Goal: Task Accomplishment & Management: Use online tool/utility

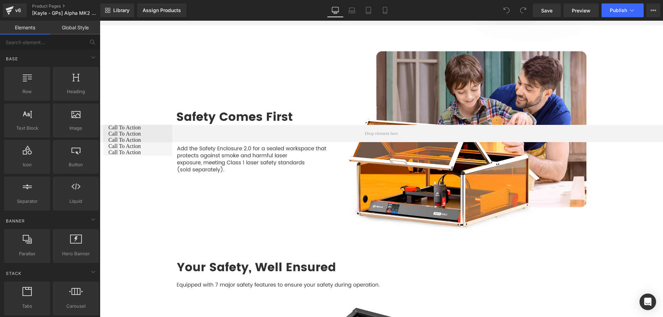
scroll to position [4108, 0]
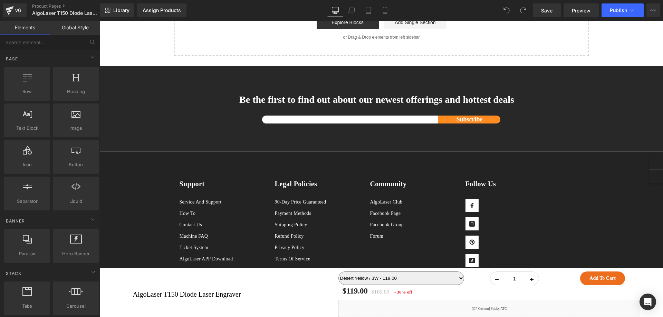
scroll to position [4049, 0]
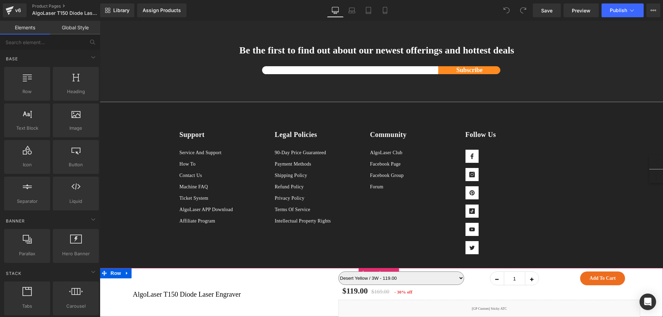
click at [112, 276] on div "AlgoLaser T150 Diode Laser Engraver (P) Title Desert Yellow / 3W - 119.00 Deser…" at bounding box center [381, 292] width 563 height 49
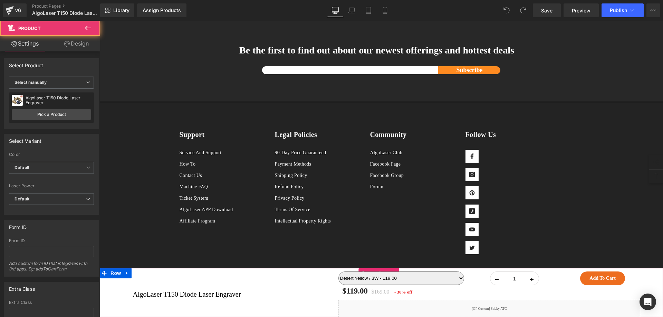
click at [118, 274] on div "AlgoLaser T150 Diode Laser Engraver (P) Title Desert Yellow / 3W - 119.00 Deser…" at bounding box center [381, 292] width 563 height 49
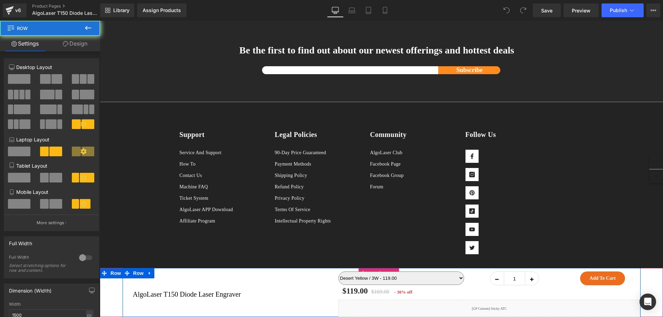
click at [131, 275] on div "AlgoLaser T150 Diode Laser Engraver (P) Title" at bounding box center [231, 292] width 216 height 49
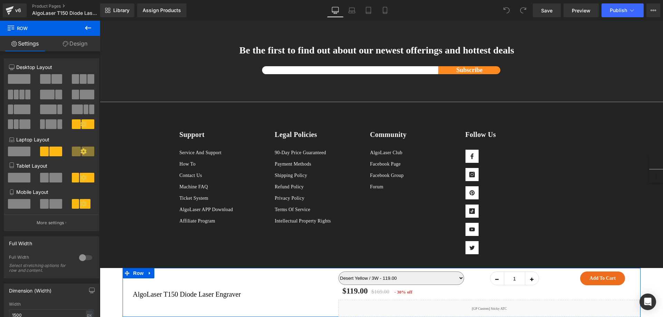
click at [80, 41] on link "Design" at bounding box center [75, 44] width 50 height 16
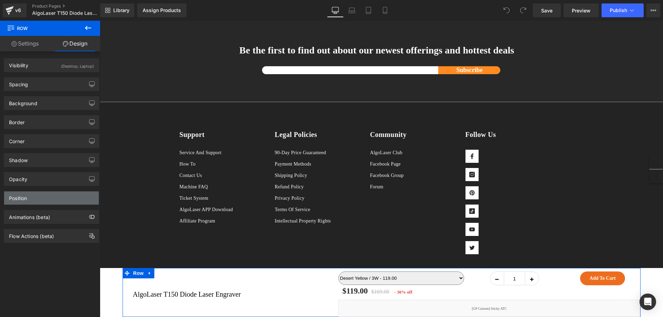
click at [53, 196] on div "Position" at bounding box center [51, 198] width 95 height 13
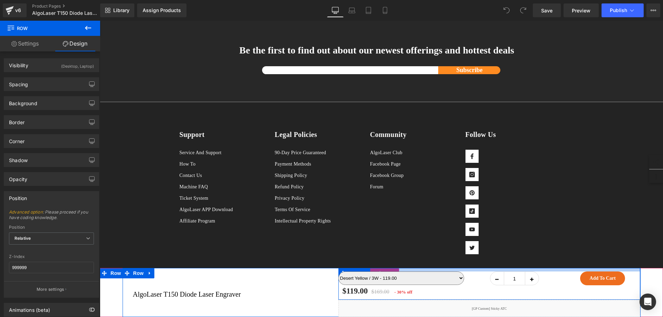
click at [378, 270] on div at bounding box center [489, 269] width 302 height 3
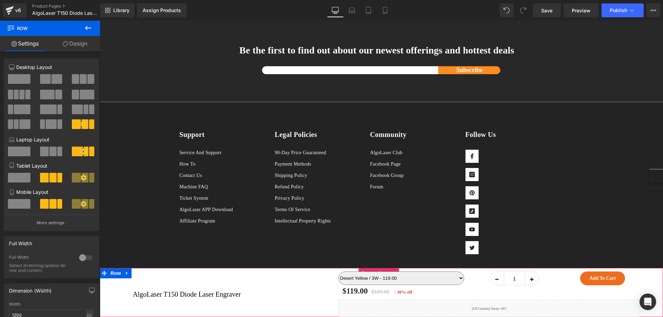
click at [649, 281] on div "AlgoLaser T150 Diode Laser Engraver (P) Title Desert Yellow / 3W - 119.00 Deser…" at bounding box center [381, 292] width 563 height 49
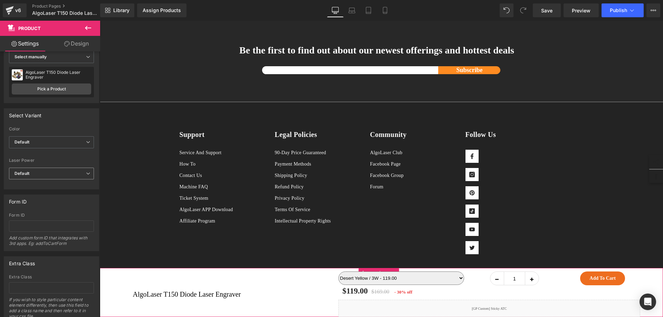
scroll to position [52, 0]
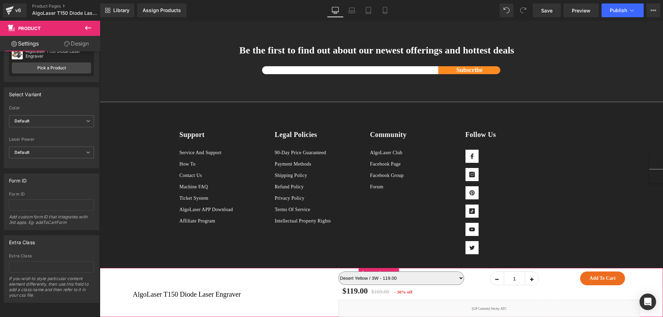
click at [65, 40] on link "Design" at bounding box center [76, 44] width 50 height 16
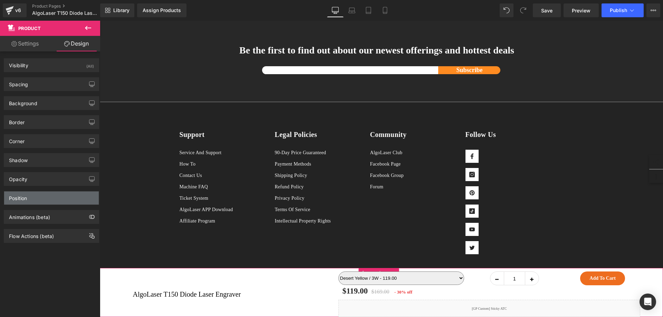
click at [75, 199] on div "Position" at bounding box center [51, 198] width 95 height 13
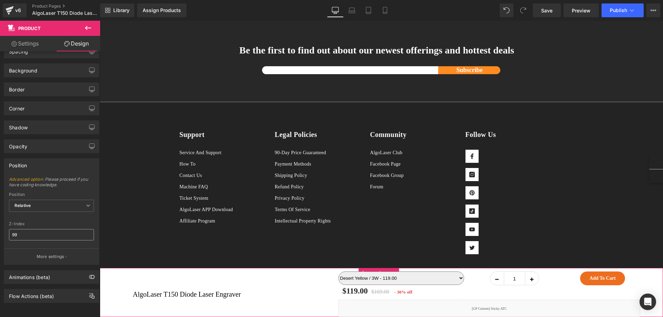
scroll to position [38, 0]
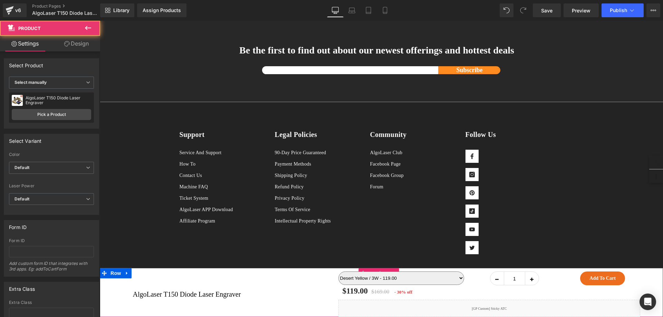
click at [109, 308] on div "AlgoLaser T150 Diode Laser Engraver (P) Title Desert Yellow / 3W - 119.00 Deser…" at bounding box center [381, 292] width 563 height 49
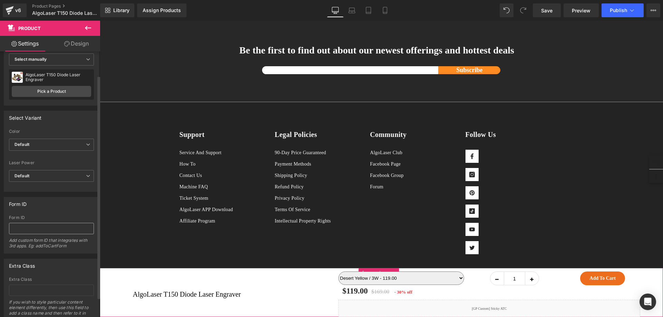
scroll to position [52, 0]
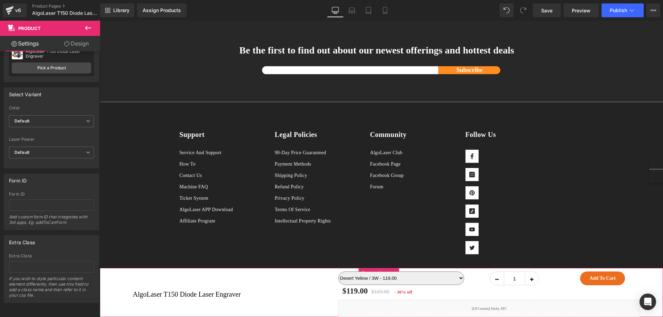
click at [68, 44] on icon at bounding box center [67, 44] width 6 height 6
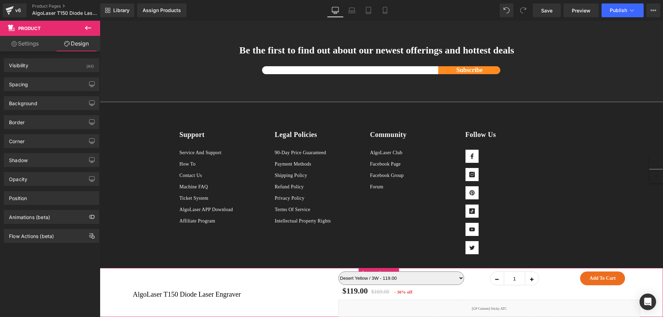
click at [51, 207] on div "Animations (beta)" at bounding box center [51, 214] width 103 height 19
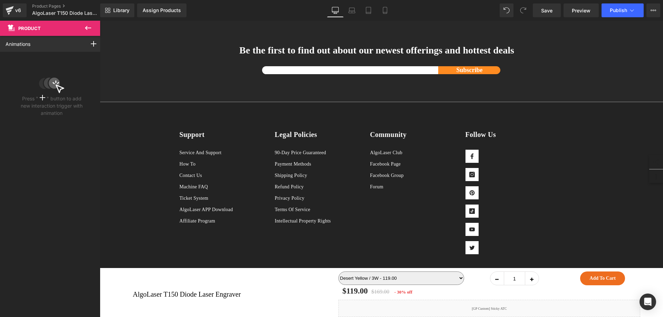
click at [88, 28] on icon at bounding box center [88, 28] width 6 height 4
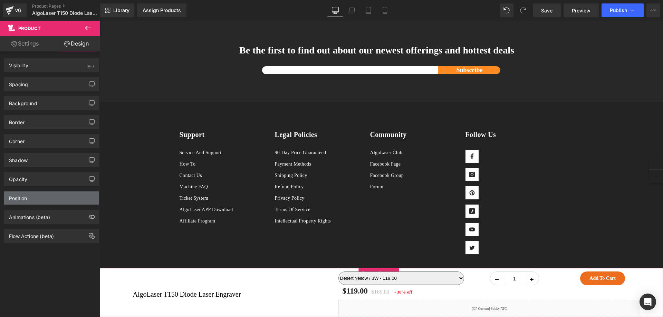
click at [33, 199] on div "Position" at bounding box center [51, 198] width 95 height 13
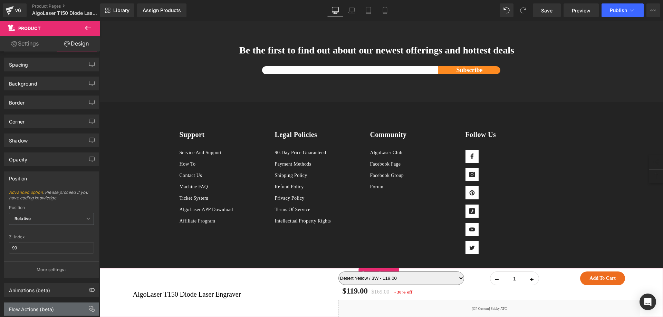
scroll to position [38, 0]
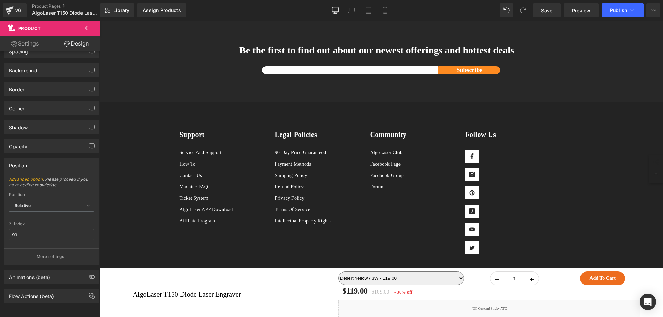
click at [118, 295] on div "AlgoLaser T150 Diode Laser Engraver (P) Title Desert Yellow / 3W - 119.00 Deser…" at bounding box center [381, 292] width 563 height 49
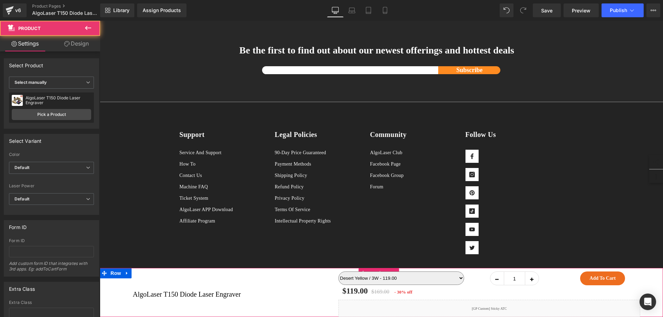
click at [116, 275] on div "AlgoLaser T150 Diode Laser Engraver (P) Title Desert Yellow / 3W - 119.00 Deser…" at bounding box center [381, 292] width 563 height 49
click at [113, 269] on div at bounding box center [381, 269] width 563 height 2
click at [111, 270] on div "AlgoLaser T150 Diode Laser Engraver (P) Title Desert Yellow / 3W - 119.00 Deser…" at bounding box center [381, 292] width 563 height 49
click at [110, 278] on div "AlgoLaser T150 Diode Laser Engraver (P) Title Desert Yellow / 3W - 119.00 Deser…" at bounding box center [381, 292] width 563 height 49
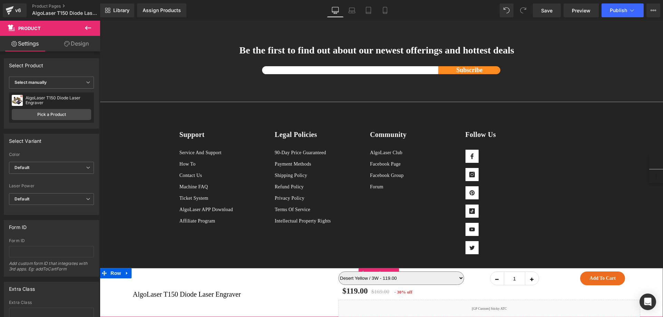
click at [126, 273] on div "AlgoLaser T150 Diode Laser Engraver (P) Title" at bounding box center [231, 292] width 216 height 49
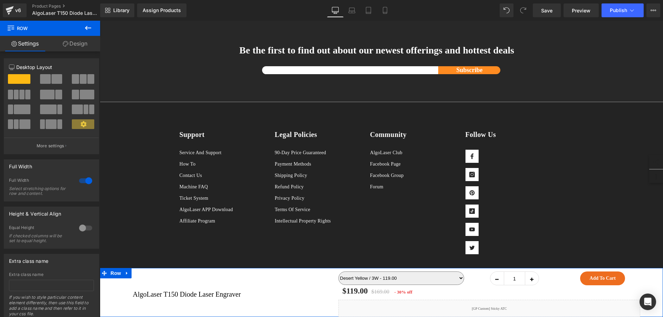
click at [80, 44] on link "Design" at bounding box center [75, 44] width 50 height 16
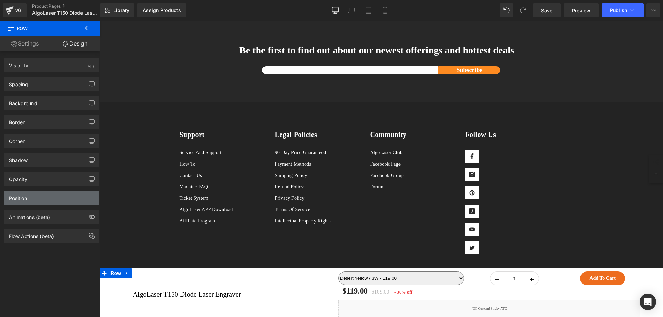
click at [47, 194] on div "Position" at bounding box center [51, 198] width 95 height 13
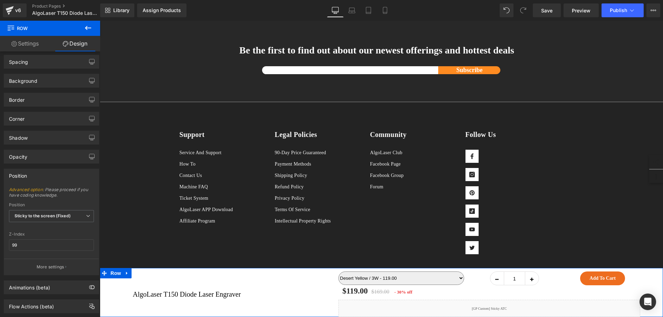
scroll to position [35, 0]
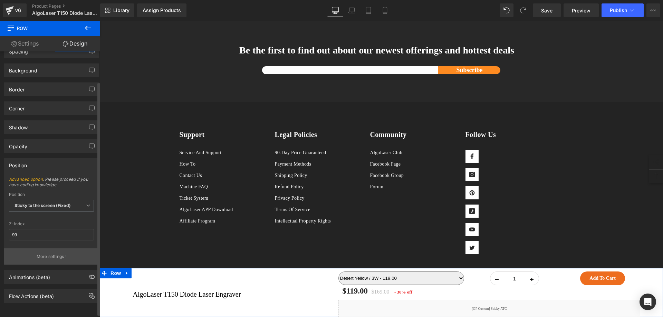
click at [54, 254] on p "More settings" at bounding box center [51, 257] width 28 height 6
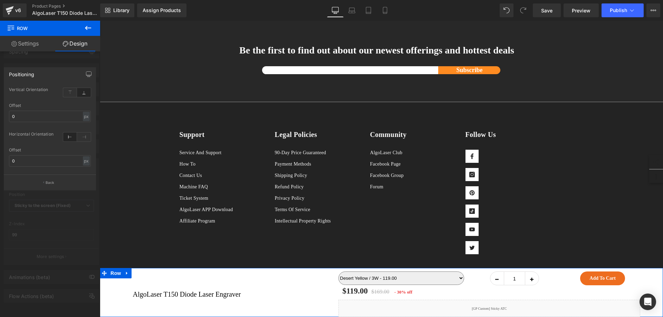
click at [66, 228] on div at bounding box center [50, 171] width 100 height 300
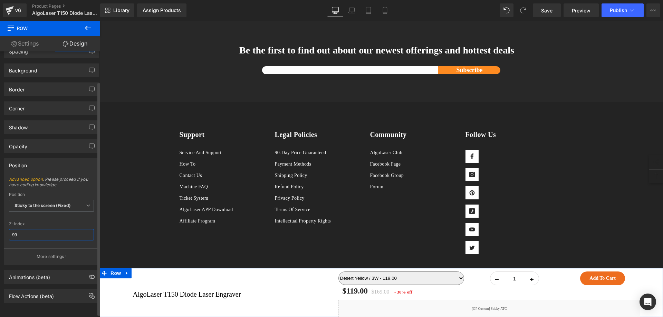
click at [40, 231] on input "99" at bounding box center [51, 234] width 85 height 11
click at [48, 235] on input "99" at bounding box center [51, 234] width 85 height 11
type input "99999"
click at [25, 37] on link "Settings" at bounding box center [25, 44] width 50 height 16
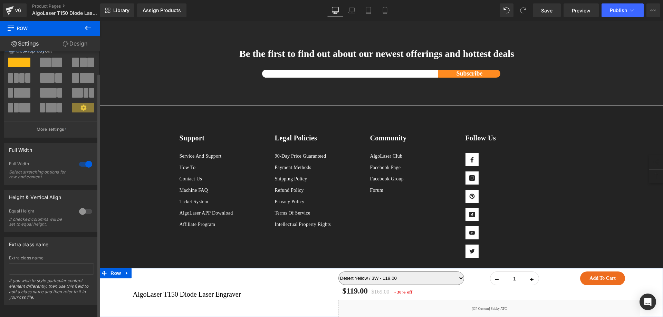
scroll to position [24, 0]
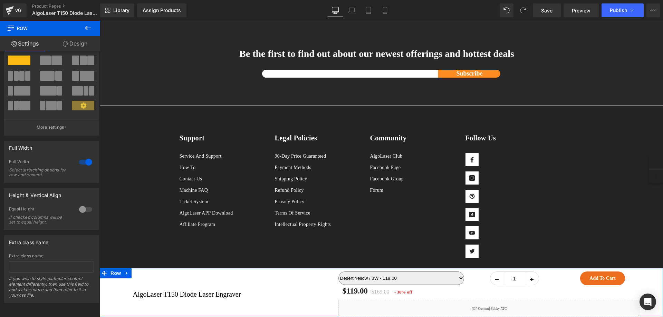
click at [74, 47] on link "Design" at bounding box center [75, 44] width 50 height 16
type input "100"
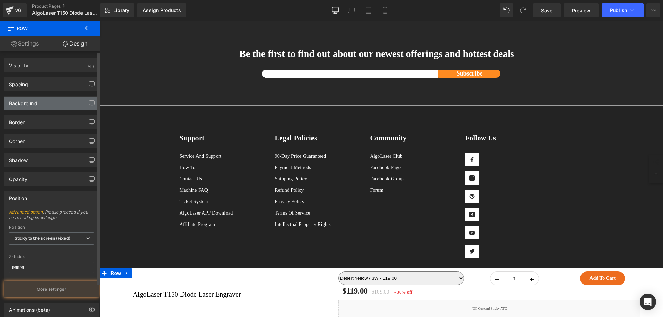
click at [40, 102] on div "Background" at bounding box center [51, 103] width 95 height 13
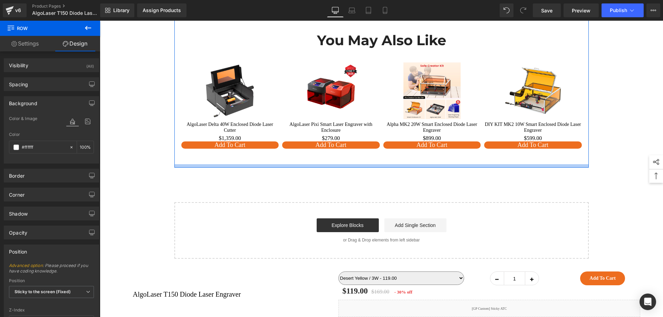
scroll to position [3804, 0]
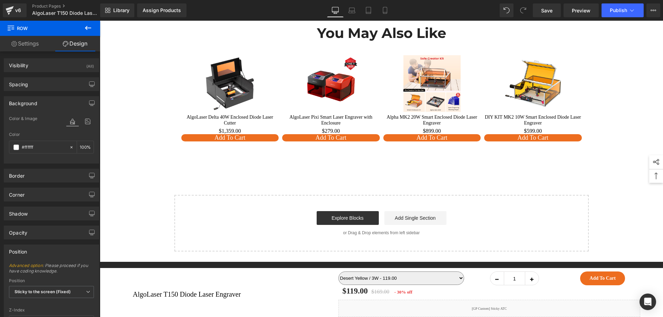
click at [87, 32] on icon at bounding box center [88, 28] width 8 height 8
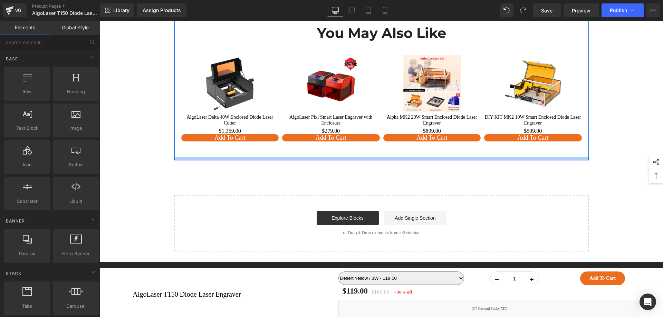
click at [248, 157] on div at bounding box center [381, 158] width 414 height 3
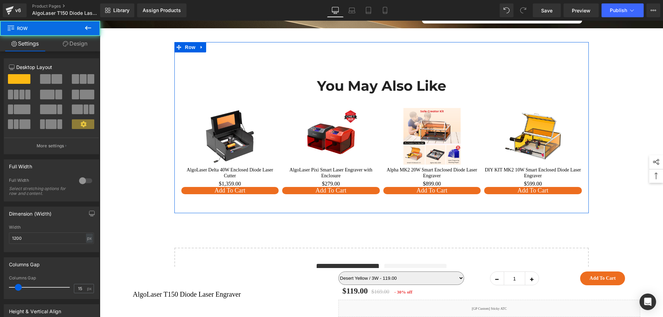
scroll to position [3666, 0]
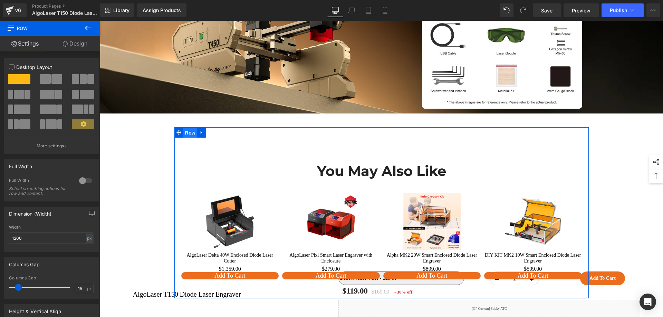
click at [184, 128] on span "Row" at bounding box center [190, 133] width 14 height 10
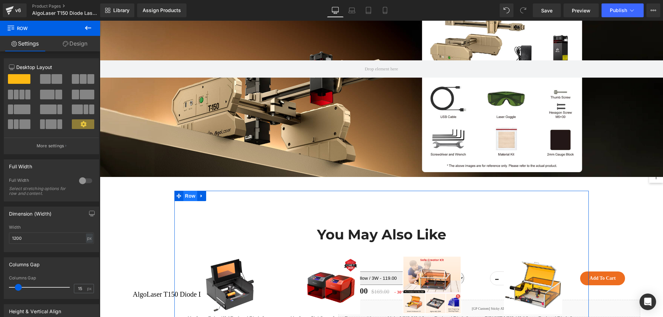
scroll to position [3597, 0]
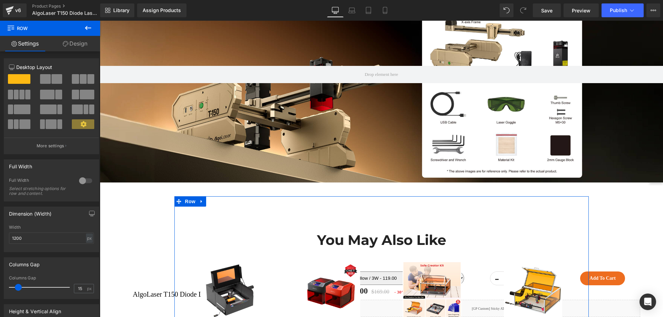
click at [80, 42] on link "Design" at bounding box center [75, 44] width 50 height 16
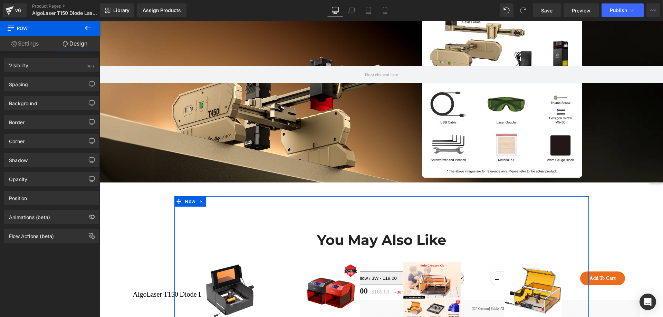
type input "99999"
click at [56, 198] on div "Position" at bounding box center [51, 198] width 95 height 13
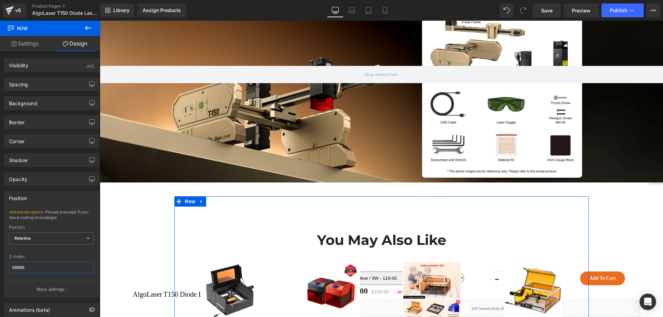
click at [54, 264] on input "99999" at bounding box center [51, 267] width 85 height 11
click at [29, 242] on span "Relative" at bounding box center [51, 239] width 85 height 12
click at [30, 242] on span "Relative" at bounding box center [51, 239] width 85 height 12
click at [35, 240] on span "Relative" at bounding box center [51, 239] width 85 height 12
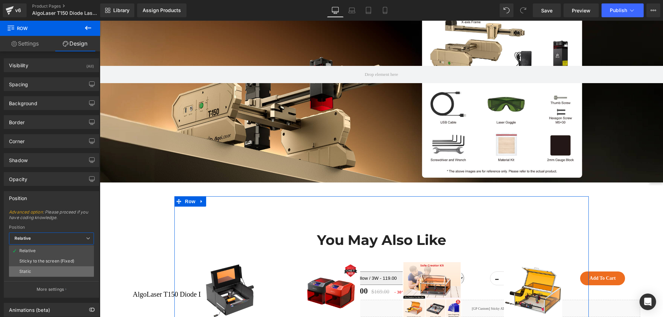
click at [33, 271] on li "Static" at bounding box center [51, 272] width 85 height 10
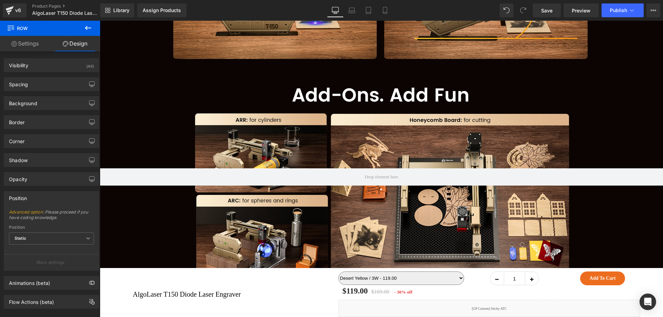
scroll to position [2486, 0]
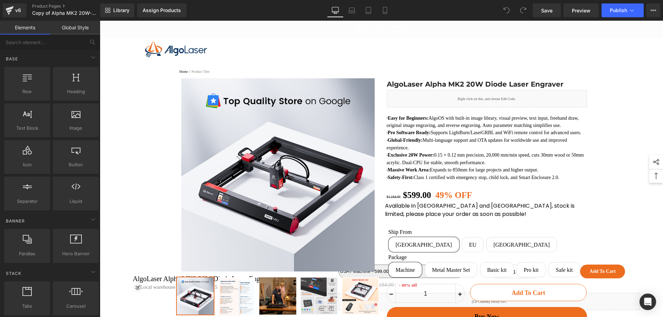
drag, startPoint x: 266, startPoint y: 45, endPoint x: 269, endPoint y: 47, distance: 3.9
drag, startPoint x: 269, startPoint y: 47, endPoint x: 234, endPoint y: 31, distance: 39.1
click at [234, 31] on div "Subscribe to get an extra 8% off" at bounding box center [218, 30] width 146 height 6
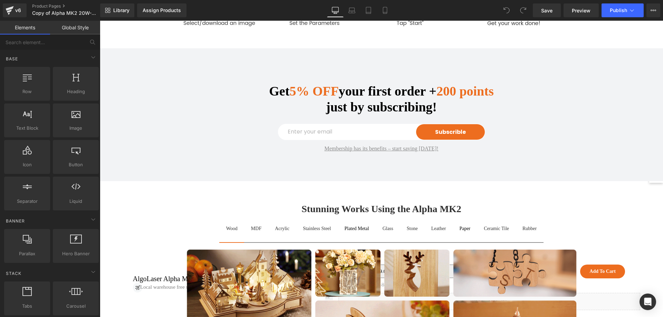
scroll to position [1381, 0]
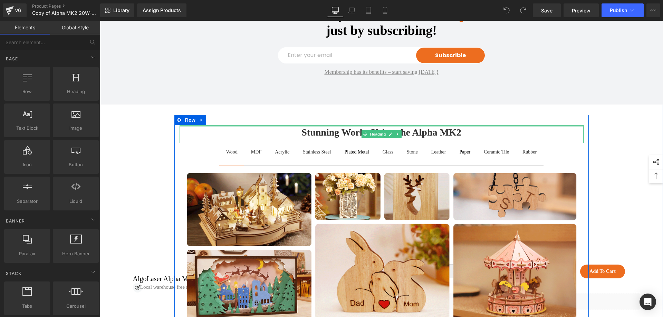
drag, startPoint x: 547, startPoint y: 139, endPoint x: 173, endPoint y: 166, distance: 375.2
click at [547, 139] on div "Stunning Works Using the Alpha MK2 Heading" at bounding box center [382, 134] width 404 height 18
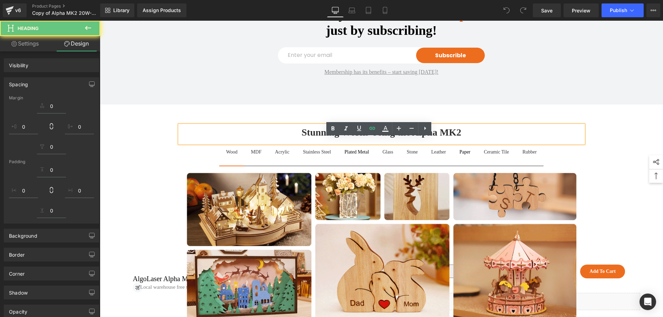
click at [150, 175] on div "Stunning Works Using the Alpha MK2 Heading Wood Text Block MDF Text Block Acryl…" at bounding box center [381, 224] width 563 height 218
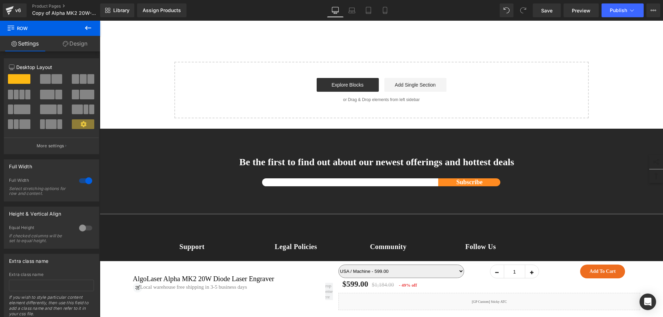
scroll to position [7351, 0]
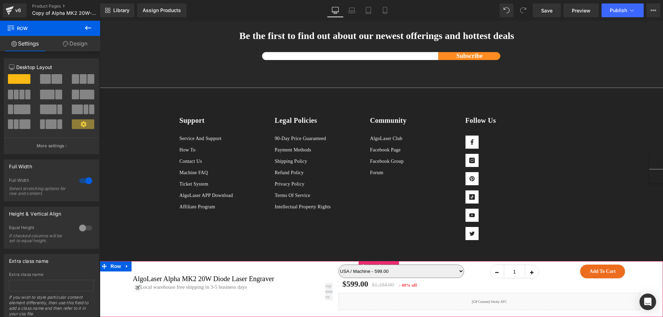
click at [113, 269] on div "AlgoLaser Alpha MK2 20W Diode Laser Engraver (P) Title Image Local warehouse fr…" at bounding box center [381, 289] width 563 height 56
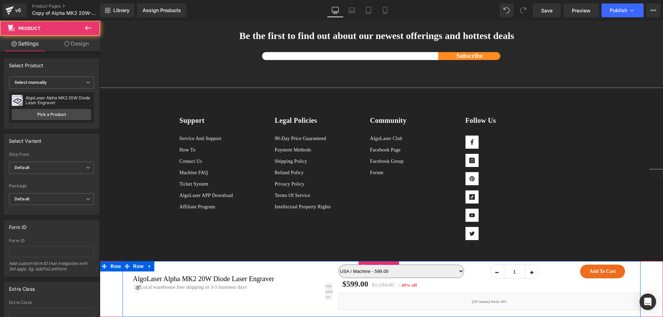
click at [128, 265] on div "AlgoLaser Alpha MK2 20W Diode Laser Engraver (P) Title Image Local warehouse fr…" at bounding box center [231, 285] width 216 height 49
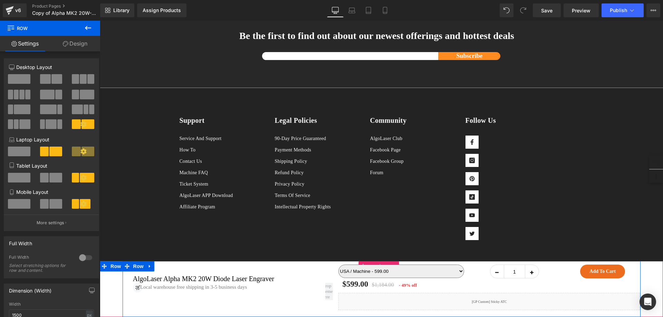
click at [117, 265] on div "AlgoLaser Alpha MK2 20W Diode Laser Engraver (P) Title Image Local warehouse fr…" at bounding box center [381, 289] width 563 height 56
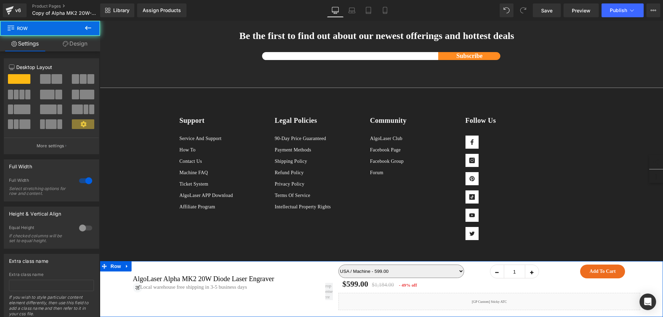
click at [72, 42] on link "Design" at bounding box center [75, 44] width 50 height 16
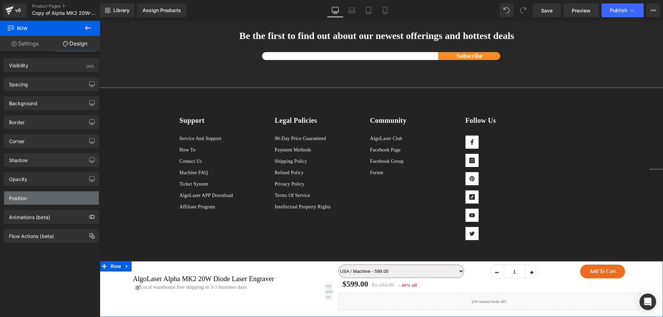
click at [45, 198] on div "Position" at bounding box center [51, 198] width 95 height 13
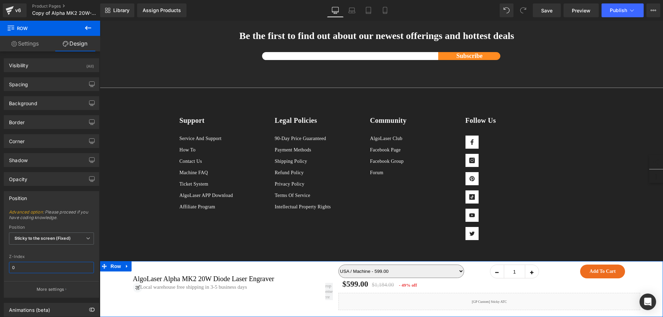
click at [38, 267] on input "0" at bounding box center [51, 267] width 85 height 11
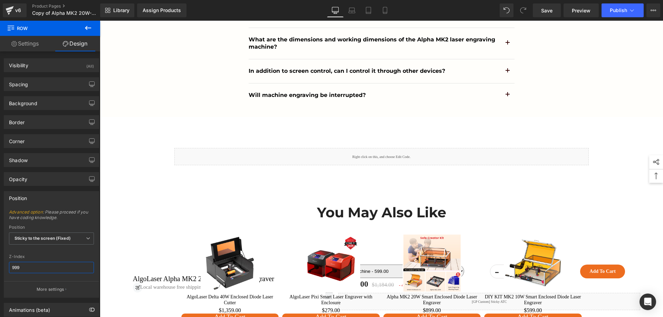
scroll to position [1, 0]
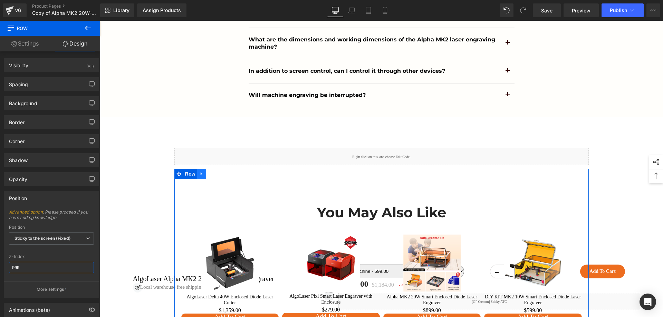
type input "999"
click at [197, 179] on link at bounding box center [201, 174] width 9 height 10
click at [185, 179] on span "Row" at bounding box center [190, 174] width 14 height 10
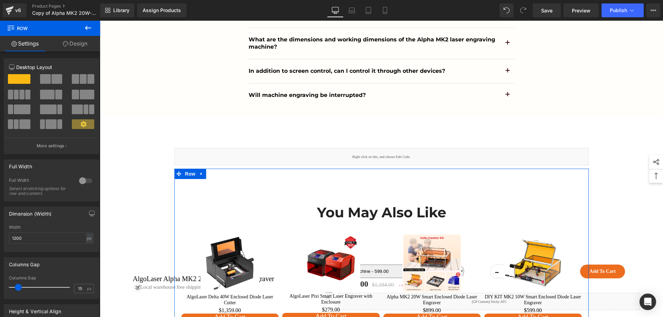
click at [75, 46] on link "Design" at bounding box center [75, 44] width 50 height 16
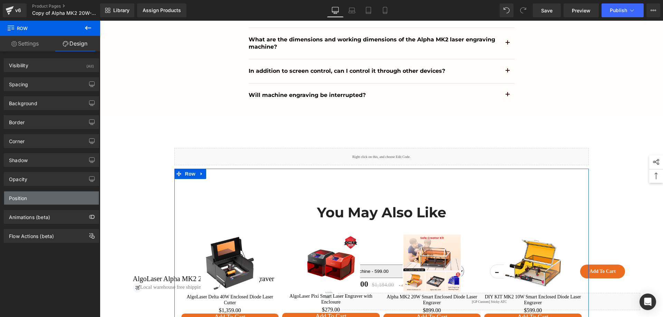
drag, startPoint x: 55, startPoint y: 197, endPoint x: 68, endPoint y: 216, distance: 23.2
click at [56, 197] on div "Position" at bounding box center [51, 198] width 95 height 13
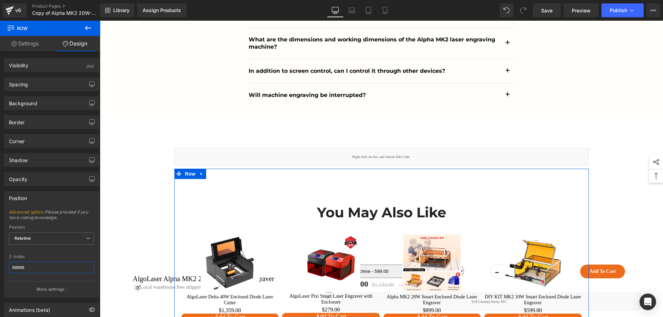
click at [54, 271] on input "99999" at bounding box center [51, 267] width 85 height 11
click at [52, 235] on span "Relative" at bounding box center [51, 239] width 85 height 12
click at [40, 265] on li "Sticky to the screen (Fixed)" at bounding box center [51, 261] width 85 height 10
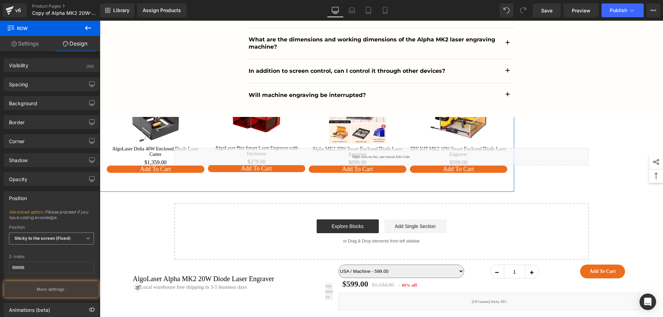
click at [53, 239] on b "Sticky to the screen (Fixed)" at bounding box center [43, 238] width 56 height 5
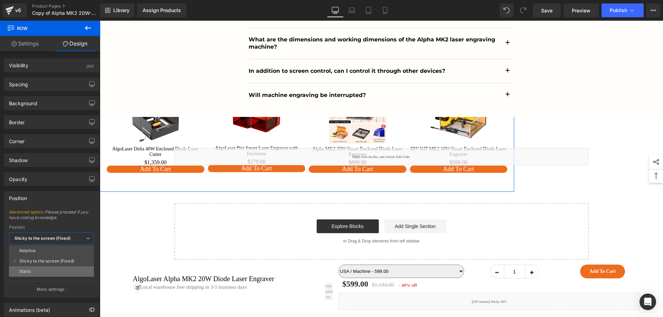
click at [47, 269] on li "Static" at bounding box center [51, 272] width 85 height 10
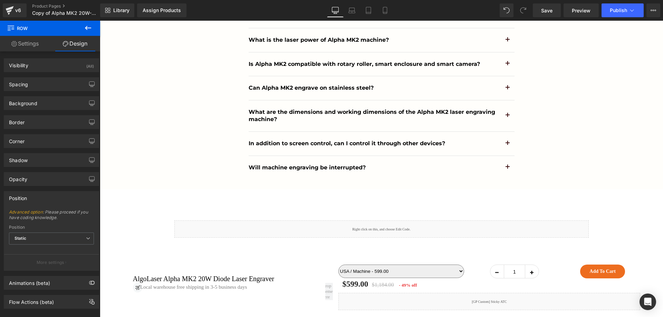
scroll to position [6867, 0]
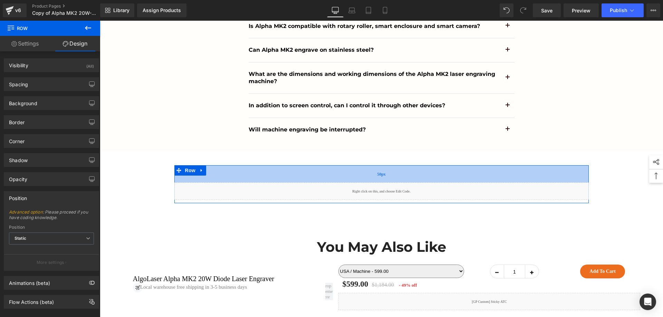
click at [242, 183] on div "50px" at bounding box center [381, 173] width 414 height 17
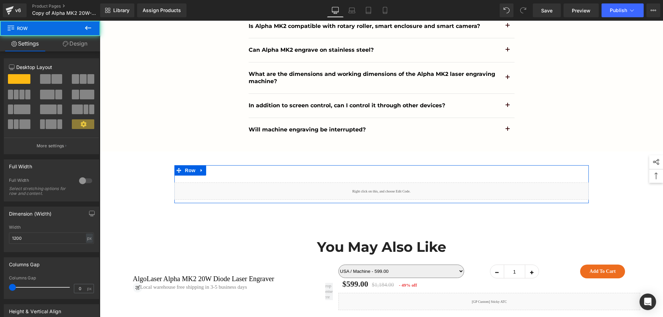
click at [73, 42] on link "Design" at bounding box center [75, 44] width 50 height 16
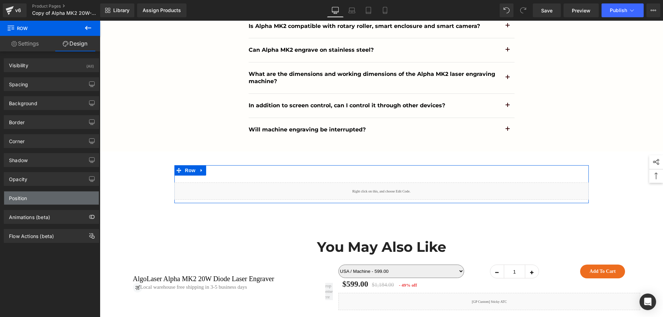
click at [35, 196] on div "Position" at bounding box center [51, 198] width 95 height 13
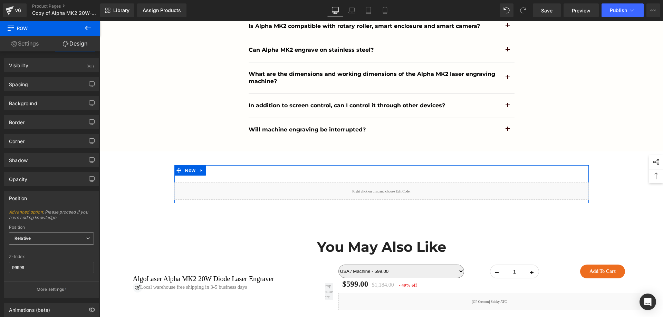
drag, startPoint x: 59, startPoint y: 238, endPoint x: 52, endPoint y: 265, distance: 28.4
click at [59, 238] on span "Relative" at bounding box center [51, 239] width 85 height 12
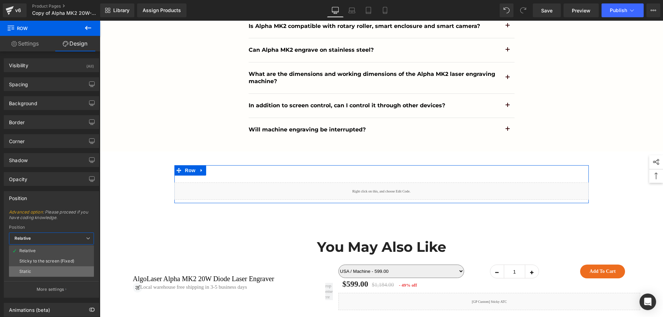
click at [49, 267] on li "Static" at bounding box center [51, 272] width 85 height 10
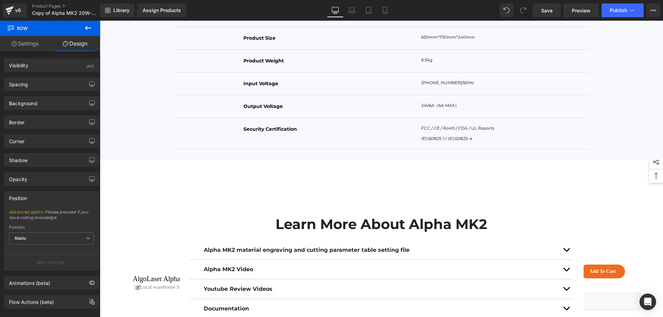
scroll to position [6418, 0]
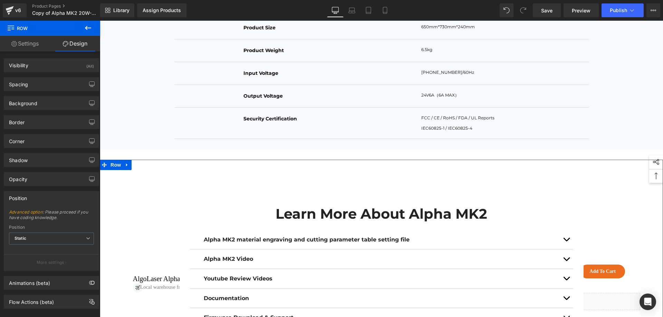
click at [139, 186] on div "Learn More About Alpha MK2 Heading Alpha MK2 material engraving and cutting par…" at bounding box center [381, 256] width 563 height 172
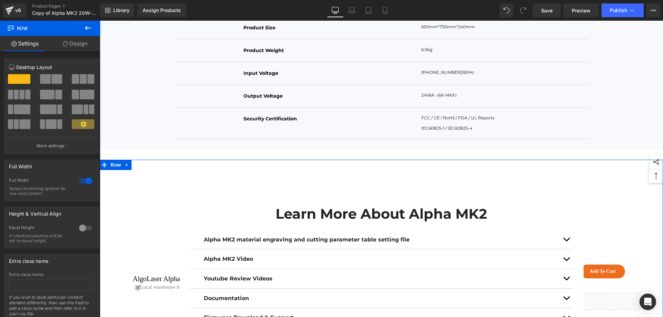
click at [81, 43] on link "Design" at bounding box center [75, 44] width 50 height 16
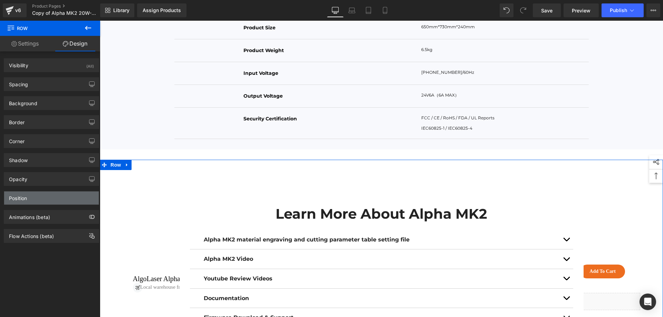
click at [21, 197] on div "Position" at bounding box center [18, 197] width 18 height 10
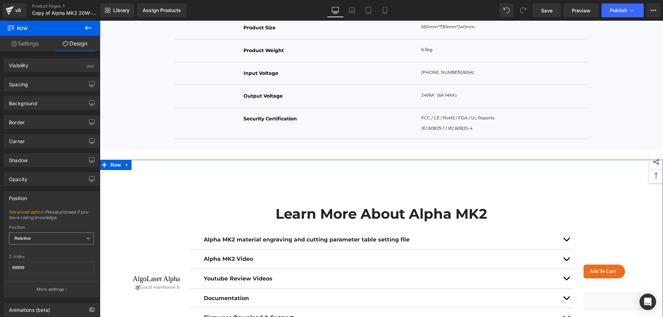
click at [58, 238] on span "Relative" at bounding box center [51, 239] width 85 height 12
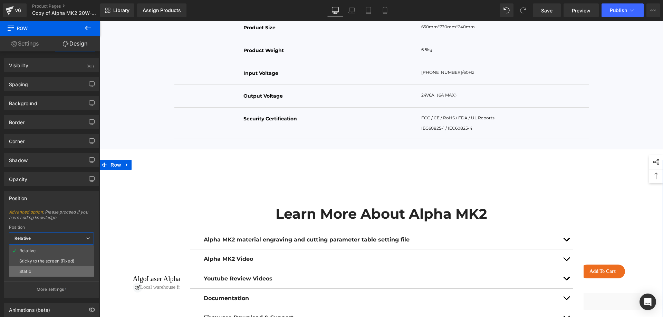
click at [45, 268] on li "Static" at bounding box center [51, 272] width 85 height 10
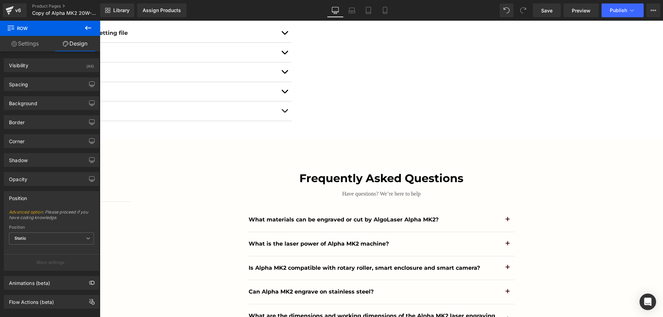
scroll to position [6626, 0]
click at [195, 160] on div "Frequently asked questions Heading Have questions? We’re here to help Text Bloc…" at bounding box center [381, 265] width 563 height 255
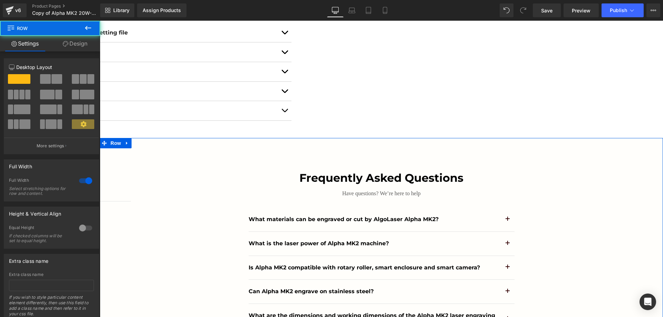
click at [86, 41] on link "Design" at bounding box center [75, 44] width 50 height 16
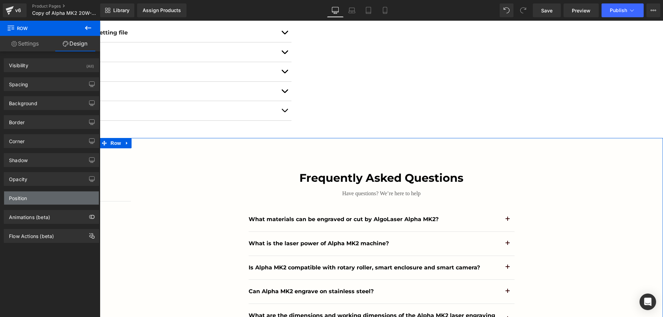
click at [48, 196] on div "Position" at bounding box center [51, 198] width 95 height 13
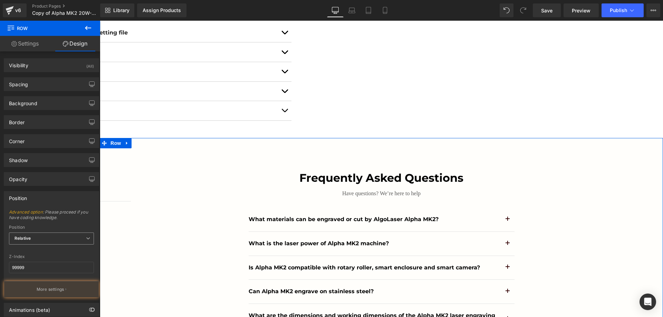
click at [44, 238] on span "Relative" at bounding box center [51, 239] width 85 height 12
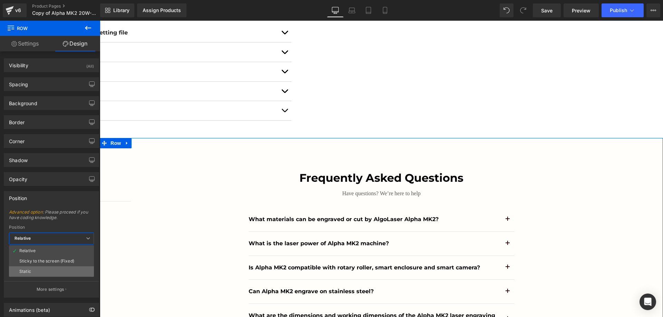
click at [47, 273] on li "Static" at bounding box center [51, 272] width 85 height 10
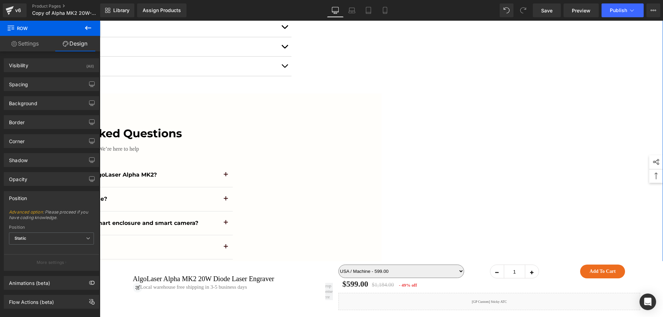
scroll to position [6660, 0]
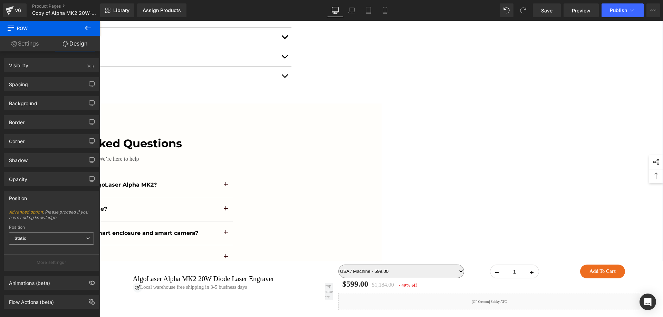
click at [75, 239] on span "Static" at bounding box center [51, 239] width 85 height 12
click at [51, 251] on li "Relative" at bounding box center [51, 251] width 85 height 10
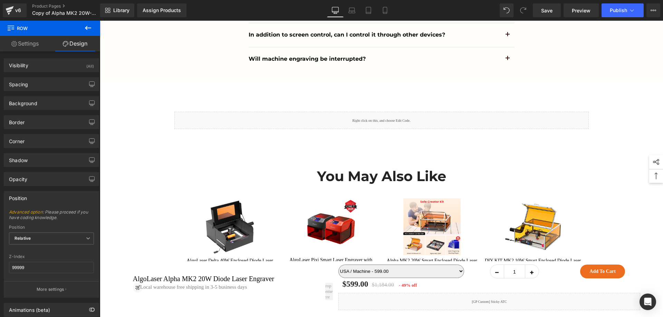
scroll to position [6971, 0]
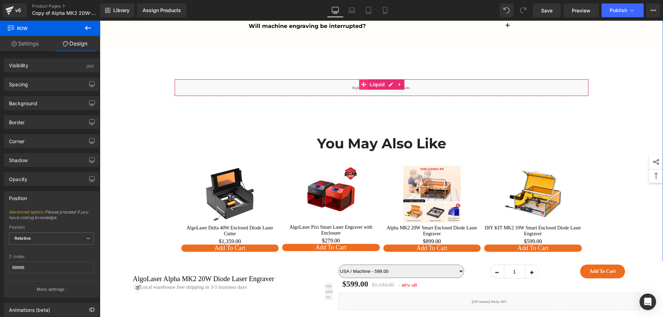
click at [364, 90] on span at bounding box center [363, 84] width 9 height 10
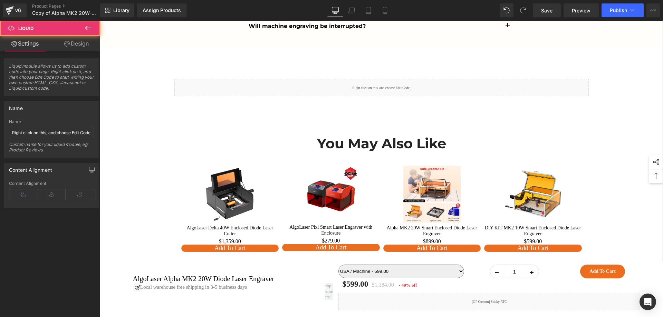
click at [351, 89] on div "Liquid Row 50px" at bounding box center [381, 81] width 414 height 38
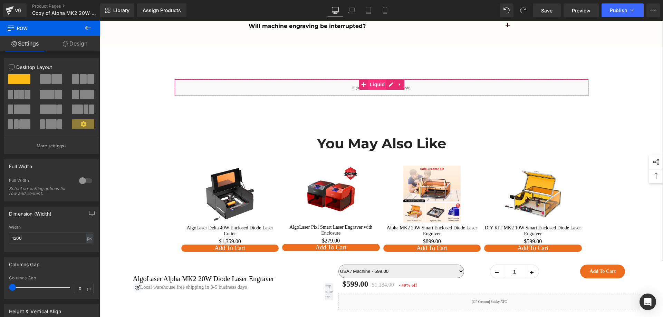
click at [374, 90] on span "Liquid" at bounding box center [377, 84] width 19 height 10
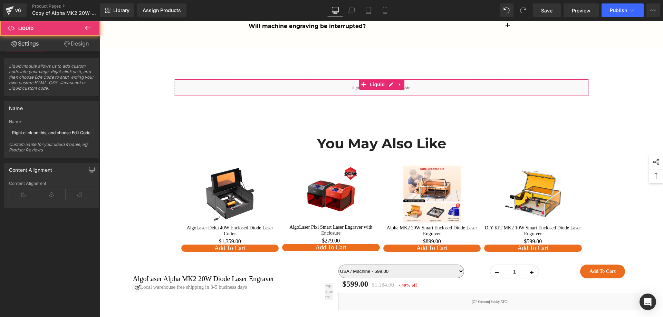
click at [80, 45] on link "Design" at bounding box center [76, 44] width 50 height 16
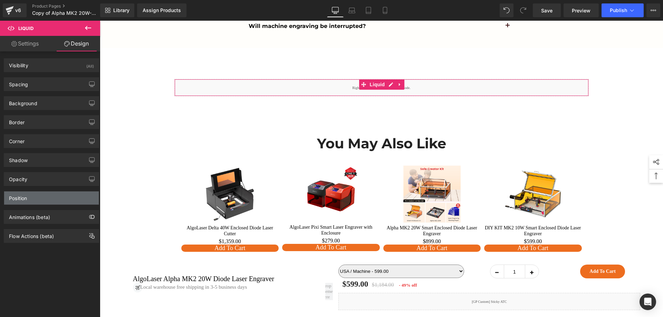
click at [52, 198] on div "Position" at bounding box center [51, 198] width 95 height 13
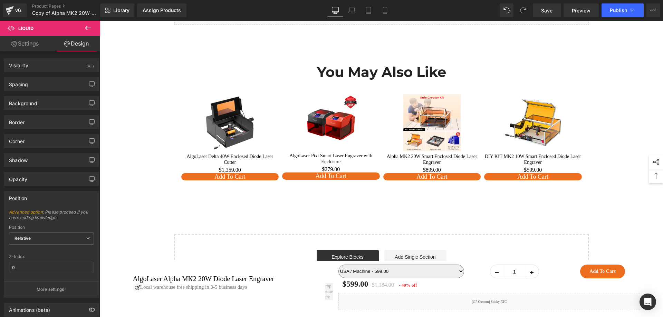
scroll to position [7005, 0]
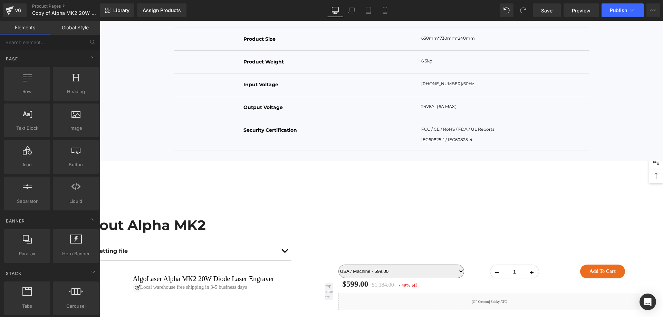
scroll to position [6418, 0]
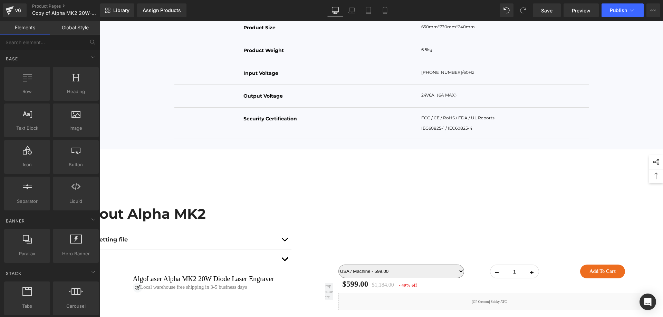
click at [347, 218] on div "Learn More About Alpha MK2 Heading Alpha MK2 material engraving and cutting par…" at bounding box center [99, 256] width 563 height 172
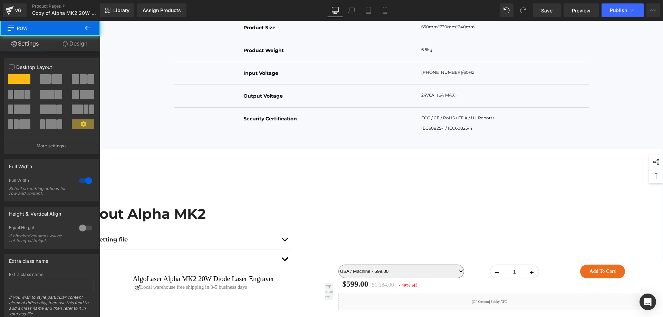
click at [292, 230] on div "Learn More About Alpha MK2" at bounding box center [100, 214] width 404 height 32
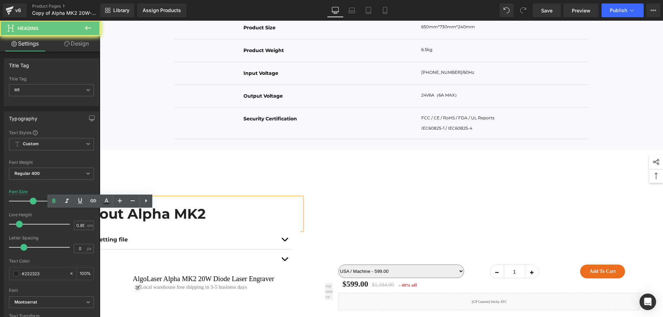
click at [274, 220] on h1 "Learn More About Alpha MK2" at bounding box center [100, 214] width 404 height 12
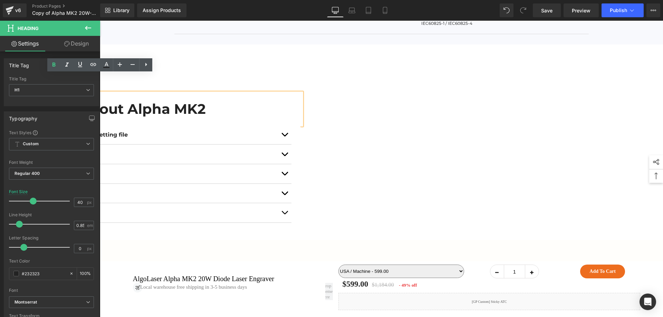
scroll to position [6556, 0]
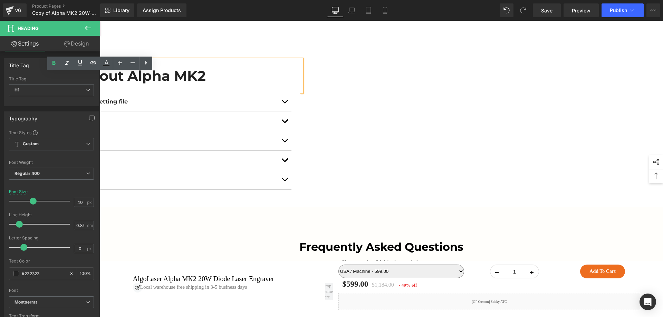
click at [288, 164] on button "button" at bounding box center [285, 160] width 14 height 19
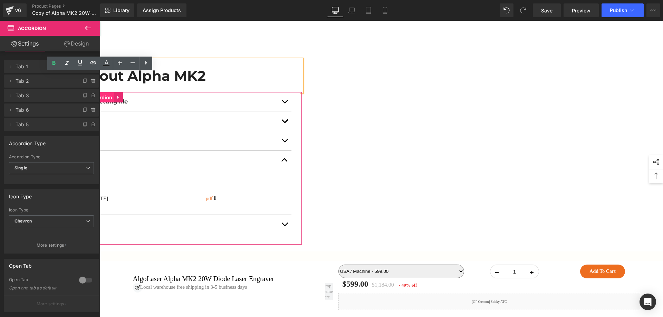
click at [104, 103] on span "Accordion" at bounding box center [100, 98] width 28 height 10
click at [373, 61] on div "Learn More About Alpha MK2 Heading Alpha MK2 material engraving and cutting par…" at bounding box center [99, 140] width 563 height 216
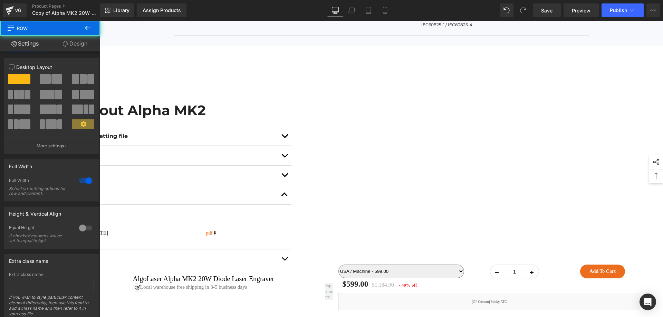
scroll to position [6487, 0]
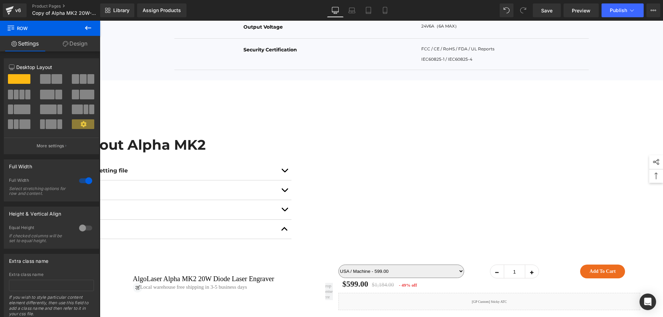
click at [247, 119] on div "Learn More About Alpha MK2 Heading Alpha MK2 material engraving and cutting par…" at bounding box center [100, 209] width 414 height 216
click at [201, 110] on div "Learn More About Alpha MK2 Heading Alpha MK2 material engraving and cutting par…" at bounding box center [99, 206] width 563 height 230
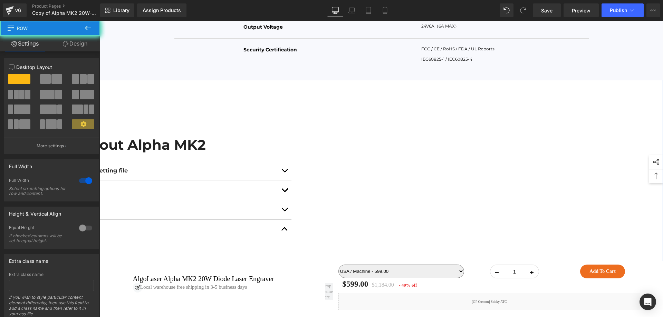
drag, startPoint x: 149, startPoint y: 105, endPoint x: 129, endPoint y: 138, distance: 38.7
click at [148, 106] on div "Learn More About Alpha MK2 Heading Alpha MK2 material engraving and cutting par…" at bounding box center [99, 206] width 563 height 230
drag, startPoint x: 129, startPoint y: 138, endPoint x: 127, endPoint y: 156, distance: 17.4
click at [129, 139] on div "Learn More About Alpha MK2 Heading Alpha MK2 material engraving and cutting par…" at bounding box center [100, 213] width 414 height 203
click at [127, 153] on strong "Learn More About Alpha MK2" at bounding box center [100, 144] width 212 height 17
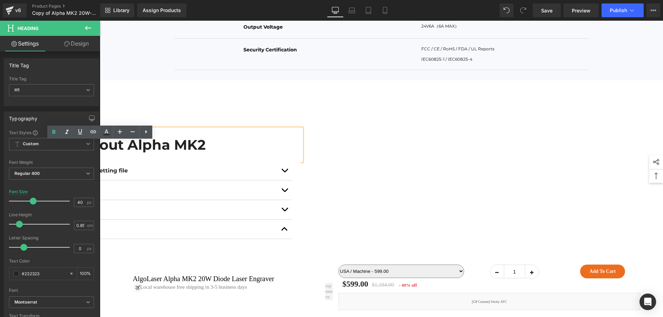
click at [206, 131] on div "Learn More About Alpha MK2 Heading Alpha MK2 material engraving and cutting par…" at bounding box center [100, 213] width 414 height 203
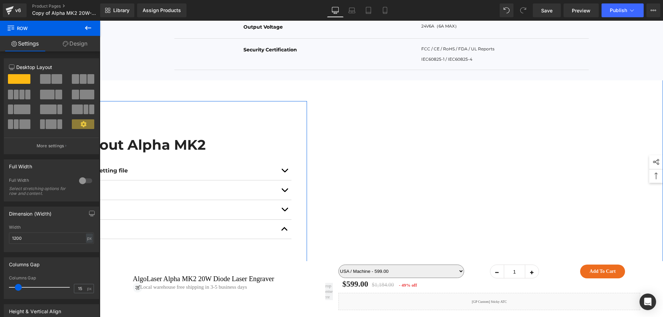
click at [298, 137] on div "Learn More About Alpha MK2 Heading Alpha MK2 material engraving and cutting par…" at bounding box center [100, 213] width 414 height 203
click at [73, 36] on link "Design" at bounding box center [75, 44] width 50 height 16
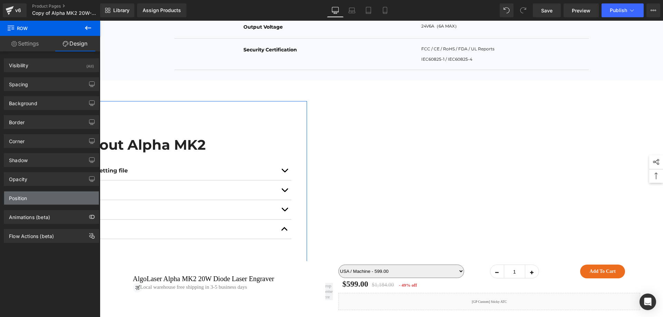
click at [27, 199] on div "Position" at bounding box center [18, 197] width 18 height 10
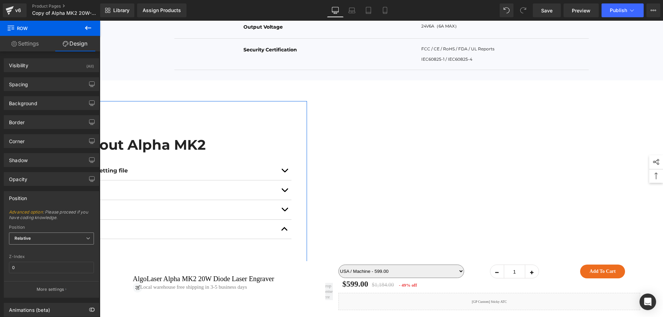
click at [34, 239] on span "Relative" at bounding box center [51, 239] width 85 height 12
click at [36, 254] on li "Relative" at bounding box center [51, 251] width 85 height 10
drag, startPoint x: 56, startPoint y: 237, endPoint x: 50, endPoint y: 269, distance: 32.3
click at [56, 238] on span "Relative" at bounding box center [51, 239] width 85 height 12
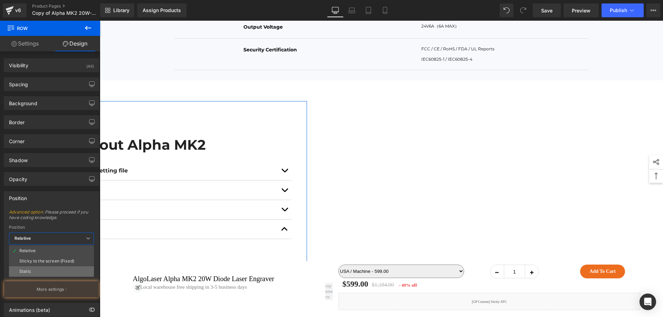
click at [48, 272] on li "Static" at bounding box center [51, 272] width 85 height 10
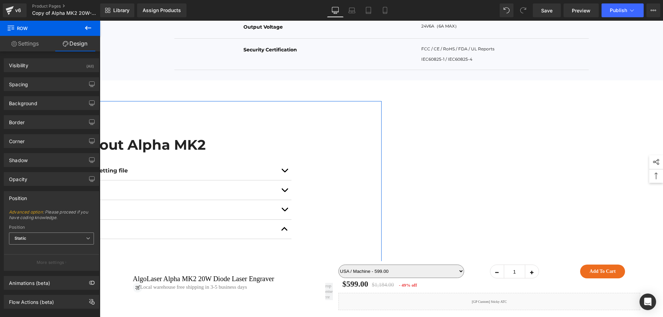
click at [58, 234] on span "Static" at bounding box center [51, 239] width 85 height 12
click at [49, 253] on li "Relative" at bounding box center [51, 251] width 85 height 10
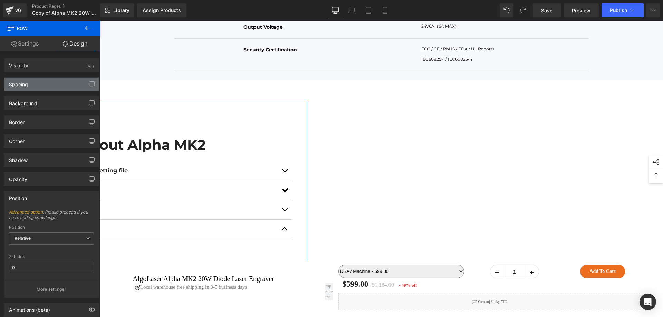
click at [43, 82] on div "Spacing" at bounding box center [51, 84] width 95 height 13
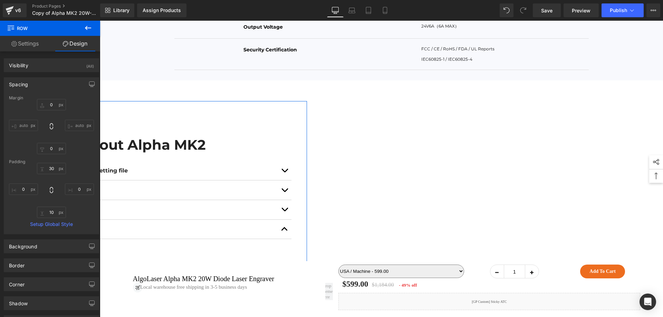
click at [17, 39] on link "Settings" at bounding box center [25, 44] width 50 height 16
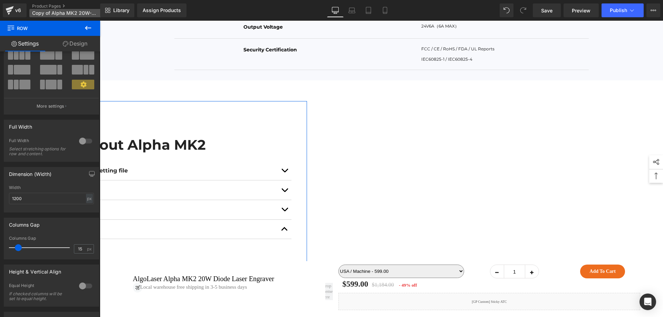
scroll to position [0, 0]
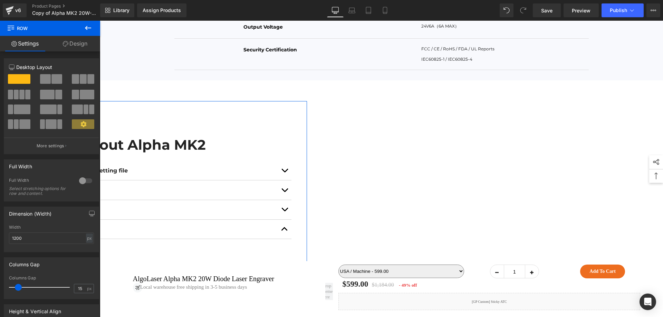
click at [80, 43] on link "Design" at bounding box center [75, 44] width 50 height 16
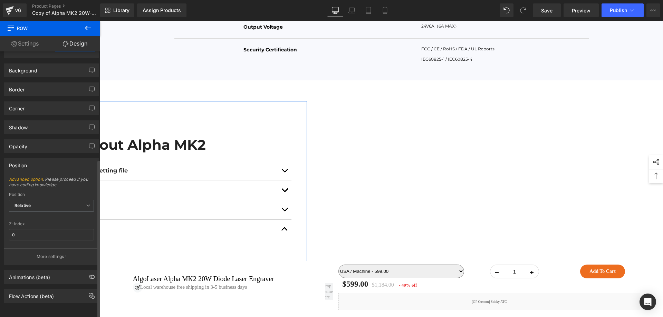
scroll to position [181, 0]
click at [105, 172] on span "Accordion" at bounding box center [100, 167] width 28 height 10
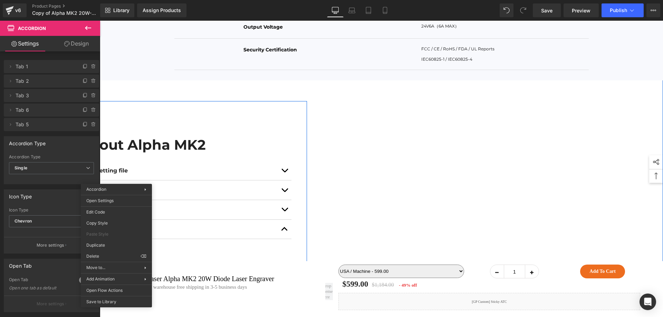
click at [116, 179] on div "Alpha MK2 material engraving and cutting parameter table setting file Text Bloc…" at bounding box center [100, 237] width 404 height 153
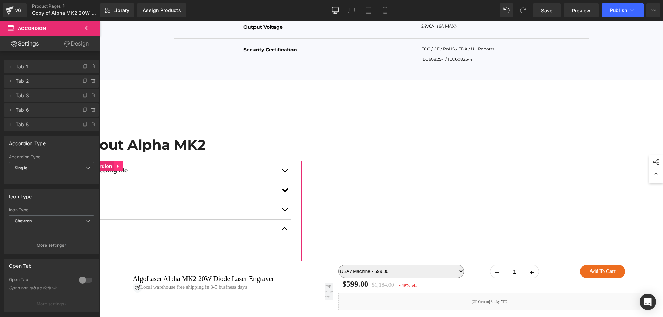
click at [116, 169] on icon at bounding box center [118, 166] width 5 height 5
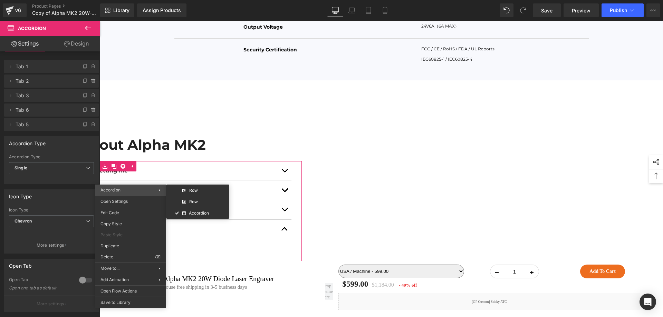
click at [129, 191] on span "Accordion" at bounding box center [129, 190] width 58 height 6
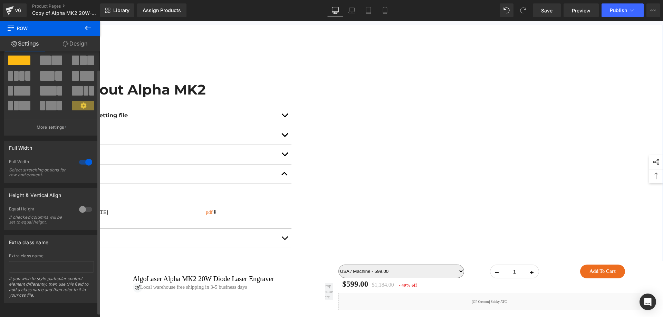
scroll to position [24, 0]
click at [73, 43] on link "Design" at bounding box center [75, 44] width 50 height 16
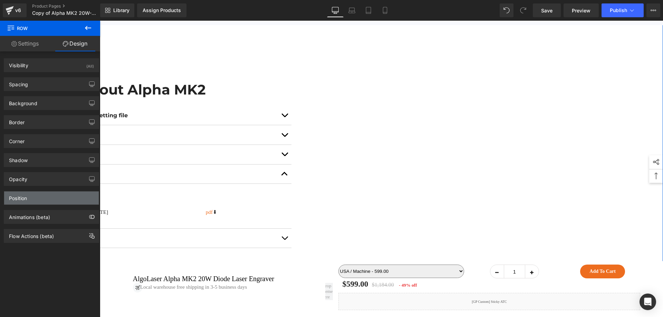
click at [62, 198] on div "Position" at bounding box center [51, 198] width 95 height 13
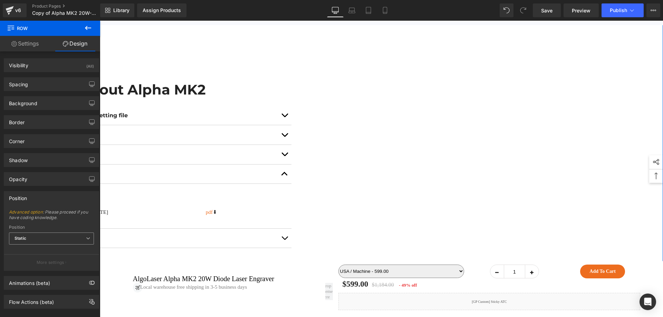
click at [31, 240] on span "Static" at bounding box center [51, 239] width 85 height 12
click at [37, 253] on li "Relative" at bounding box center [51, 251] width 85 height 10
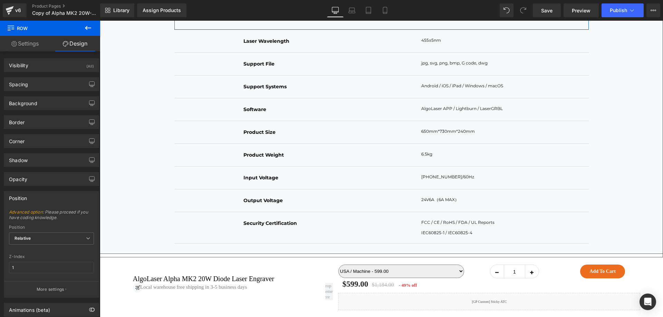
scroll to position [6336, 0]
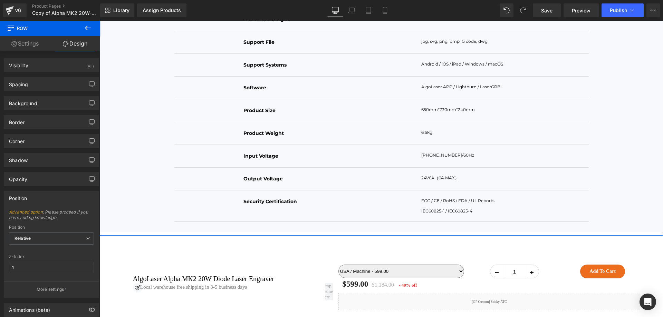
click at [197, 236] on div "Product Specifications Heading Machine Text Block Row Alpha MK2 20W Text Block …" at bounding box center [381, 7] width 563 height 458
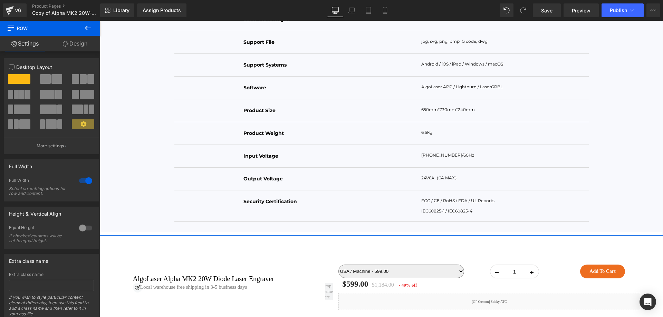
click at [79, 42] on link "Design" at bounding box center [75, 44] width 50 height 16
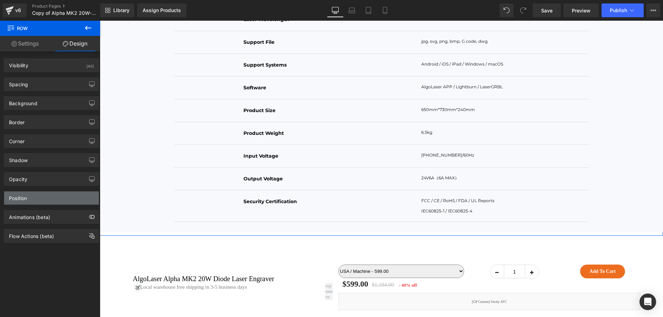
drag, startPoint x: 23, startPoint y: 195, endPoint x: 34, endPoint y: 202, distance: 13.0
click at [23, 195] on div "Position" at bounding box center [18, 197] width 18 height 10
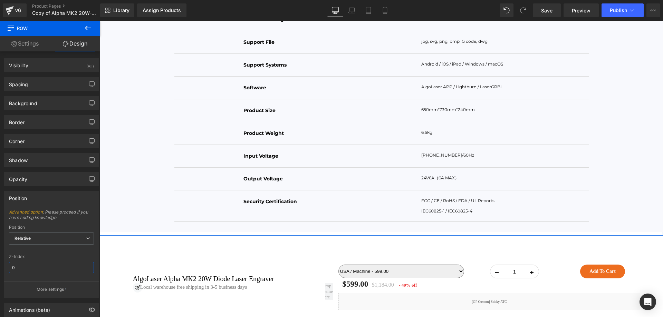
click at [28, 273] on input "0" at bounding box center [51, 267] width 85 height 11
type input "1"
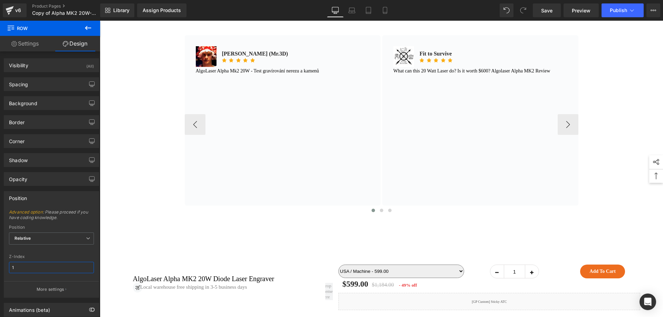
scroll to position [5921, 0]
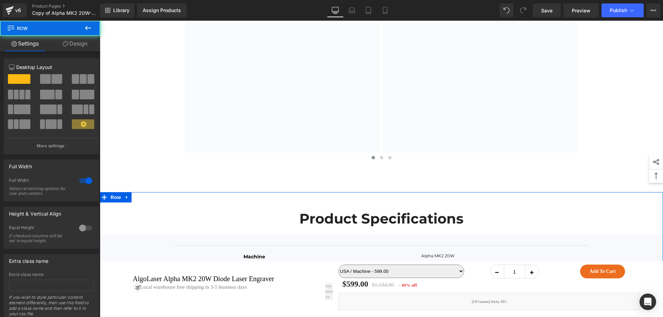
click at [74, 46] on link "Design" at bounding box center [75, 44] width 50 height 16
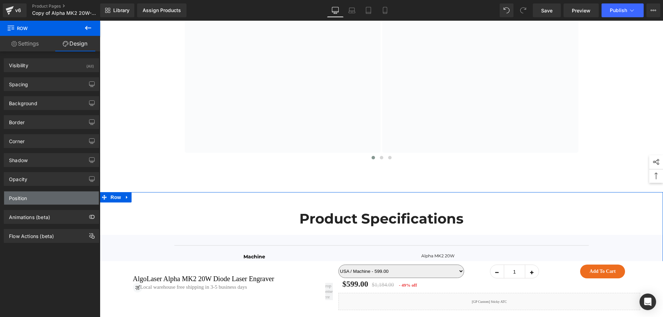
click at [33, 195] on div "Position" at bounding box center [51, 198] width 95 height 13
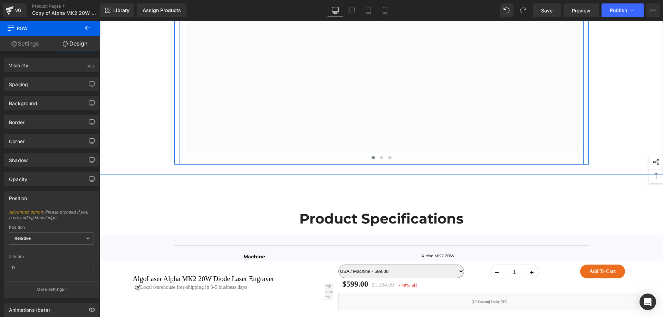
click at [184, 165] on div at bounding box center [382, 164] width 404 height 2
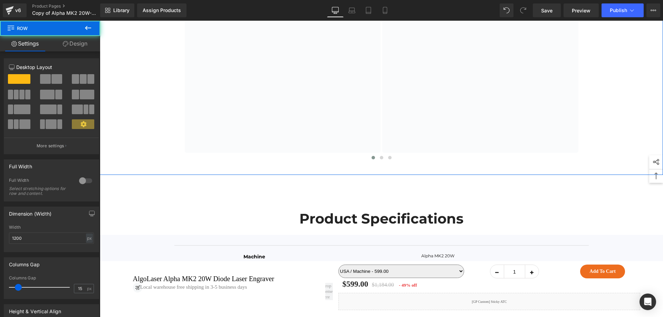
click at [153, 175] on div "See What the Experts Say! Heading Image Richard Mrázek (Mr.3D) Text Block Icon …" at bounding box center [381, 49] width 563 height 251
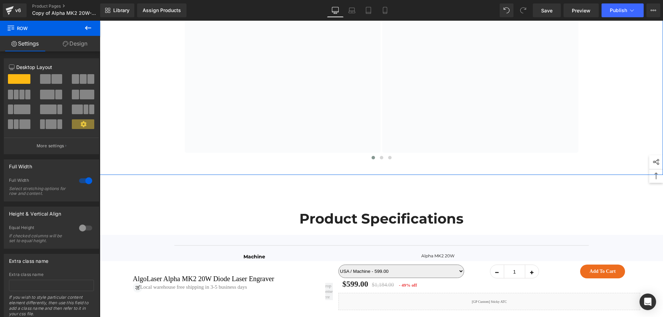
click at [74, 42] on link "Design" at bounding box center [75, 44] width 50 height 16
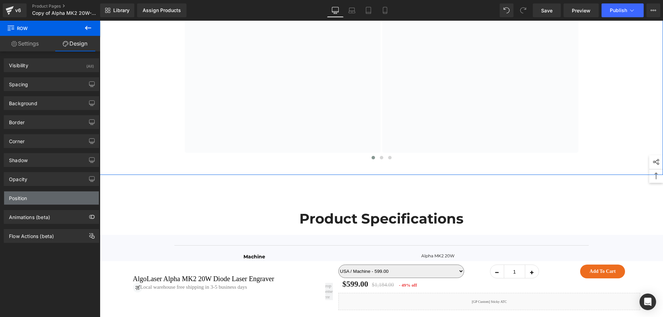
click at [48, 195] on div "Position" at bounding box center [51, 198] width 95 height 13
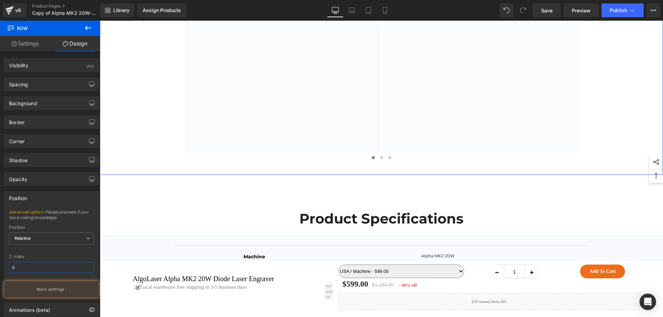
click at [29, 269] on input "0" at bounding box center [51, 267] width 85 height 11
type input "1"
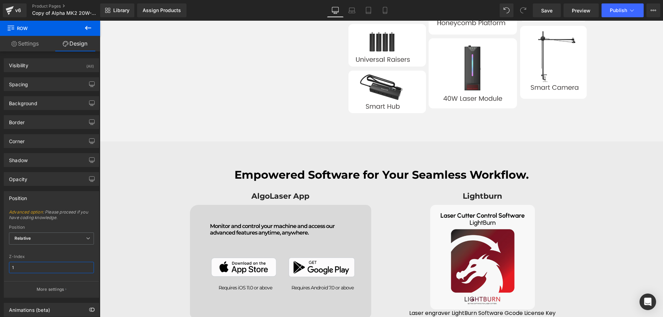
scroll to position [5507, 0]
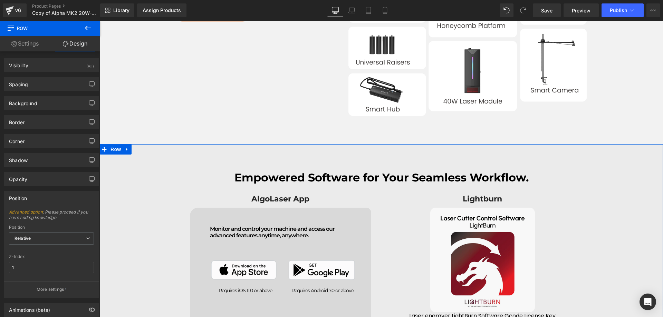
click at [147, 170] on div "Empowered Software for Your Seamless Workflow. Heading AlgoLaser App Heading Ro…" at bounding box center [381, 238] width 563 height 167
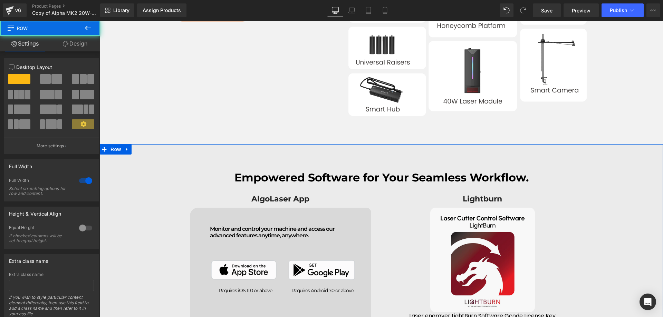
click at [77, 42] on link "Design" at bounding box center [75, 44] width 50 height 16
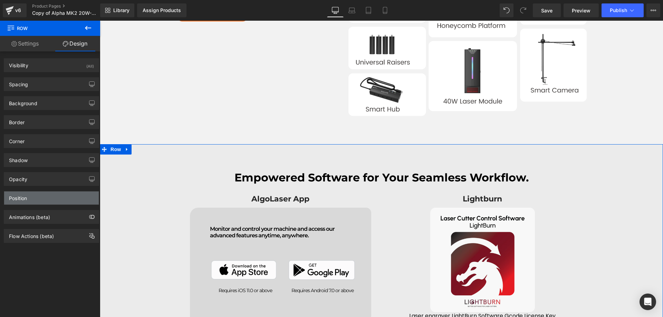
click at [46, 200] on div "Position" at bounding box center [51, 198] width 95 height 13
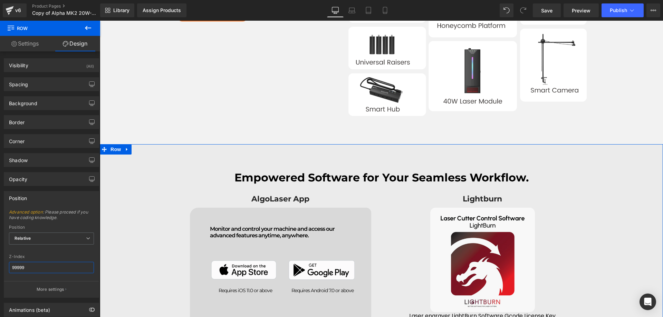
type input "1"
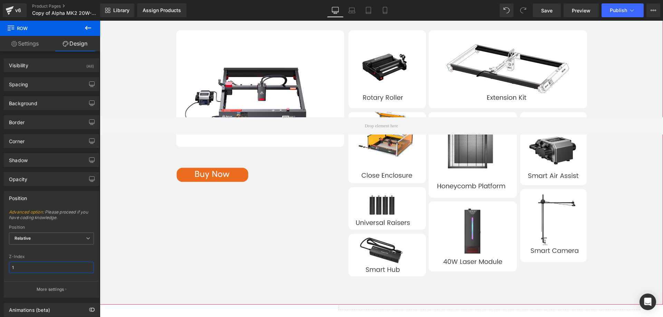
scroll to position [5334, 0]
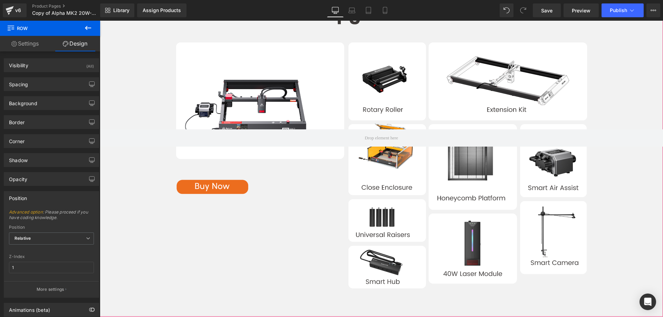
click at [145, 253] on div at bounding box center [381, 139] width 563 height 358
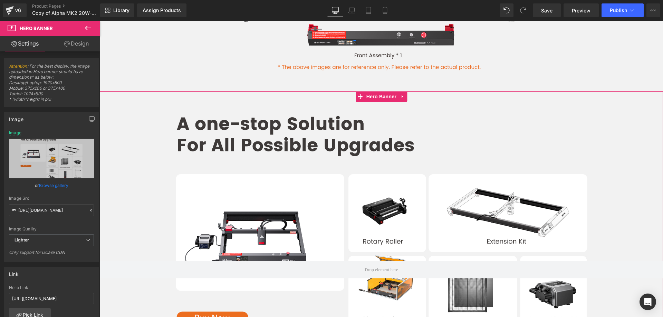
scroll to position [5196, 0]
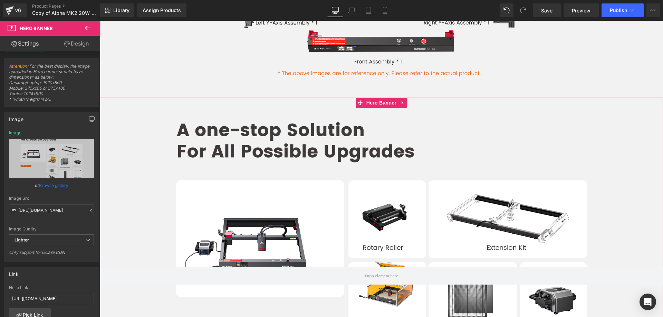
click at [79, 40] on link "Design" at bounding box center [76, 44] width 50 height 16
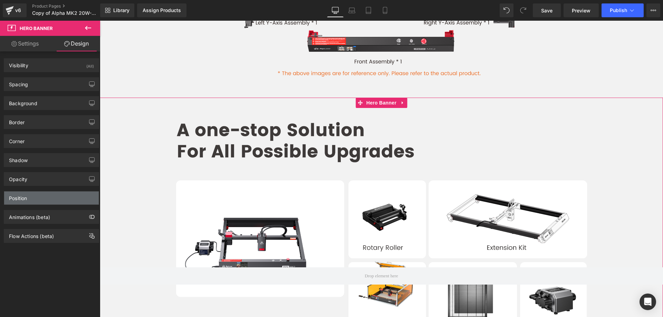
click at [49, 201] on div "Position" at bounding box center [51, 198] width 95 height 13
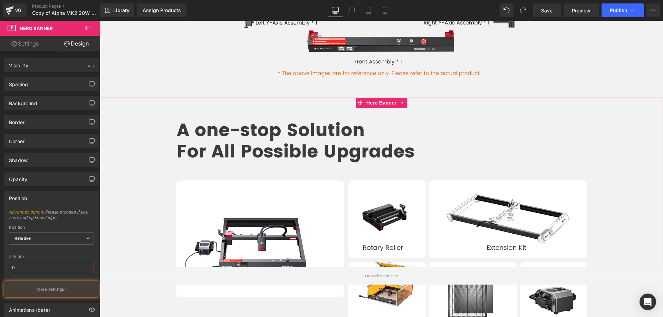
click at [42, 267] on input "0" at bounding box center [51, 267] width 85 height 11
type input "1"
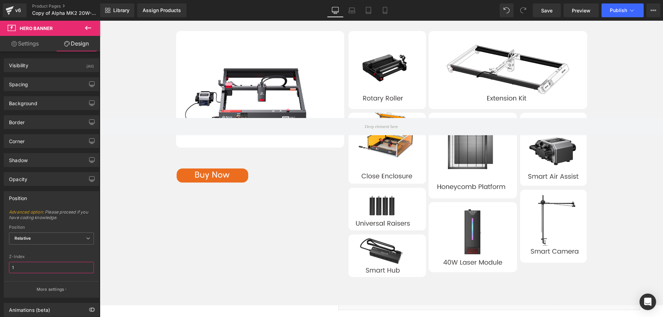
scroll to position [5334, 0]
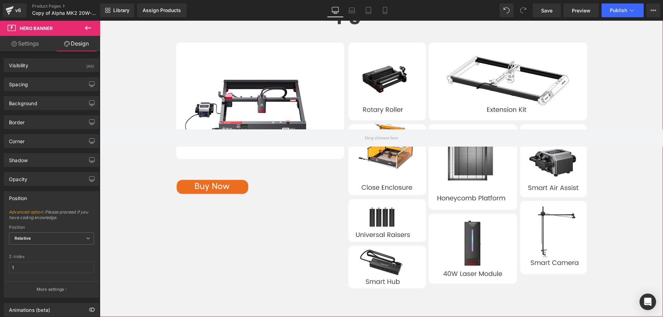
click at [322, 188] on div at bounding box center [381, 139] width 563 height 358
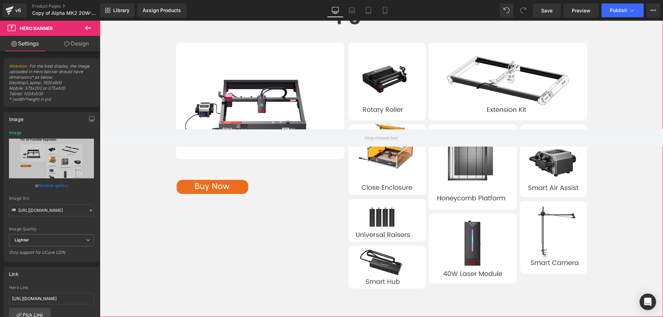
click at [78, 45] on link "Design" at bounding box center [76, 44] width 50 height 16
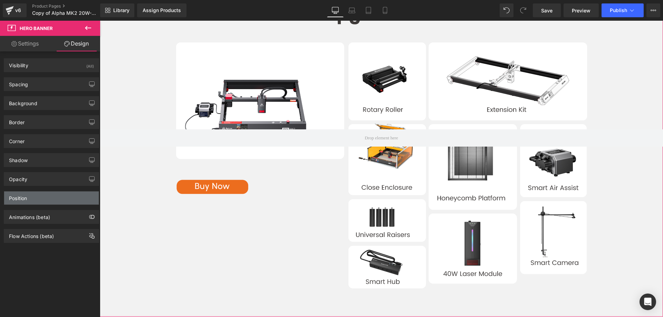
click at [63, 195] on div "Position" at bounding box center [51, 198] width 95 height 13
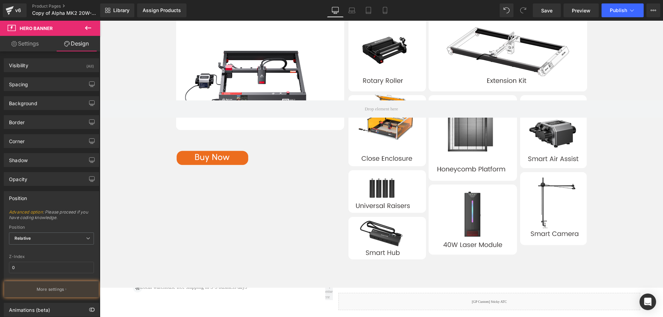
scroll to position [5472, 0]
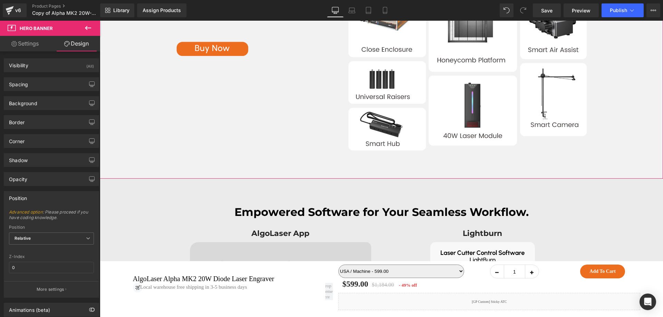
click at [324, 179] on div at bounding box center [381, 1] width 563 height 358
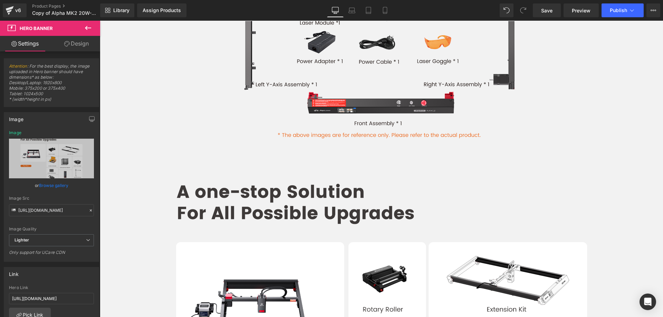
scroll to position [5127, 0]
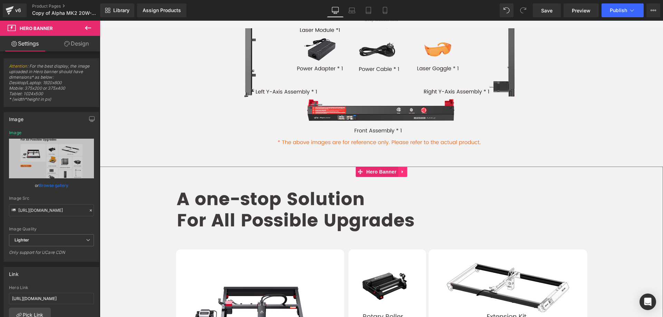
click at [402, 173] on icon at bounding box center [402, 171] width 1 height 3
drag, startPoint x: 366, startPoint y: 183, endPoint x: 373, endPoint y: 182, distance: 6.6
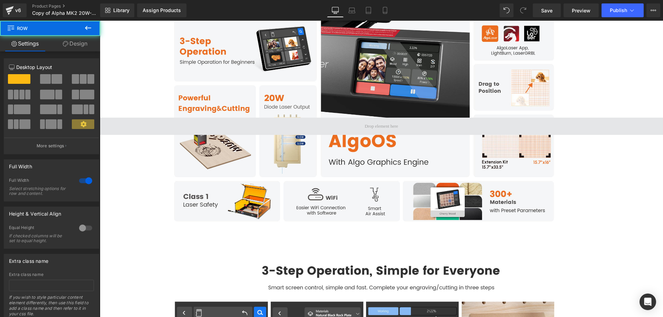
scroll to position [909, 0]
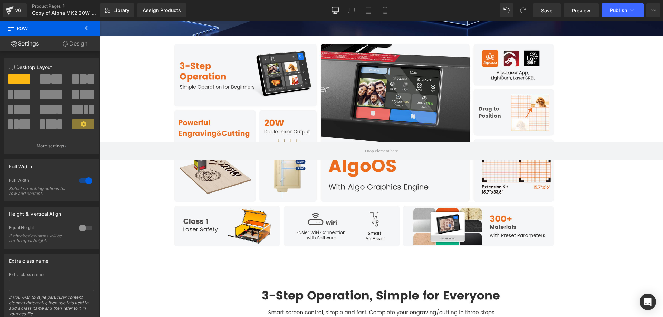
click at [63, 41] on icon at bounding box center [66, 44] width 6 height 6
click at [0, 0] on div "Position" at bounding box center [0, 0] width 0 height 0
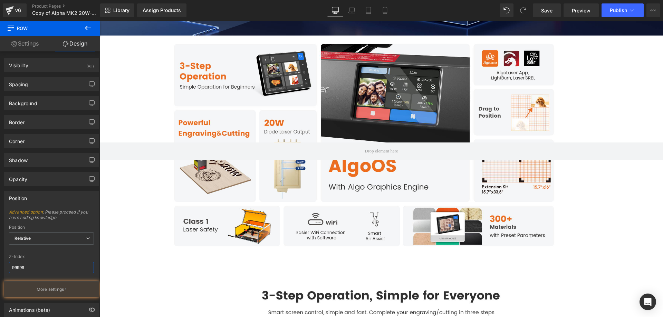
click at [49, 265] on input "99999" at bounding box center [51, 267] width 85 height 11
type input "1"
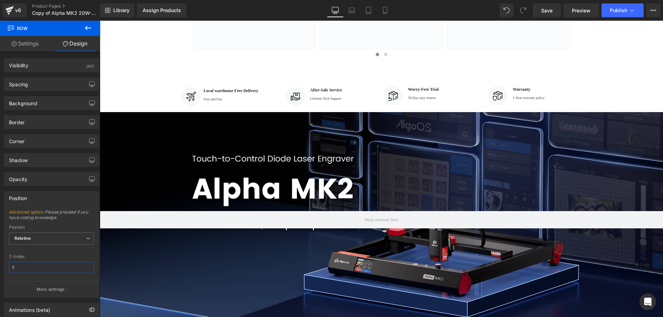
scroll to position [599, 0]
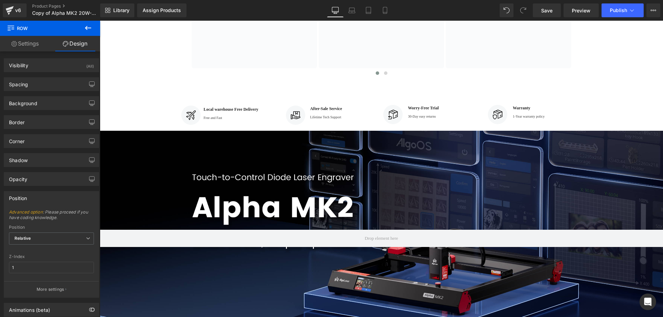
click at [168, 164] on div at bounding box center [381, 238] width 563 height 215
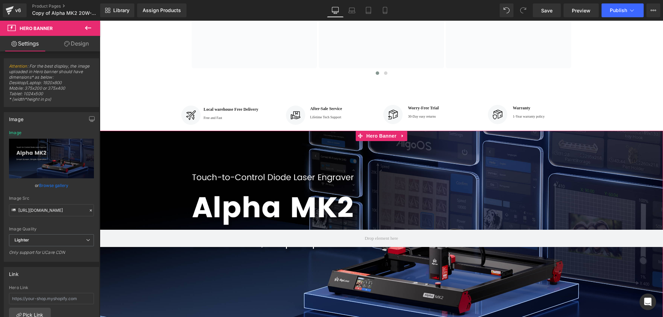
click at [78, 44] on link "Design" at bounding box center [76, 44] width 50 height 16
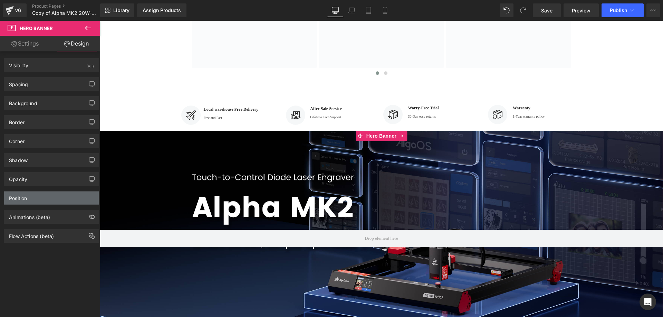
click at [58, 200] on div "Position" at bounding box center [51, 198] width 95 height 13
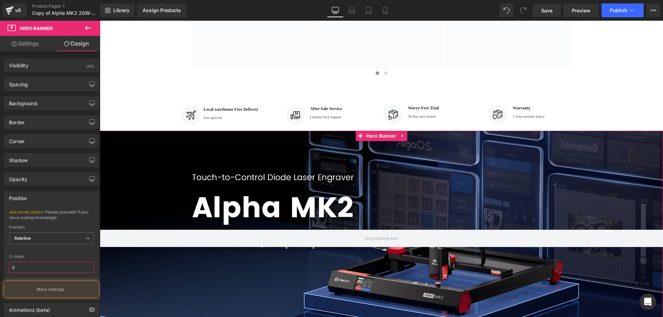
click at [41, 267] on input "0" at bounding box center [51, 267] width 85 height 11
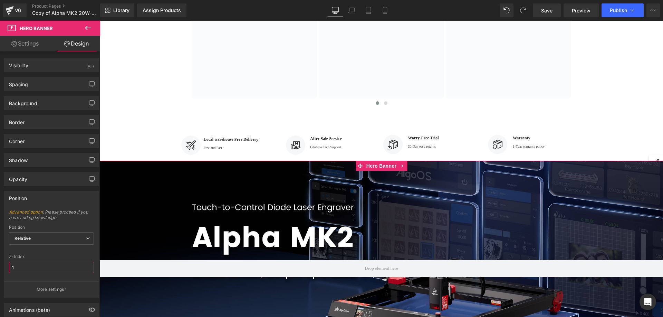
scroll to position [530, 0]
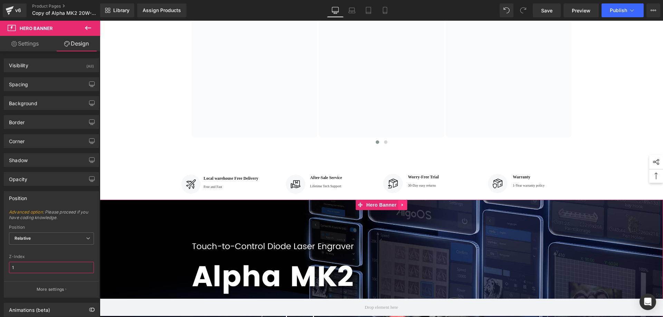
type input "1"
click at [400, 208] on icon at bounding box center [402, 205] width 5 height 5
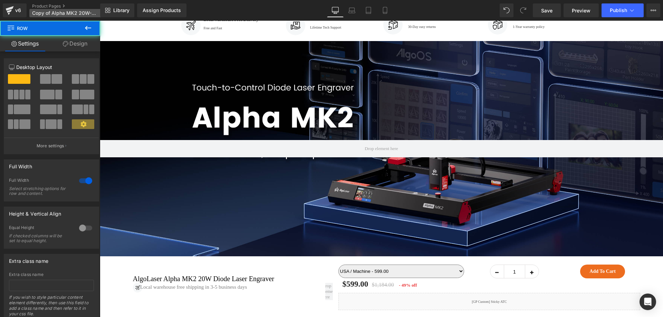
scroll to position [694, 0]
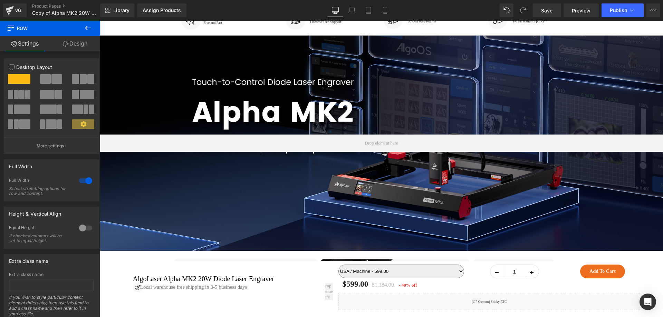
click at [79, 48] on link "Design" at bounding box center [75, 44] width 50 height 16
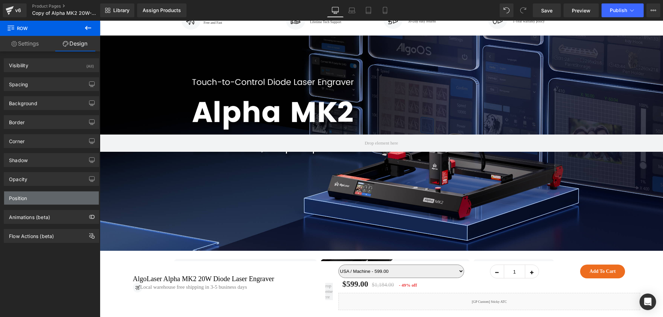
drag, startPoint x: 26, startPoint y: 201, endPoint x: 27, endPoint y: 206, distance: 5.5
click at [26, 201] on div "Position" at bounding box center [18, 197] width 18 height 10
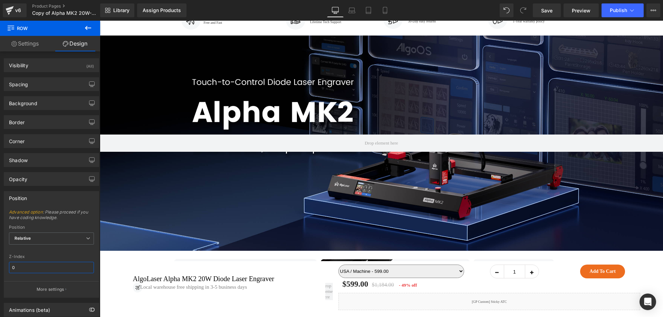
click at [42, 272] on input "0" at bounding box center [51, 267] width 85 height 11
type input "1"
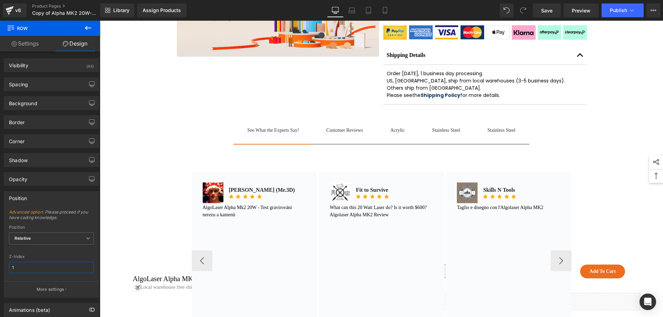
scroll to position [314, 0]
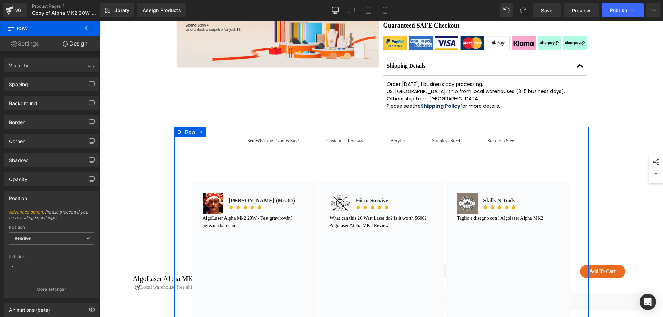
click at [211, 135] on div "See What the Experts Say! Text Block Customer Reviews Text Block Acrylic Text B…" at bounding box center [381, 251] width 414 height 249
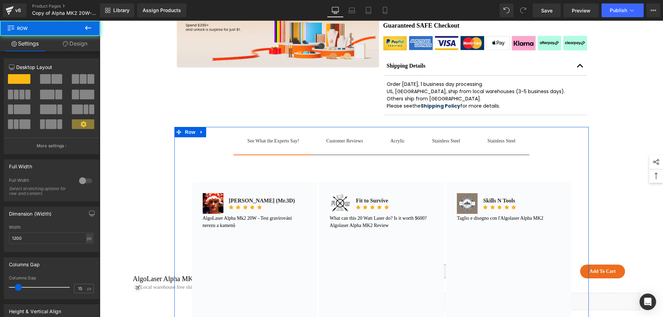
click at [70, 45] on link "Design" at bounding box center [75, 44] width 50 height 16
click at [0, 0] on div "Position" at bounding box center [0, 0] width 0 height 0
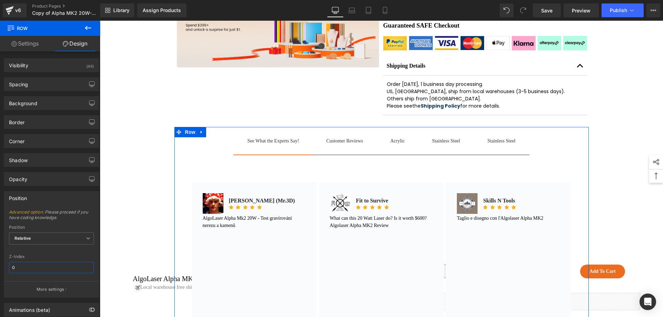
drag, startPoint x: 47, startPoint y: 263, endPoint x: 45, endPoint y: 269, distance: 6.5
click at [47, 263] on input "0" at bounding box center [51, 267] width 85 height 11
type input "1"
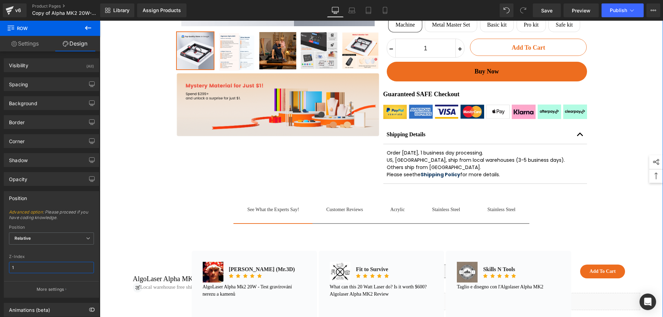
scroll to position [245, 0]
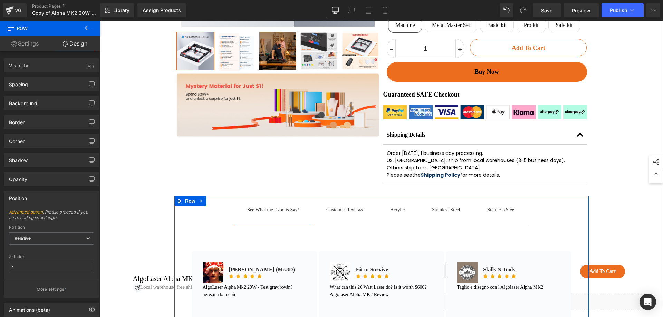
click at [547, 208] on div "See What the Experts Say! Text Block Customer Reviews Text Block Acrylic Text B…" at bounding box center [381, 320] width 414 height 249
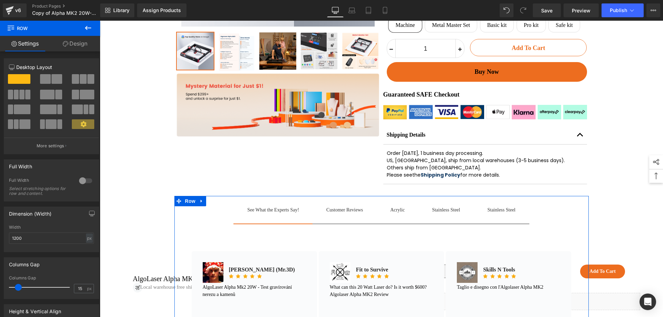
click at [82, 41] on link "Design" at bounding box center [75, 44] width 50 height 16
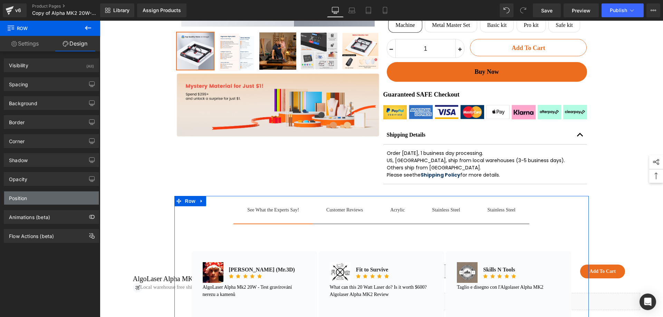
drag, startPoint x: 42, startPoint y: 194, endPoint x: 48, endPoint y: 198, distance: 7.5
click at [42, 194] on div "Position" at bounding box center [51, 198] width 95 height 13
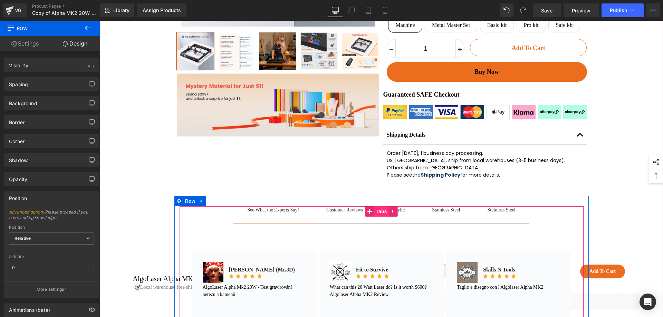
click at [376, 211] on span "Tabs" at bounding box center [381, 211] width 15 height 10
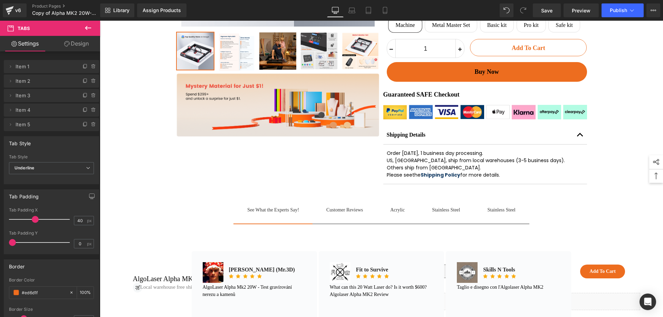
click at [76, 39] on link "Design" at bounding box center [76, 44] width 50 height 16
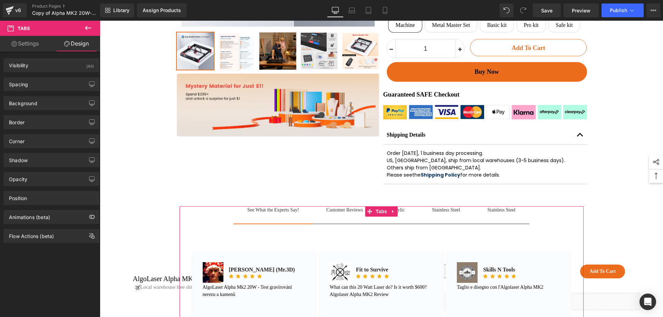
click at [58, 191] on div "Position Advanced option : Please proceed if you have coding knowledge. Relativ…" at bounding box center [51, 198] width 95 height 14
click at [65, 195] on div "Position" at bounding box center [51, 198] width 95 height 13
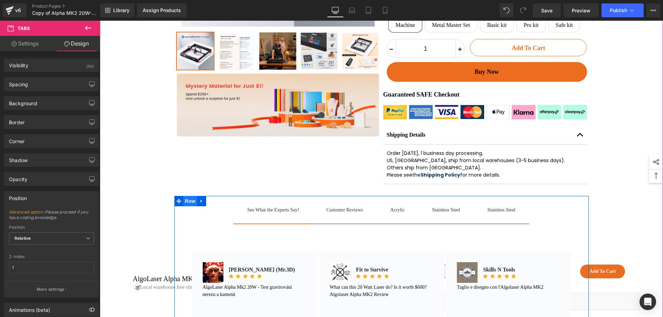
click at [179, 206] on span at bounding box center [178, 201] width 9 height 10
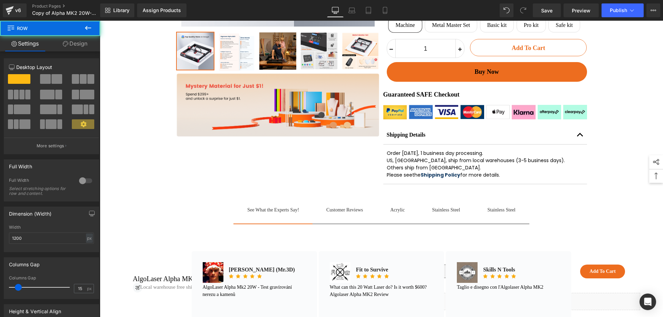
drag, startPoint x: 309, startPoint y: 230, endPoint x: 216, endPoint y: 210, distance: 94.9
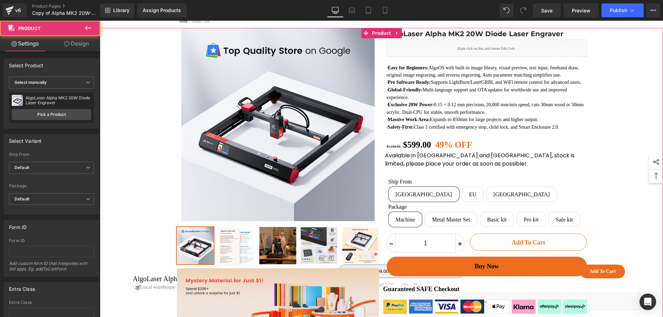
scroll to position [31, 0]
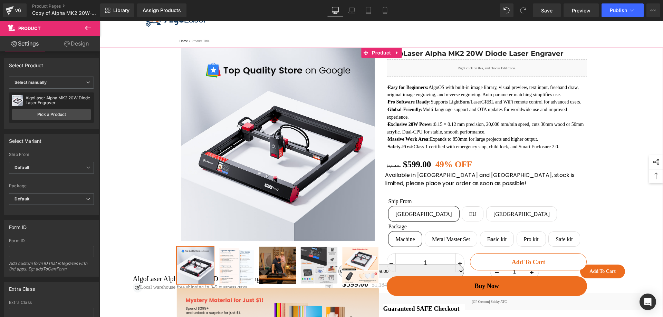
click at [69, 39] on link "Design" at bounding box center [76, 44] width 50 height 16
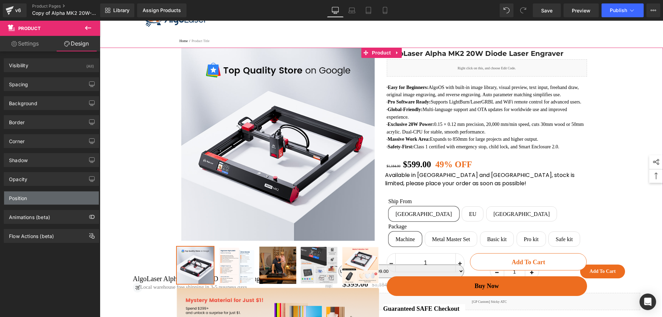
click at [28, 197] on div "Position" at bounding box center [51, 198] width 95 height 13
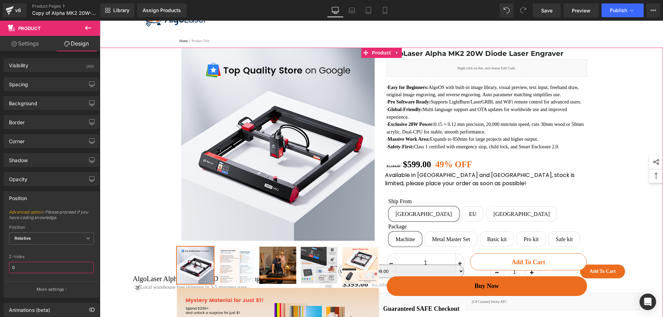
click at [35, 269] on input "0" at bounding box center [51, 267] width 85 height 11
type input "1"
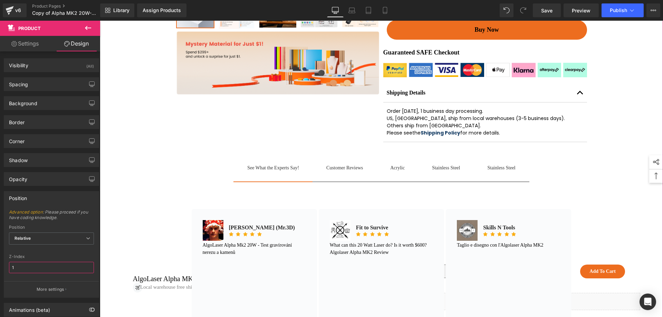
scroll to position [311, 0]
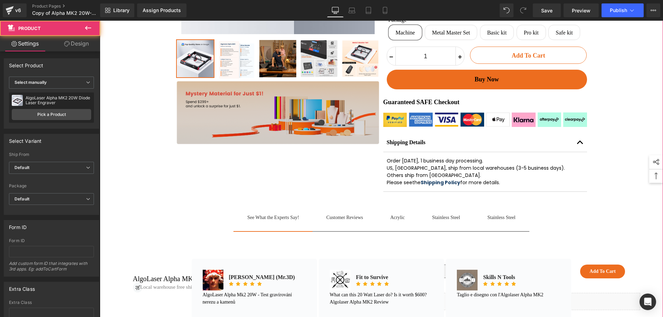
drag, startPoint x: 348, startPoint y: 204, endPoint x: 248, endPoint y: 183, distance: 101.9
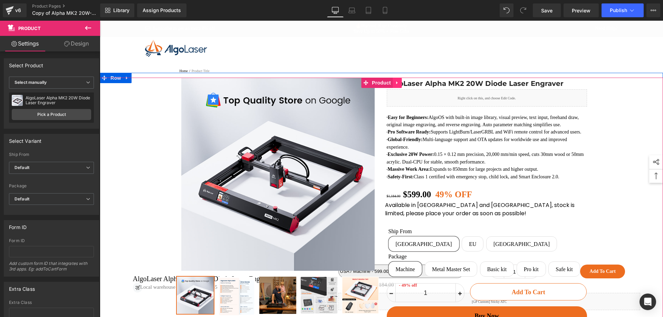
scroll to position [0, 0]
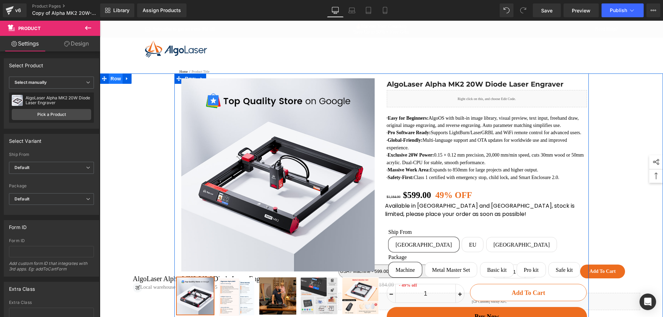
click at [117, 77] on span "Row" at bounding box center [116, 79] width 14 height 10
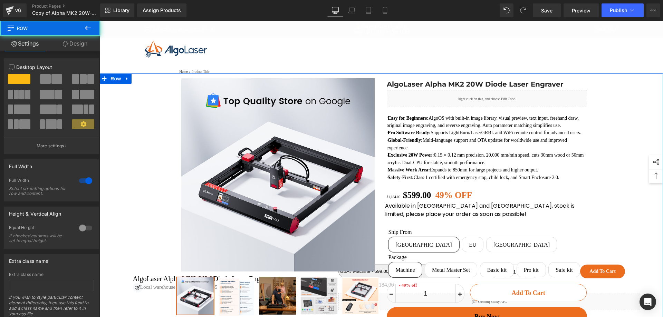
click at [75, 41] on link "Design" at bounding box center [75, 44] width 50 height 16
click at [0, 0] on div "Position" at bounding box center [0, 0] width 0 height 0
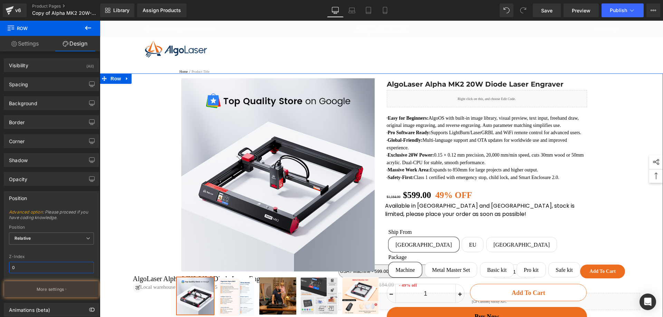
click at [36, 268] on input "0" at bounding box center [51, 267] width 85 height 11
type input "1"
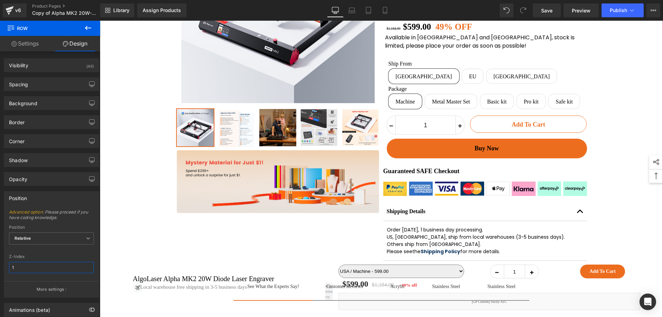
scroll to position [173, 0]
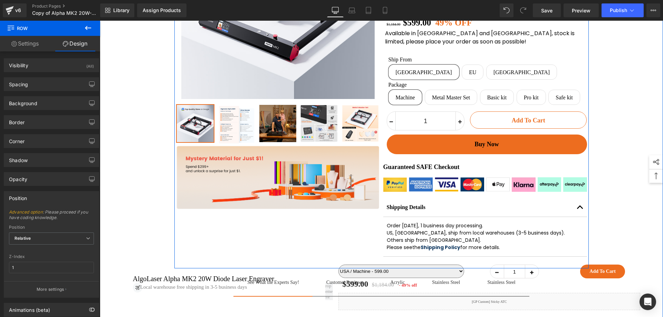
click at [375, 226] on div "Sale Off (P) Image Row ‹" at bounding box center [381, 87] width 414 height 363
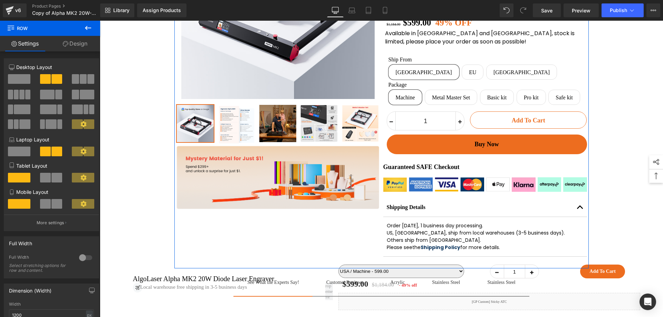
drag, startPoint x: 75, startPoint y: 39, endPoint x: 30, endPoint y: 209, distance: 176.0
click at [74, 39] on link "Design" at bounding box center [75, 44] width 50 height 16
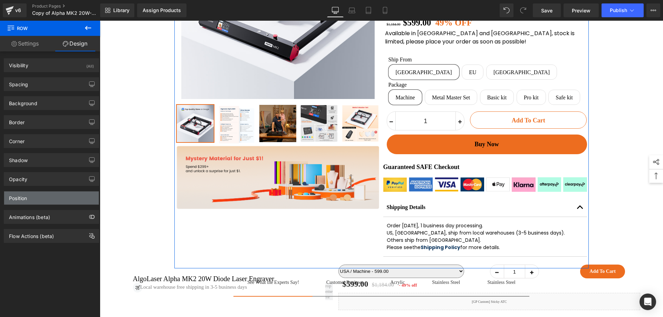
click at [35, 201] on div "Position" at bounding box center [51, 198] width 95 height 13
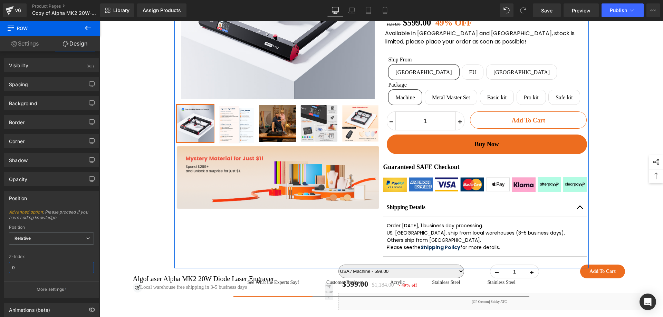
click at [32, 269] on input "0" at bounding box center [51, 267] width 85 height 11
type input "1"
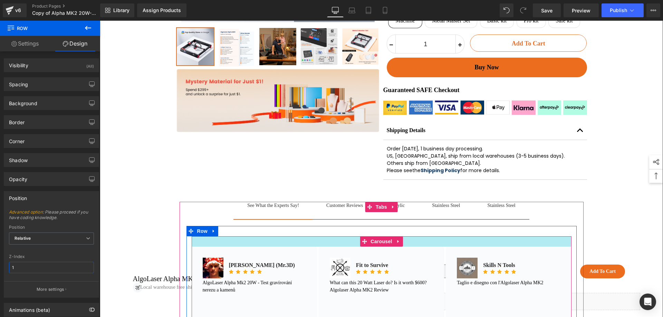
scroll to position [242, 0]
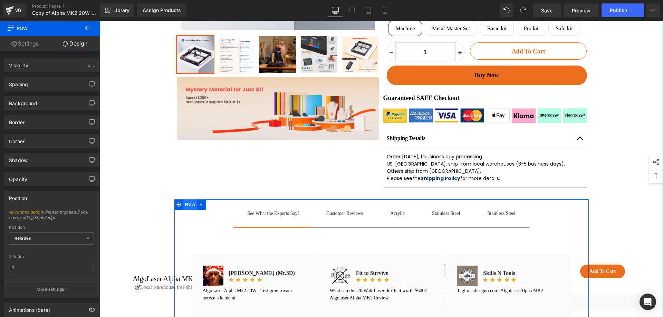
click at [187, 210] on span "Row" at bounding box center [190, 205] width 14 height 10
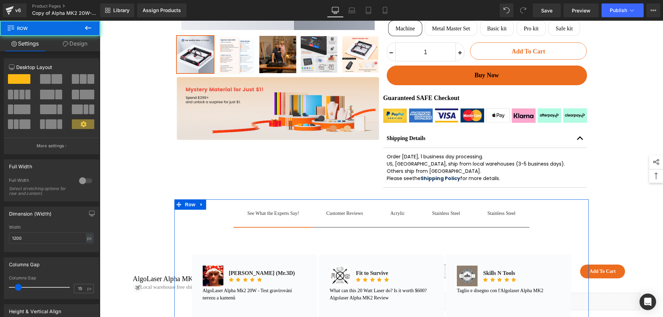
click at [83, 40] on link "Design" at bounding box center [75, 44] width 50 height 16
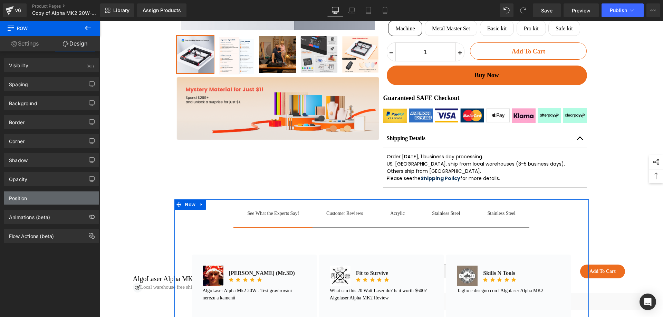
click at [34, 196] on div "Position" at bounding box center [51, 198] width 95 height 13
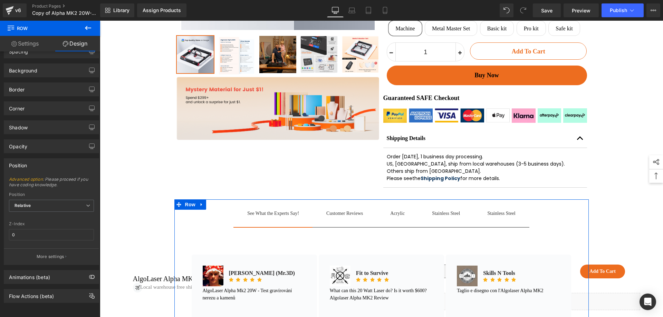
scroll to position [38, 0]
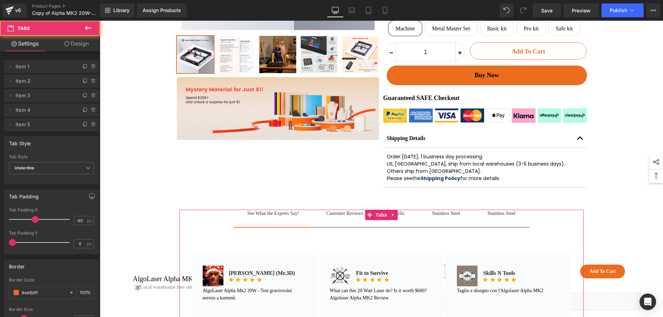
click at [73, 38] on link "Design" at bounding box center [76, 44] width 50 height 16
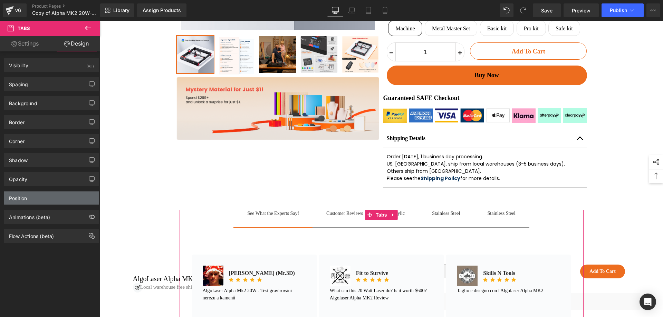
click at [53, 196] on div "Position" at bounding box center [51, 198] width 95 height 13
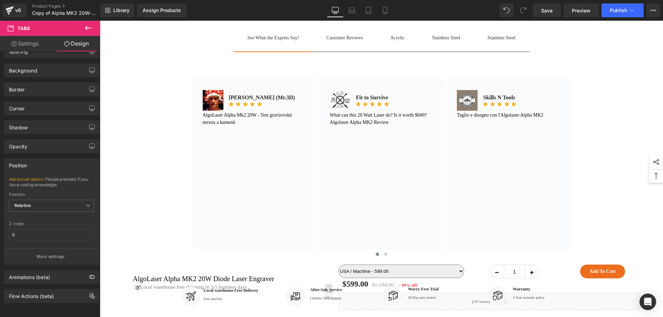
scroll to position [449, 0]
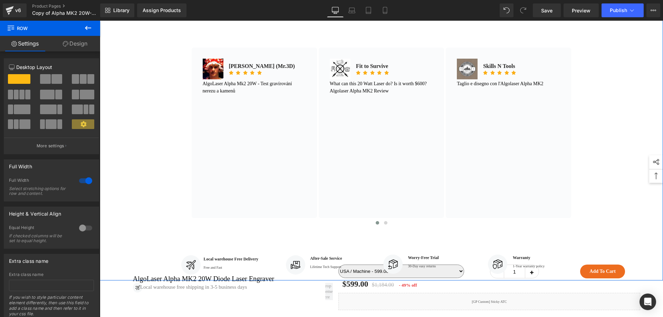
click at [86, 44] on link "Design" at bounding box center [75, 44] width 50 height 16
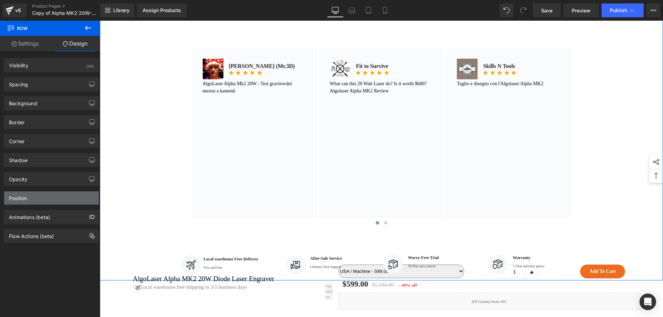
drag, startPoint x: 39, startPoint y: 198, endPoint x: 44, endPoint y: 198, distance: 5.2
click at [39, 199] on div "Position" at bounding box center [51, 198] width 95 height 13
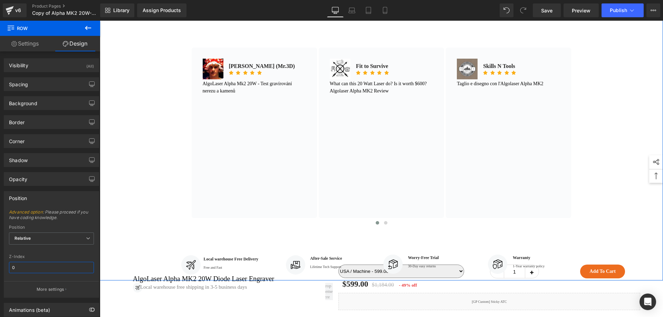
drag, startPoint x: 46, startPoint y: 271, endPoint x: 55, endPoint y: 268, distance: 9.6
click at [47, 271] on input "0" at bounding box center [51, 267] width 85 height 11
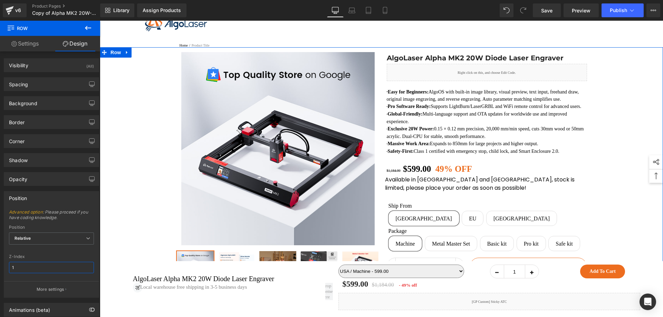
scroll to position [0, 0]
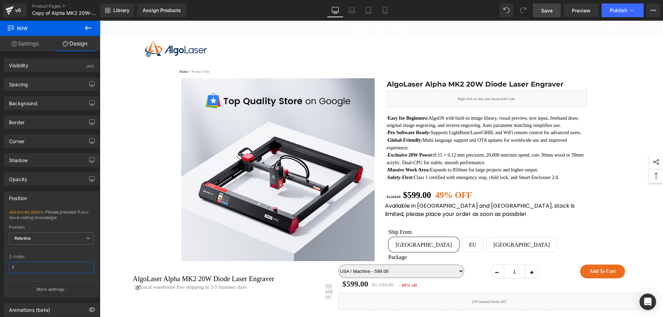
type input "1"
click at [541, 8] on link "Save" at bounding box center [547, 10] width 28 height 14
click at [266, 40] on div at bounding box center [381, 49] width 563 height 23
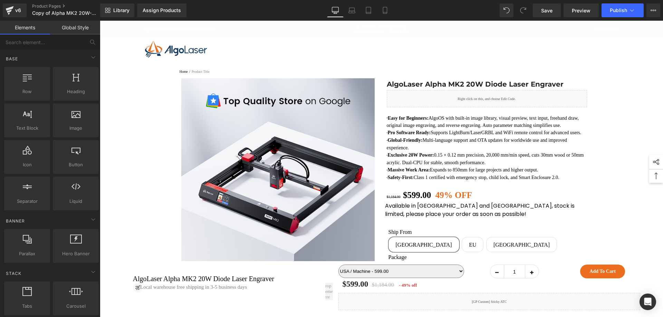
drag, startPoint x: 226, startPoint y: 51, endPoint x: 205, endPoint y: 56, distance: 21.2
click at [225, 51] on div at bounding box center [197, 48] width 104 height 17
click at [184, 55] on img at bounding box center [176, 48] width 62 height 17
drag, startPoint x: 660, startPoint y: 35, endPoint x: 760, endPoint y: 24, distance: 100.3
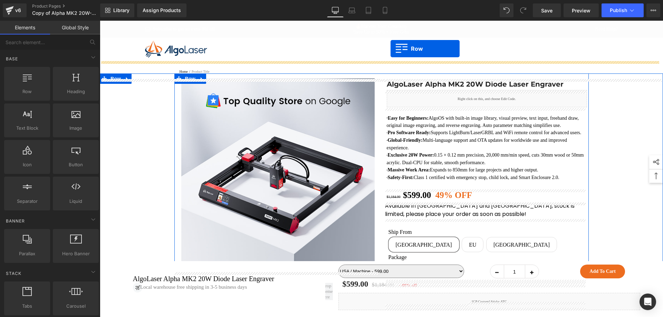
drag, startPoint x: 129, startPoint y: 98, endPoint x: 390, endPoint y: 49, distance: 266.3
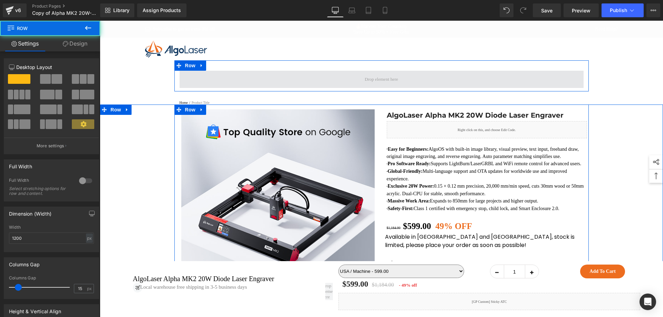
click at [246, 76] on span at bounding box center [382, 79] width 404 height 17
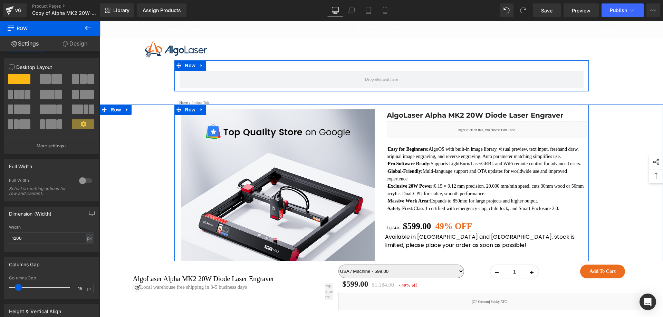
click at [80, 181] on div at bounding box center [85, 180] width 17 height 11
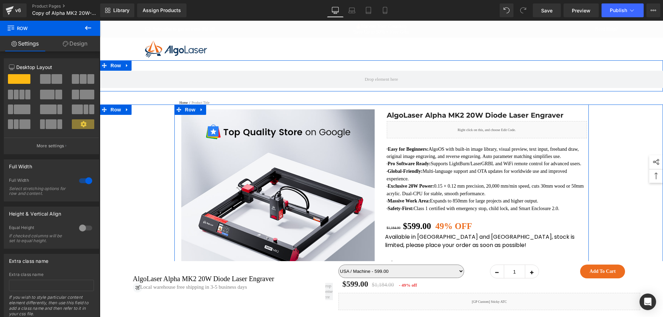
drag, startPoint x: 81, startPoint y: 181, endPoint x: 83, endPoint y: 184, distance: 3.9
click at [86, 193] on div "Full Width Select stretching options for row and content." at bounding box center [51, 189] width 85 height 23
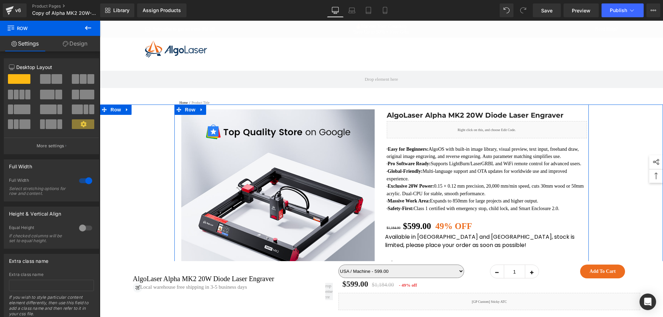
drag, startPoint x: 89, startPoint y: 30, endPoint x: 60, endPoint y: 62, distance: 43.8
click at [88, 30] on icon at bounding box center [88, 28] width 8 height 8
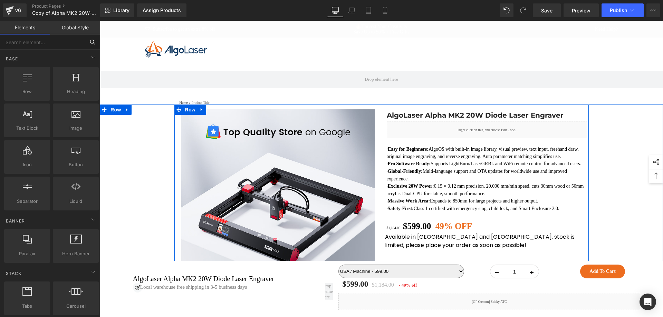
click at [42, 47] on input "text" at bounding box center [42, 42] width 85 height 15
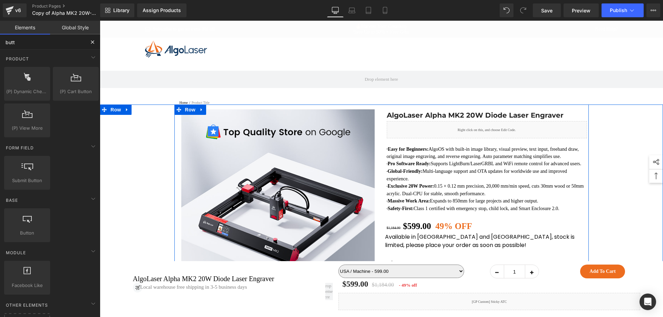
type input "butto"
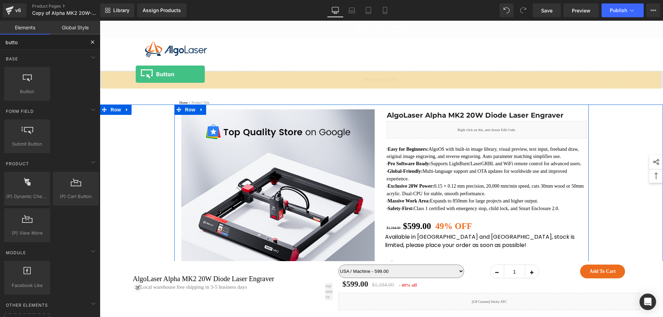
drag, startPoint x: 128, startPoint y: 94, endPoint x: 136, endPoint y: 74, distance: 20.8
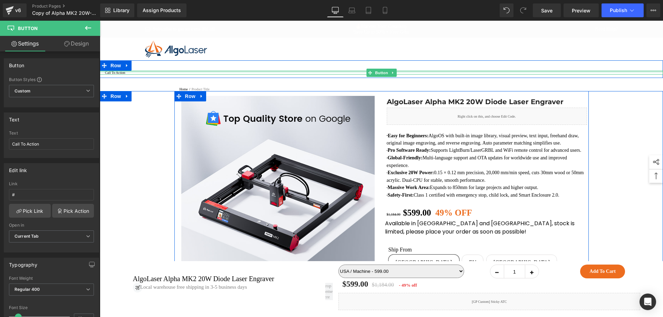
click at [131, 73] on div at bounding box center [381, 72] width 563 height 2
click at [135, 73] on div at bounding box center [381, 72] width 563 height 2
click at [138, 75] on div at bounding box center [381, 74] width 563 height 2
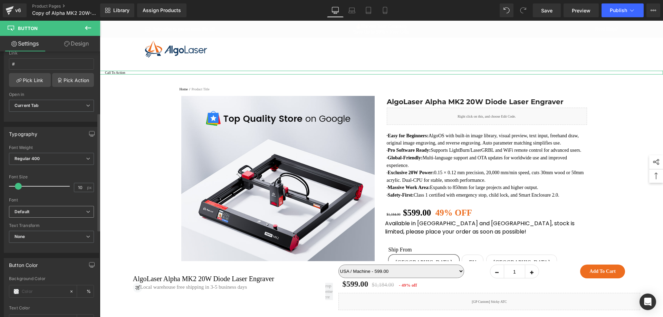
scroll to position [138, 0]
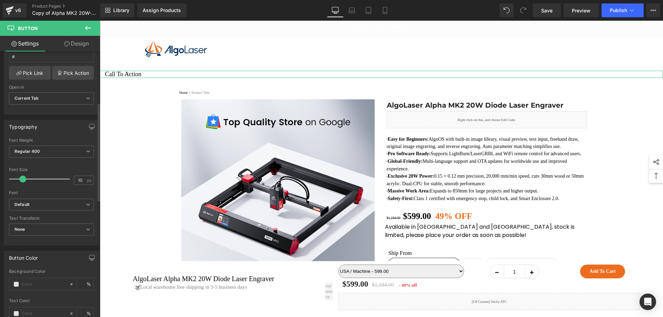
drag, startPoint x: 20, startPoint y: 178, endPoint x: 24, endPoint y: 178, distance: 4.2
click at [24, 178] on span at bounding box center [22, 179] width 7 height 7
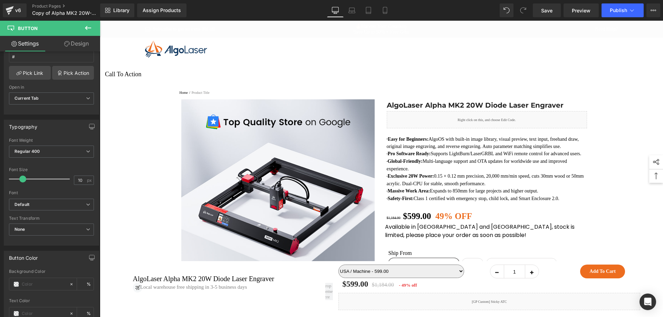
click at [137, 75] on span "Call To Action" at bounding box center [123, 74] width 36 height 7
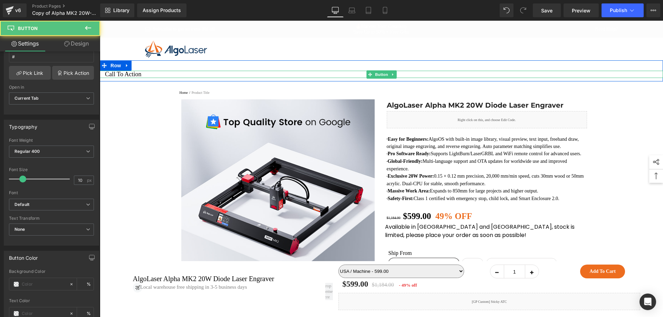
click at [140, 75] on link "Call To Action" at bounding box center [381, 74] width 563 height 7
click at [144, 76] on link "Call To Action" at bounding box center [381, 74] width 563 height 7
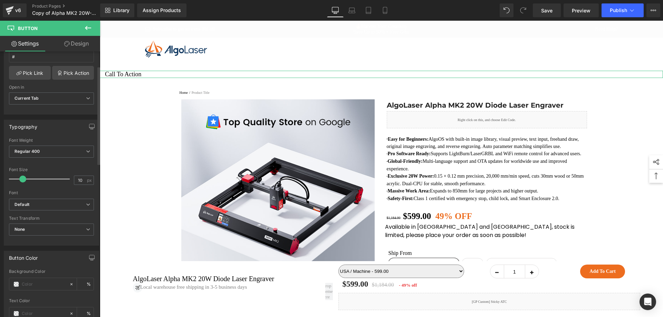
scroll to position [0, 0]
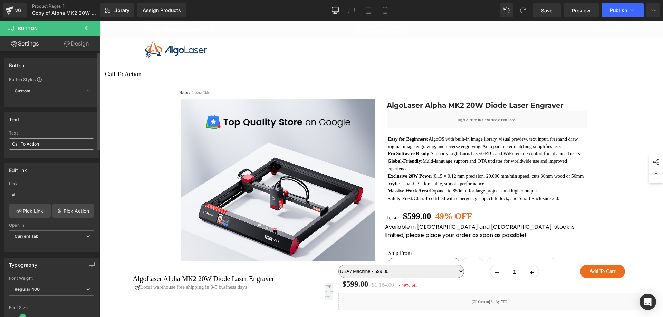
click at [52, 144] on input "Call To Action" at bounding box center [51, 143] width 85 height 11
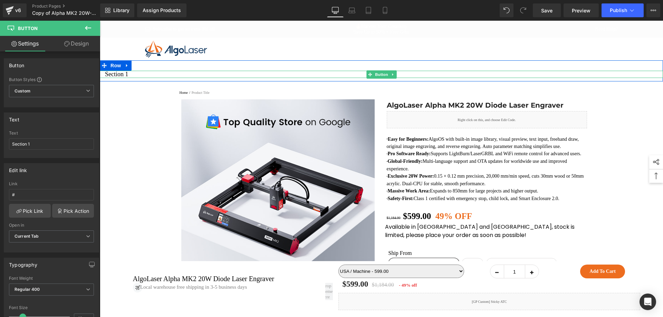
type input "Section 1"
click at [157, 75] on link "Section 1" at bounding box center [381, 74] width 563 height 7
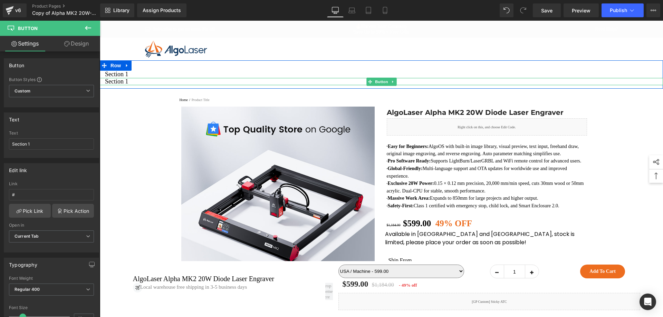
click at [139, 83] on link "Section 1" at bounding box center [381, 81] width 563 height 7
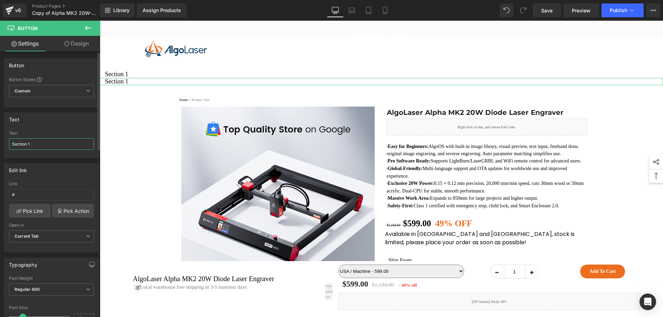
click at [34, 141] on input "Section 1" at bounding box center [51, 143] width 85 height 11
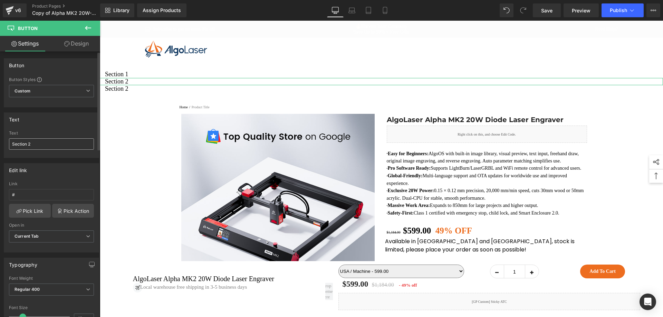
click at [45, 143] on input "Section 2" at bounding box center [51, 143] width 85 height 11
type input "Section 2"
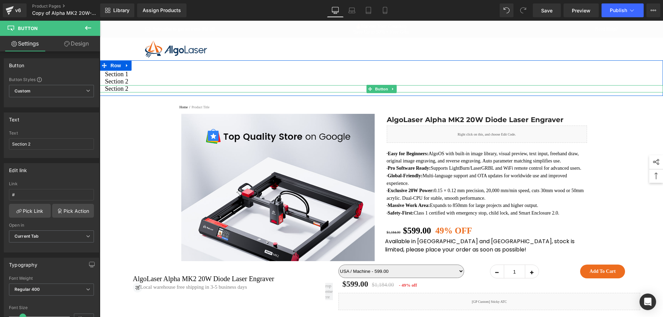
click at [144, 90] on link "Section 2" at bounding box center [381, 88] width 563 height 7
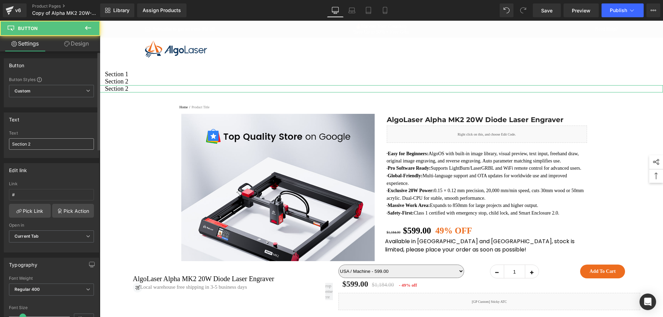
click at [34, 144] on input "Section 2" at bounding box center [51, 143] width 85 height 11
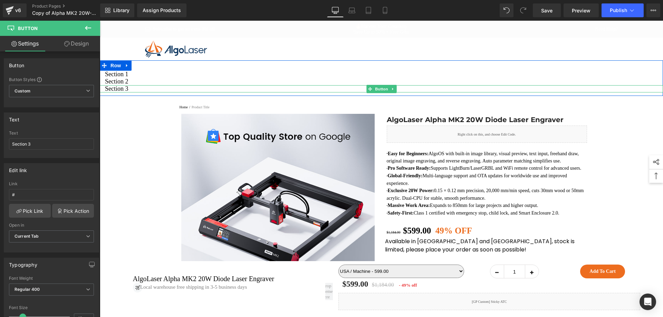
type input "Section 3"
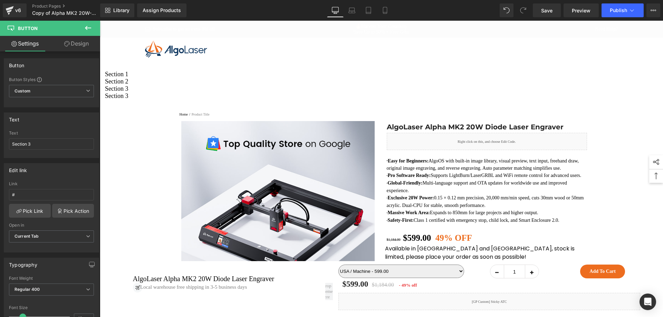
click at [131, 98] on link "Section 3" at bounding box center [381, 96] width 563 height 7
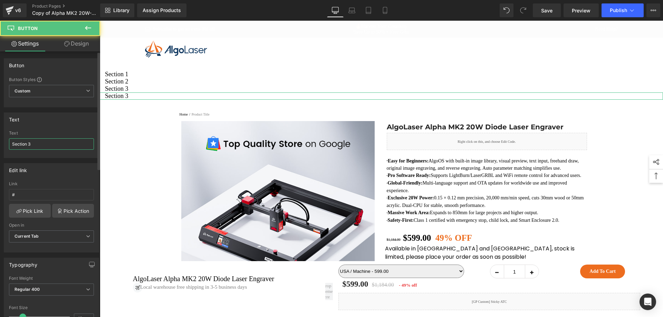
click at [46, 148] on input "Section 3" at bounding box center [51, 143] width 85 height 11
type input "Section 4"
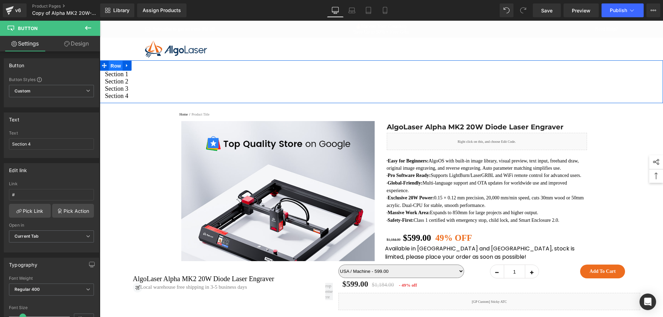
click at [114, 65] on span "Row" at bounding box center [116, 66] width 14 height 10
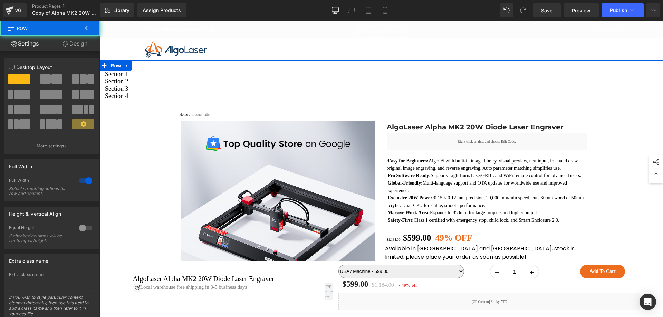
click at [70, 42] on link "Design" at bounding box center [75, 44] width 50 height 16
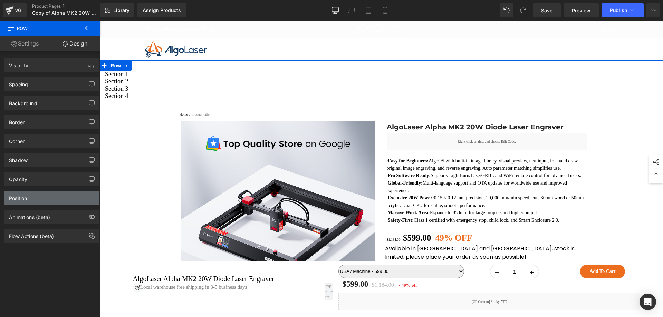
click at [44, 201] on div "Position" at bounding box center [51, 198] width 95 height 13
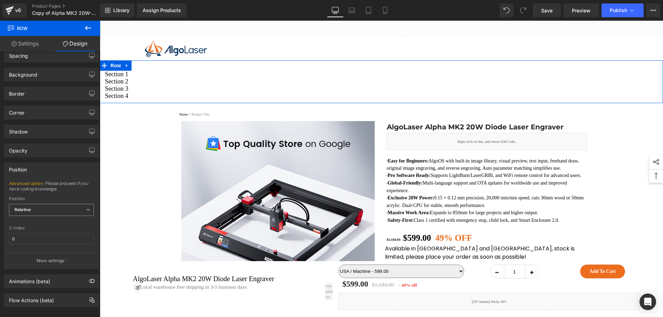
scroll to position [35, 0]
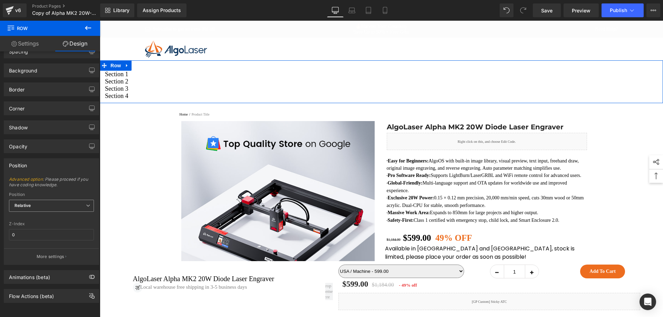
click at [45, 202] on span "Relative" at bounding box center [51, 206] width 85 height 12
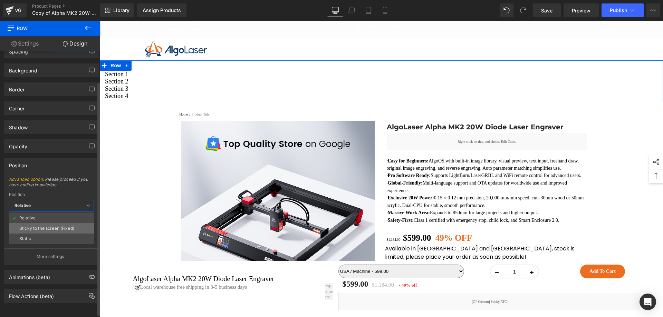
click at [40, 228] on div "Sticky to the screen (Fixed)" at bounding box center [46, 228] width 55 height 5
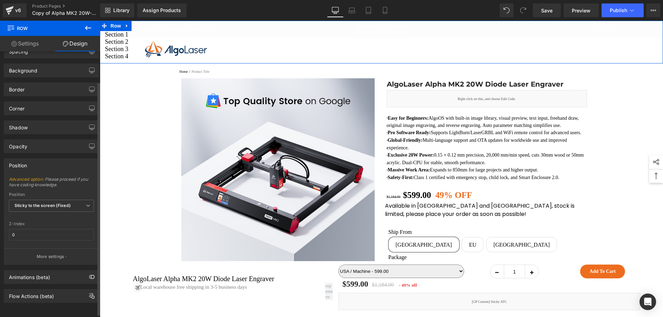
drag, startPoint x: 46, startPoint y: 251, endPoint x: 54, endPoint y: 234, distance: 18.7
click at [47, 251] on button "More settings" at bounding box center [51, 257] width 95 height 16
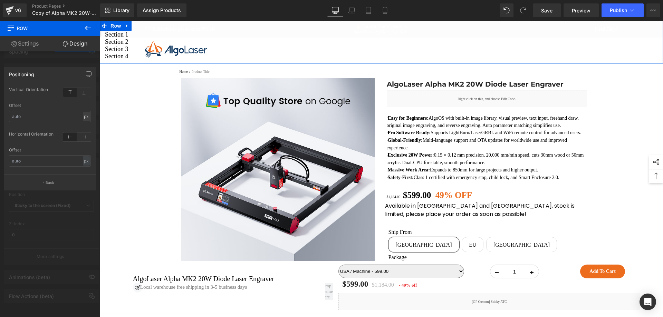
click at [84, 116] on div "px" at bounding box center [86, 116] width 7 height 9
click at [85, 125] on li "%" at bounding box center [86, 127] width 9 height 10
click at [61, 119] on input "text" at bounding box center [50, 116] width 82 height 11
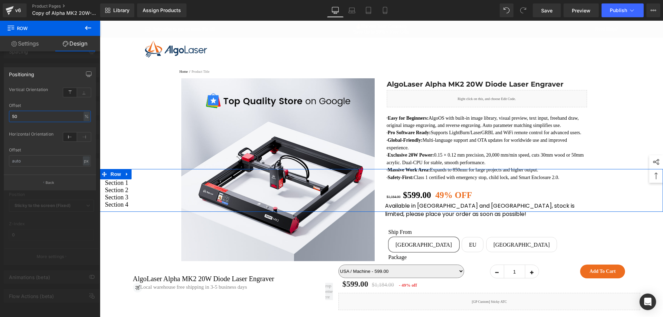
drag, startPoint x: 14, startPoint y: 115, endPoint x: 10, endPoint y: 115, distance: 3.8
click at [10, 115] on input "50" at bounding box center [50, 116] width 82 height 11
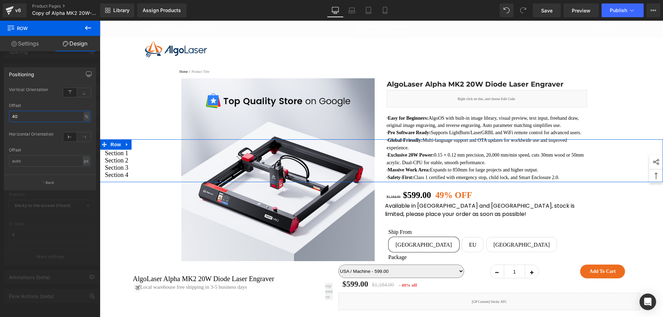
type input "40"
click at [69, 59] on div at bounding box center [50, 171] width 100 height 300
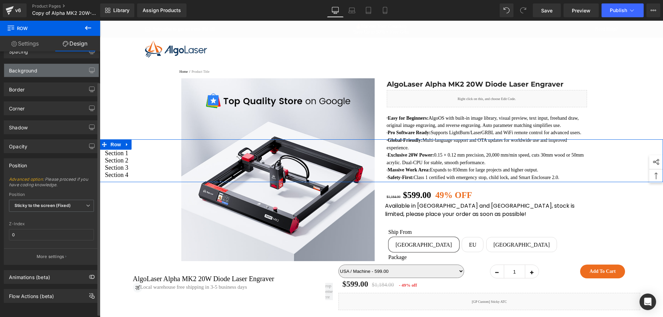
click at [40, 70] on div "Background" at bounding box center [51, 70] width 95 height 13
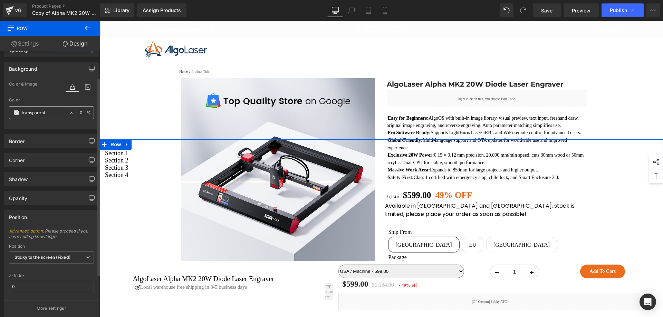
click at [17, 114] on span at bounding box center [16, 113] width 6 height 6
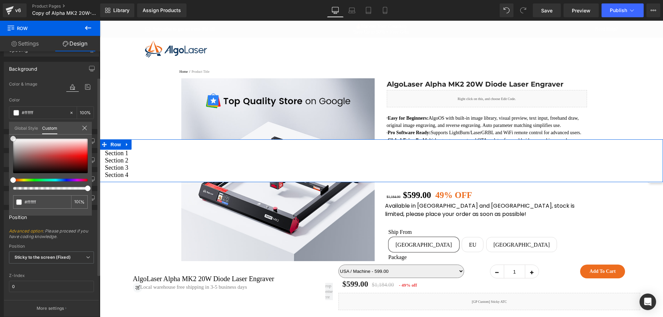
drag, startPoint x: 30, startPoint y: 161, endPoint x: 0, endPoint y: 114, distance: 56.1
click at [0, 114] on div "Background Color & Image color Color % Image Replace Image Upload image or Brow…" at bounding box center [51, 93] width 103 height 73
click at [86, 187] on span at bounding box center [88, 189] width 6 height 6
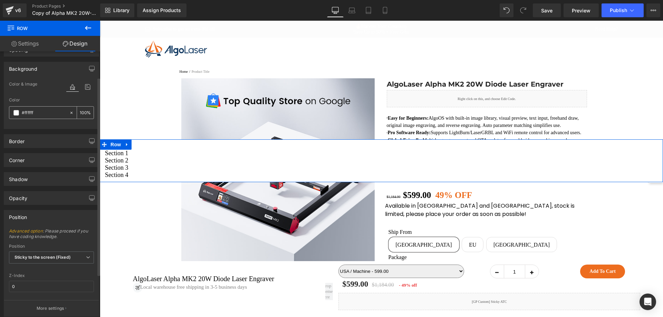
click at [66, 112] on div at bounding box center [39, 113] width 60 height 12
click at [70, 113] on icon at bounding box center [71, 113] width 2 height 2
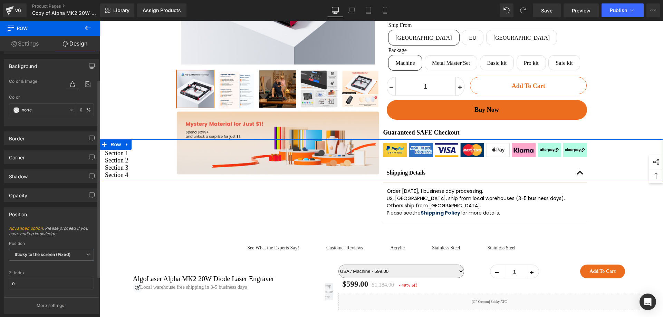
scroll to position [22, 0]
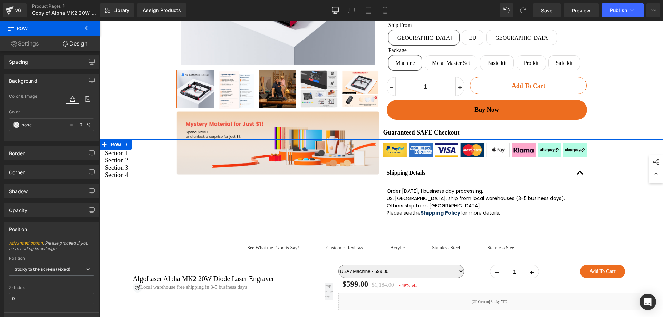
click at [34, 47] on link "Settings" at bounding box center [25, 44] width 50 height 16
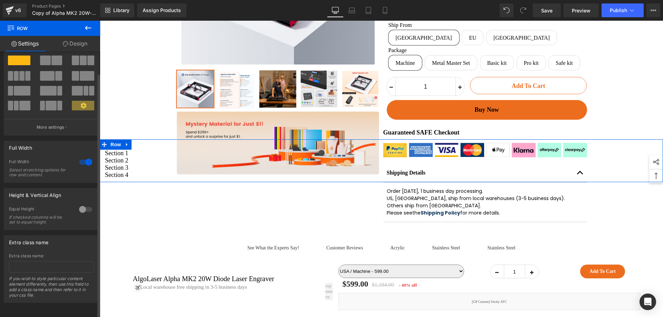
scroll to position [24, 0]
click at [81, 160] on div at bounding box center [85, 162] width 17 height 11
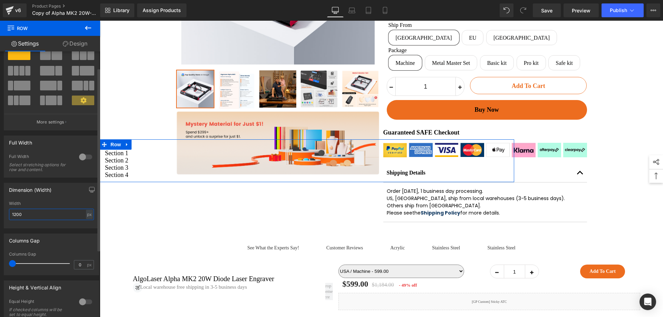
click at [59, 215] on input "1200" at bounding box center [51, 214] width 85 height 11
click at [13, 215] on input "1200" at bounding box center [51, 214] width 85 height 11
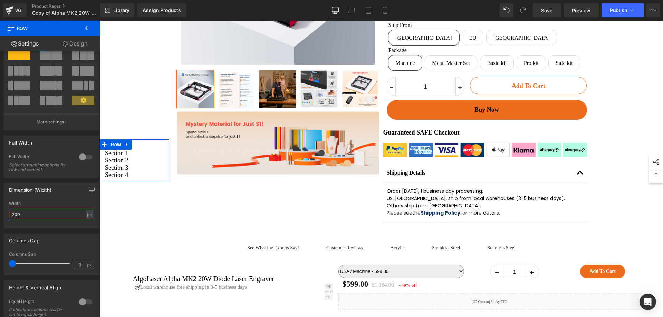
type input "200"
click at [69, 44] on link "Design" at bounding box center [75, 44] width 50 height 16
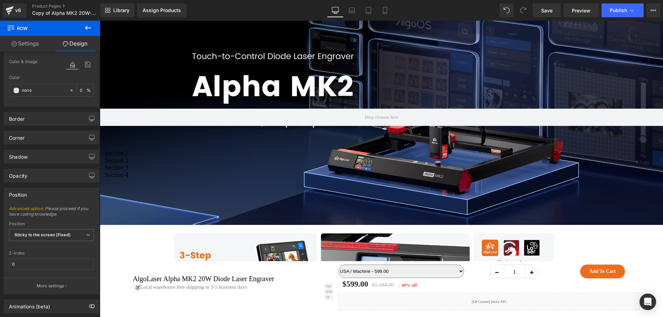
scroll to position [690, 0]
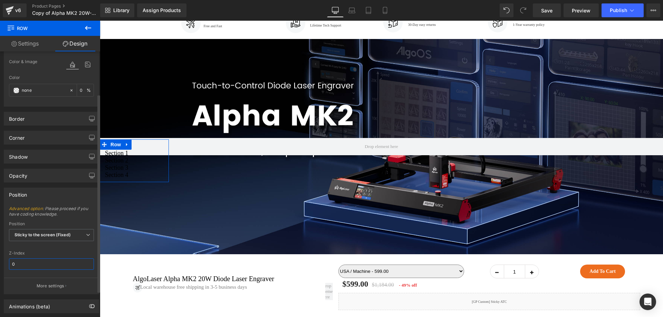
click at [36, 265] on input "0" at bounding box center [51, 264] width 85 height 11
click at [43, 263] on input "0" at bounding box center [51, 264] width 85 height 11
type input "99999"
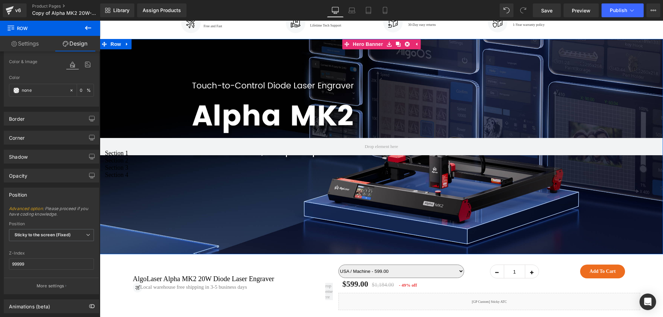
click at [201, 219] on div at bounding box center [381, 146] width 563 height 215
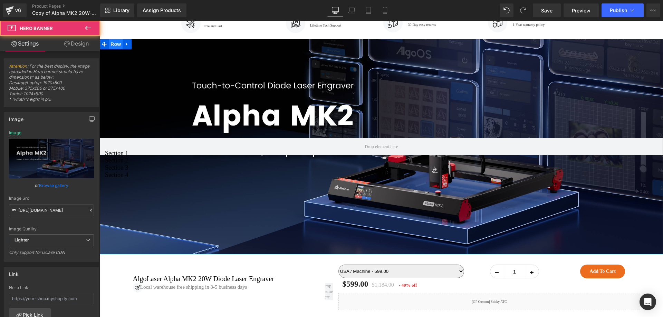
click at [119, 49] on span "Row" at bounding box center [116, 44] width 14 height 10
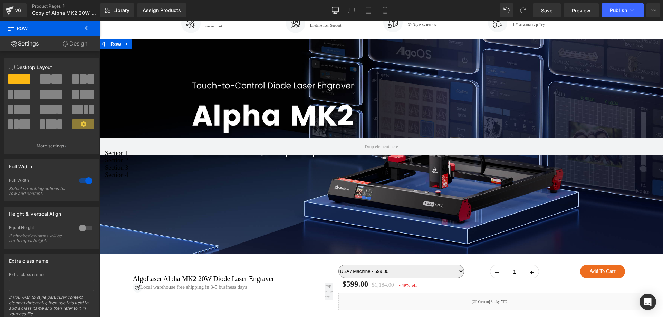
click at [73, 44] on link "Design" at bounding box center [75, 44] width 50 height 16
click at [0, 0] on div "Position" at bounding box center [0, 0] width 0 height 0
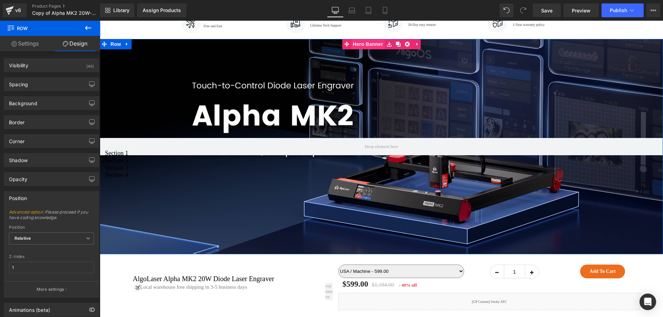
click at [355, 49] on link "Hero Banner" at bounding box center [363, 44] width 42 height 10
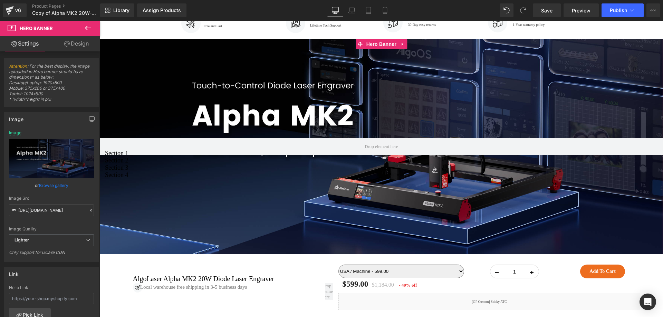
click at [76, 44] on link "Design" at bounding box center [76, 44] width 50 height 16
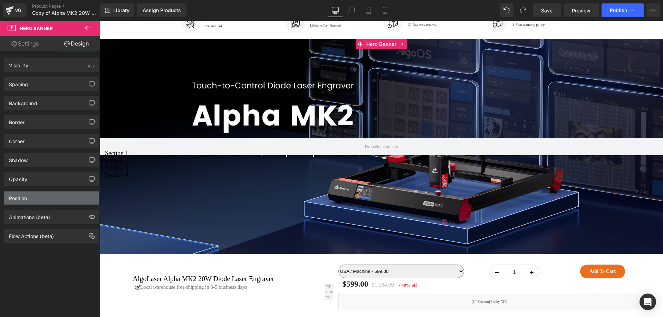
click at [42, 197] on div "Position" at bounding box center [51, 198] width 95 height 13
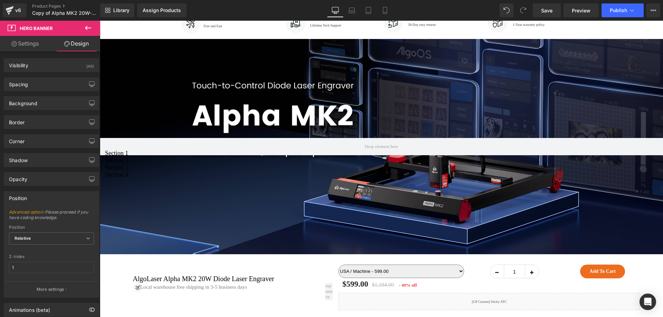
click at [139, 65] on div at bounding box center [381, 146] width 563 height 215
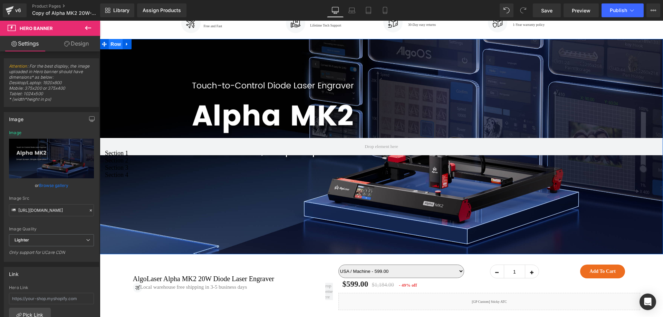
click at [115, 49] on span "Row" at bounding box center [116, 44] width 14 height 10
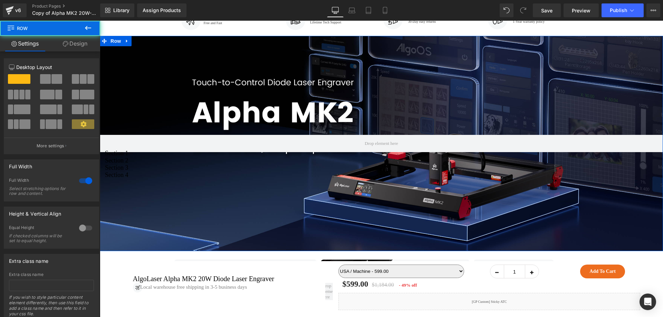
click at [80, 44] on link "Design" at bounding box center [75, 44] width 50 height 16
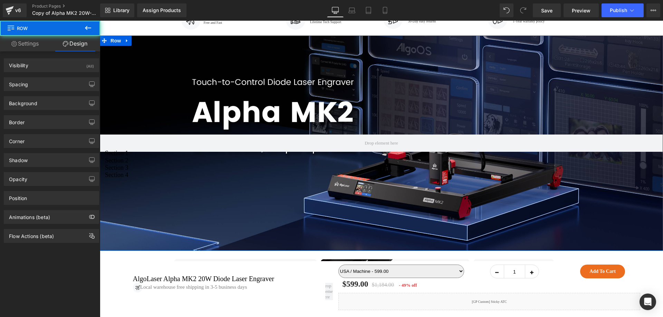
click at [46, 205] on div "Animations (beta)" at bounding box center [51, 214] width 103 height 19
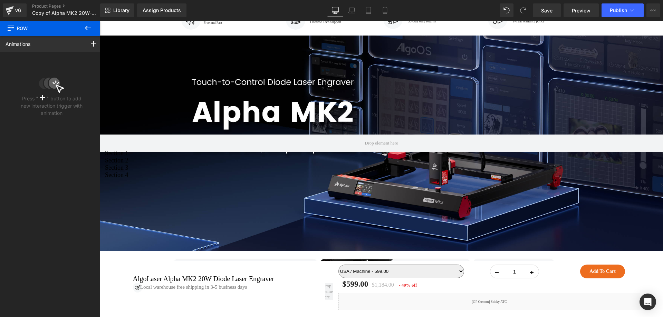
click at [85, 31] on icon at bounding box center [88, 28] width 8 height 8
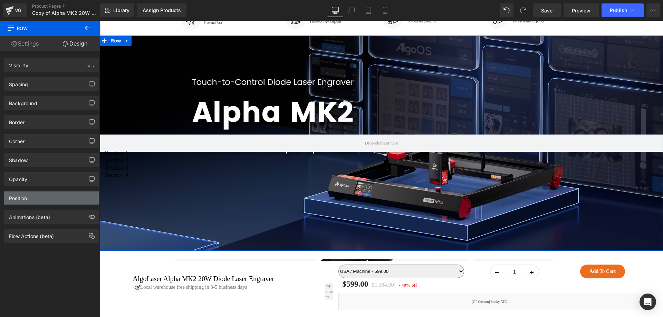
click at [27, 196] on div "Position" at bounding box center [18, 197] width 18 height 10
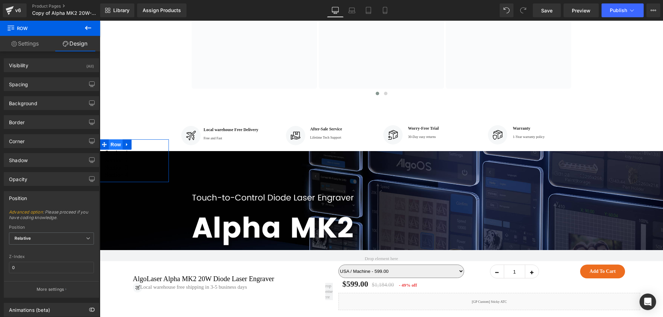
scroll to position [590, 0]
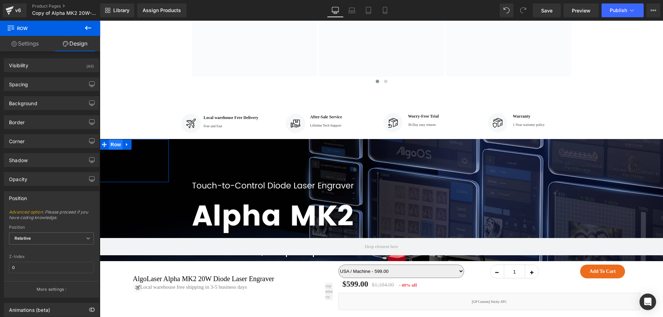
click at [116, 143] on span "Row" at bounding box center [116, 144] width 14 height 10
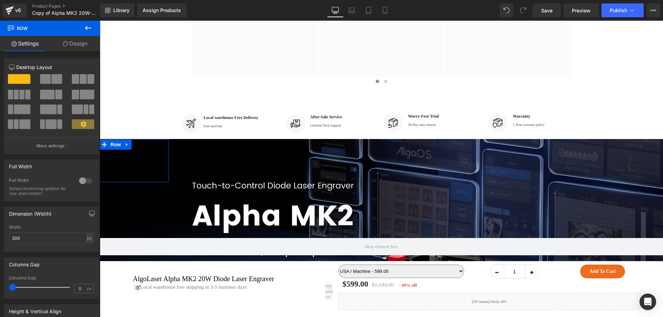
click at [73, 38] on link "Design" at bounding box center [75, 44] width 50 height 16
click at [0, 0] on div "Background" at bounding box center [0, 0] width 0 height 0
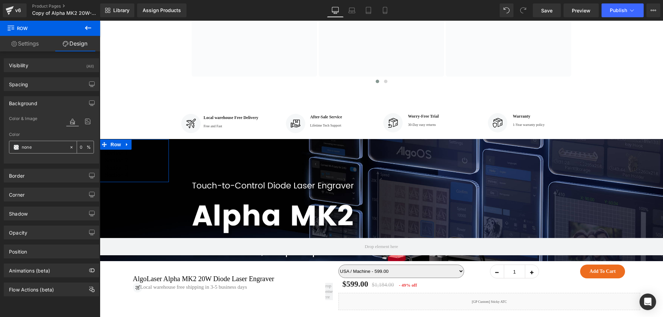
click at [17, 147] on span at bounding box center [16, 148] width 6 height 6
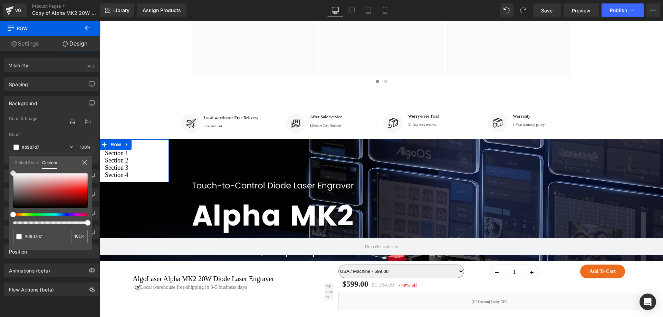
drag, startPoint x: 24, startPoint y: 189, endPoint x: 4, endPoint y: 146, distance: 46.8
click at [1, 149] on div "Background Color & Image color Color % Image Replace Image Upload image or Brow…" at bounding box center [51, 127] width 103 height 73
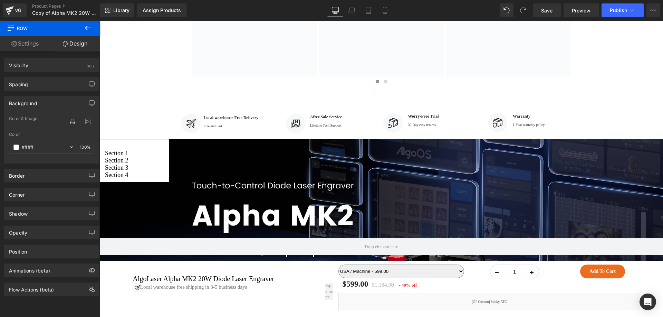
click at [127, 146] on icon at bounding box center [127, 144] width 5 height 5
click at [145, 145] on icon at bounding box center [145, 144] width 5 height 5
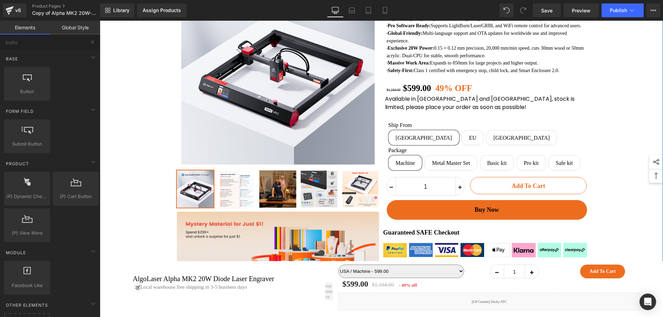
scroll to position [0, 0]
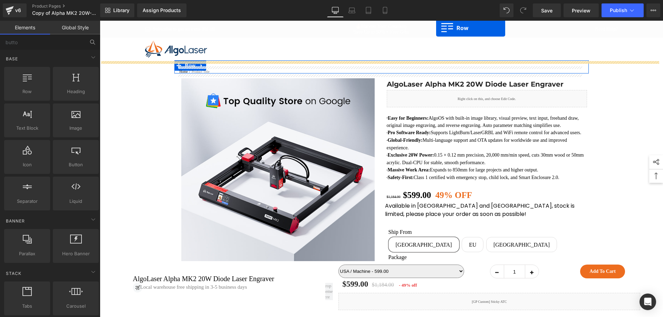
drag, startPoint x: 126, startPoint y: 106, endPoint x: 439, endPoint y: 27, distance: 323.1
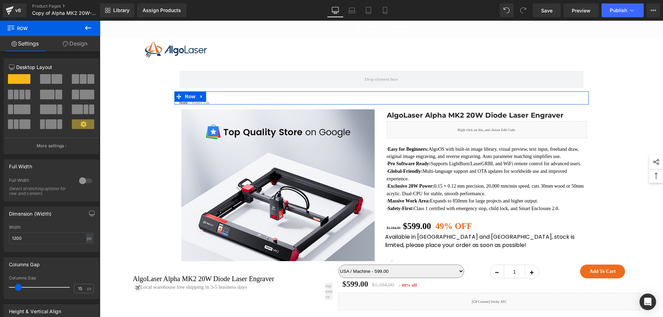
click at [86, 29] on icon at bounding box center [88, 28] width 6 height 4
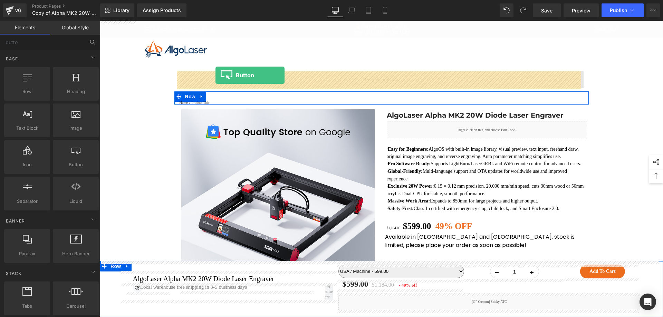
drag, startPoint x: 193, startPoint y: 175, endPoint x: 215, endPoint y: 75, distance: 102.2
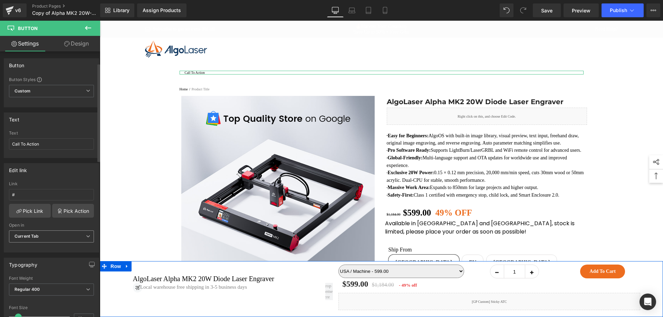
scroll to position [35, 0]
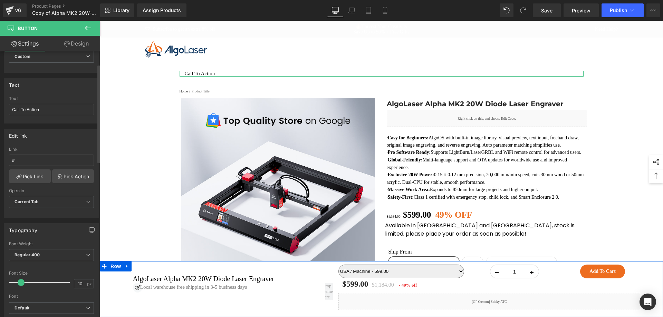
click at [21, 281] on span at bounding box center [21, 282] width 7 height 7
click at [38, 108] on input "Call To Action" at bounding box center [51, 109] width 85 height 11
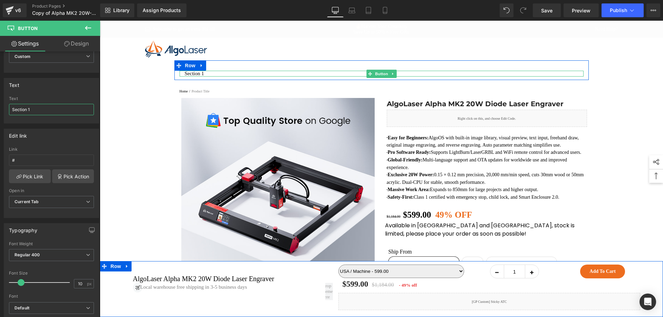
type input "Section 1"
click at [213, 75] on link "Section 1" at bounding box center [382, 74] width 404 height 6
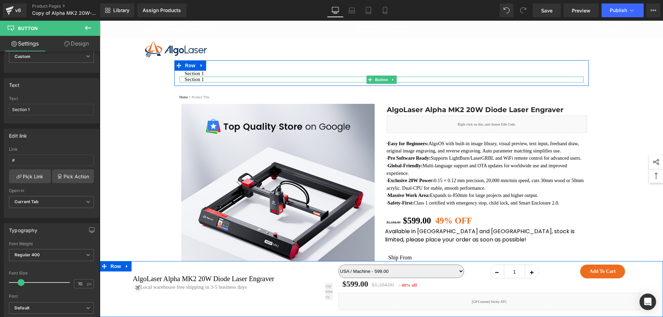
click at [210, 79] on link "Section 1" at bounding box center [382, 80] width 404 height 6
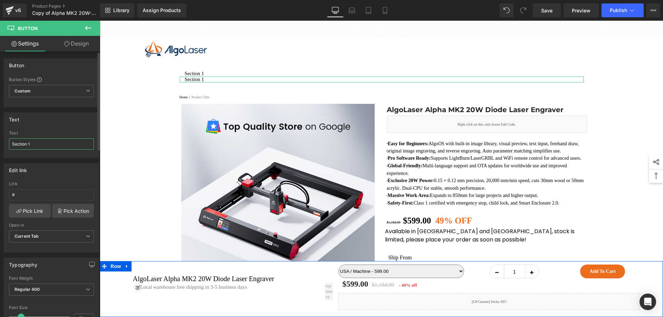
click at [30, 142] on input "Section 1" at bounding box center [51, 143] width 85 height 11
type input "Section 2"
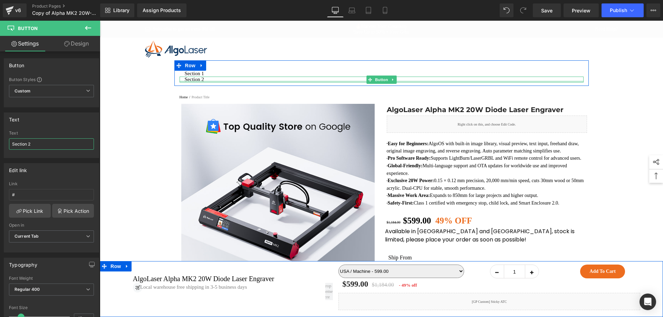
click at [213, 82] on div at bounding box center [382, 82] width 404 height 2
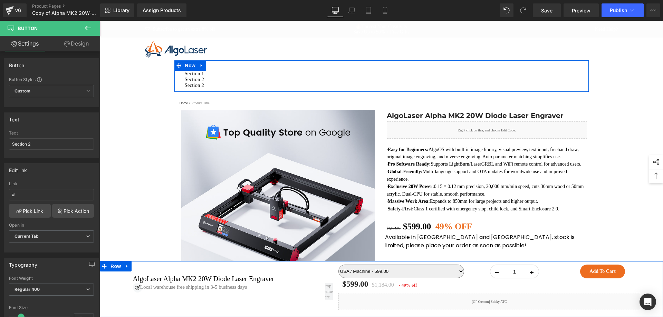
click at [230, 87] on link "Section 2" at bounding box center [382, 86] width 404 height 6
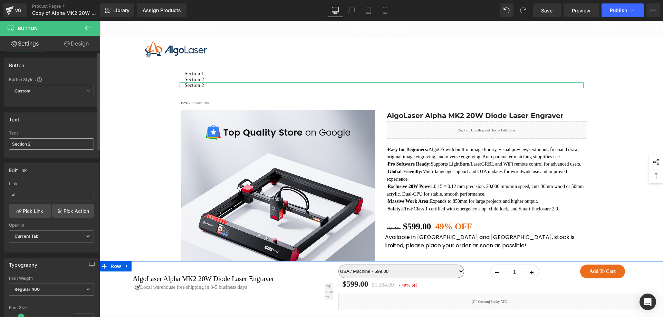
drag, startPoint x: 29, startPoint y: 143, endPoint x: 34, endPoint y: 142, distance: 5.4
click at [34, 142] on input "Section 2" at bounding box center [51, 143] width 85 height 11
type input "Section 3"
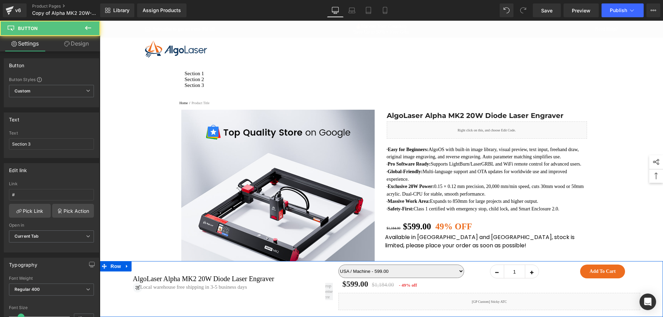
click at [219, 87] on link "Section 3" at bounding box center [382, 86] width 404 height 6
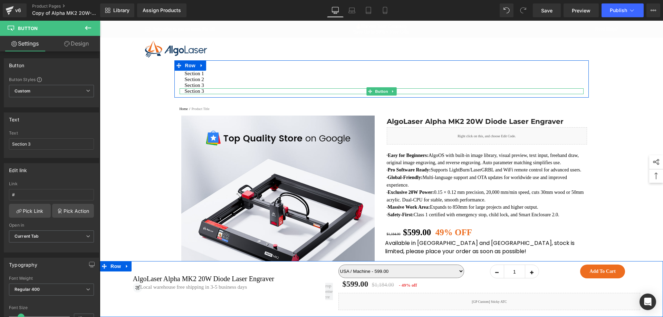
click at [205, 92] on link "Section 3" at bounding box center [382, 91] width 404 height 6
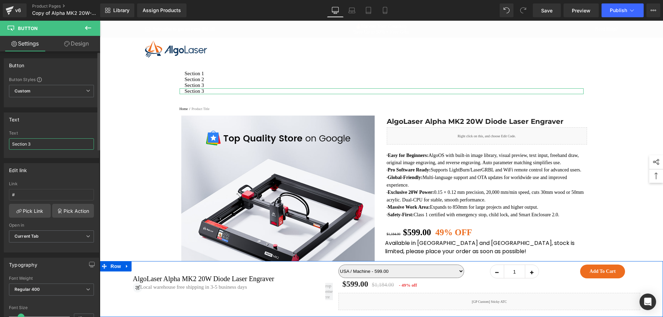
drag, startPoint x: 29, startPoint y: 145, endPoint x: 33, endPoint y: 144, distance: 4.2
click at [33, 144] on input "Section 3" at bounding box center [51, 143] width 85 height 11
type input "Section 4"
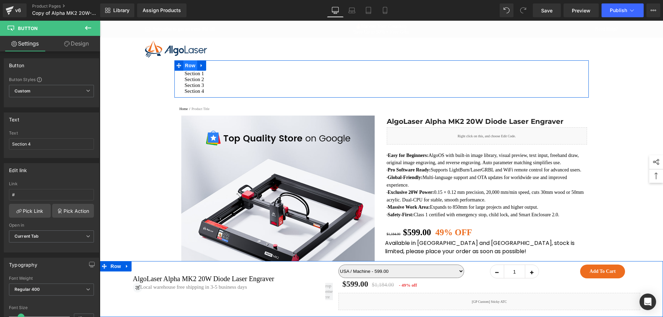
click at [190, 64] on span "Row" at bounding box center [190, 65] width 14 height 10
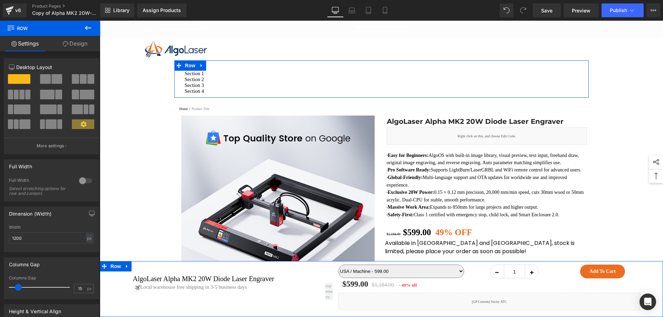
click at [67, 47] on link "Design" at bounding box center [75, 44] width 50 height 16
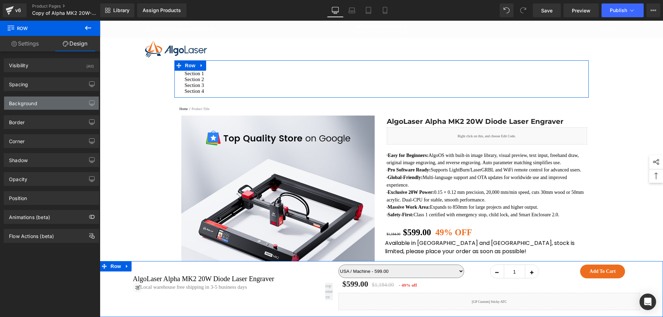
click at [53, 105] on div "Background" at bounding box center [51, 103] width 95 height 13
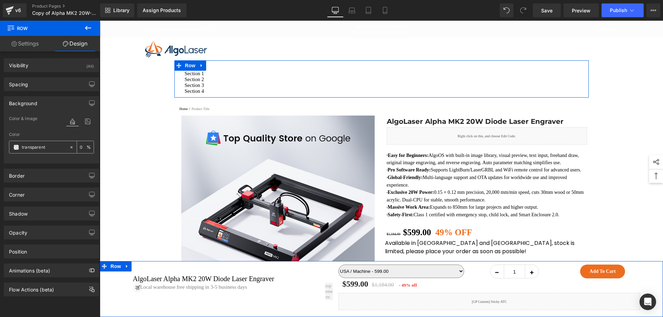
click at [15, 148] on span at bounding box center [16, 148] width 6 height 6
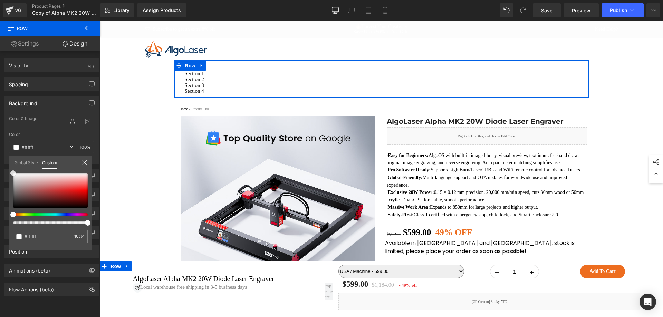
drag, startPoint x: 21, startPoint y: 188, endPoint x: 1, endPoint y: 117, distance: 73.5
click at [0, 120] on div "Background Color & Image color Color transparent 0 % Image Replace Image Upload…" at bounding box center [51, 127] width 103 height 73
click at [24, 42] on link "Settings" at bounding box center [25, 44] width 50 height 16
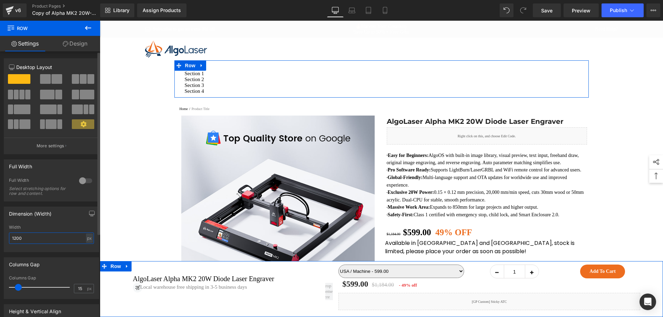
click at [13, 239] on input "1200" at bounding box center [51, 238] width 85 height 11
type input "200"
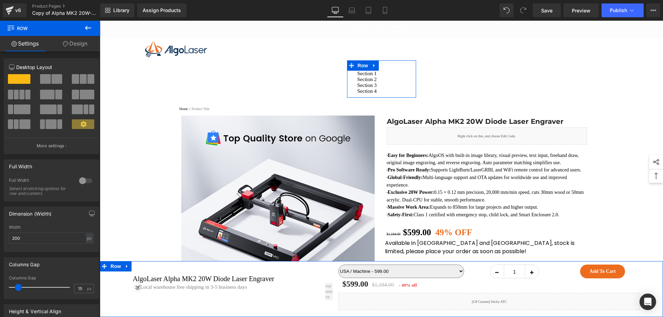
click at [82, 43] on link "Design" at bounding box center [75, 44] width 50 height 16
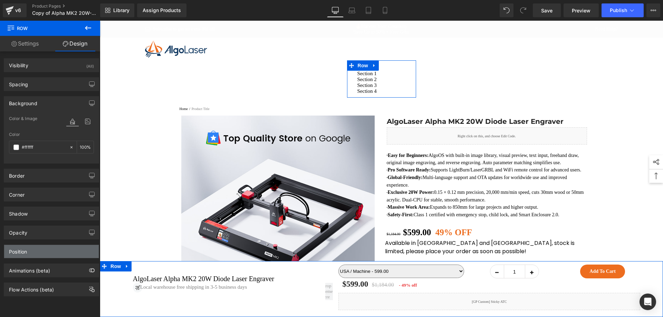
click at [46, 250] on div "Position" at bounding box center [51, 251] width 95 height 13
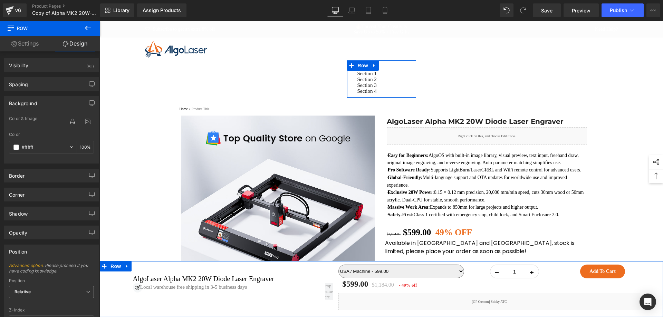
click at [40, 291] on span "Relative" at bounding box center [51, 292] width 85 height 12
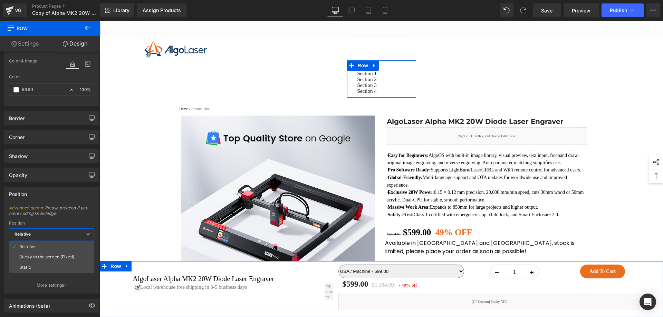
scroll to position [91, 0]
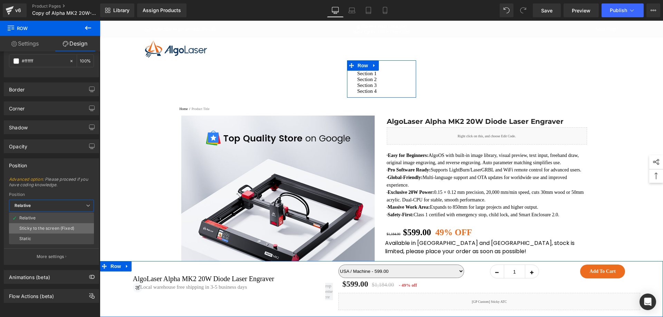
click at [61, 226] on div "Sticky to the screen (Fixed)" at bounding box center [46, 228] width 55 height 5
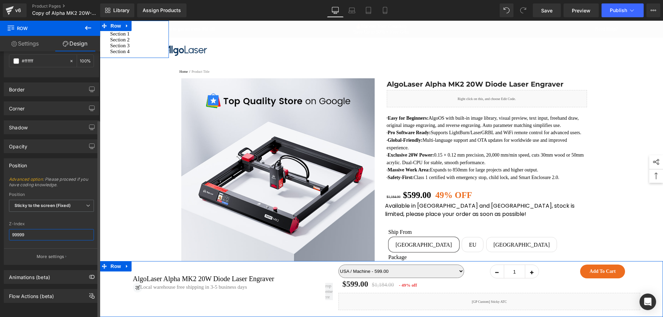
click at [52, 231] on input "99999" at bounding box center [51, 234] width 85 height 11
click at [59, 230] on input "99999" at bounding box center [51, 234] width 85 height 11
drag, startPoint x: 63, startPoint y: 229, endPoint x: 68, endPoint y: 229, distance: 4.8
click at [64, 229] on input "99999" at bounding box center [51, 234] width 85 height 11
type input "9999"
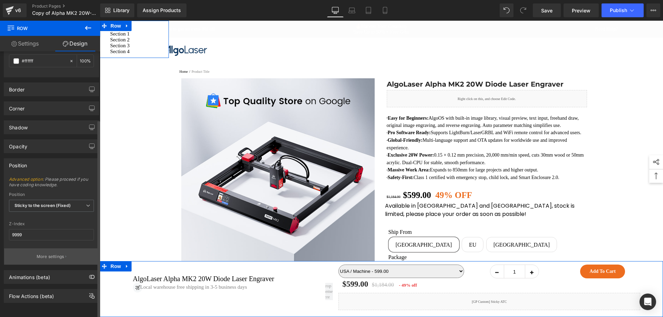
click at [65, 256] on icon "button" at bounding box center [65, 257] width 1 height 2
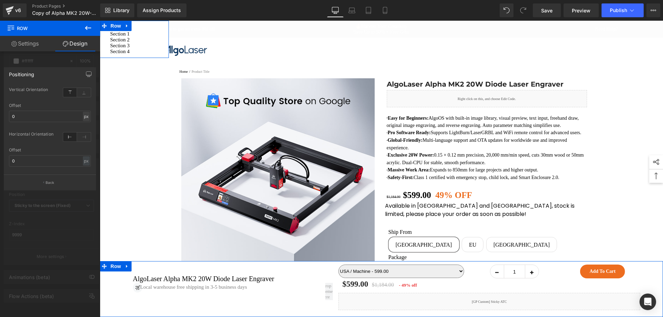
drag, startPoint x: 87, startPoint y: 119, endPoint x: 88, endPoint y: 134, distance: 14.5
click at [87, 121] on div "0 px % px" at bounding box center [50, 116] width 82 height 11
drag, startPoint x: 86, startPoint y: 119, endPoint x: 86, endPoint y: 128, distance: 8.3
click at [86, 119] on div "px" at bounding box center [86, 116] width 7 height 9
drag, startPoint x: 87, startPoint y: 134, endPoint x: 86, endPoint y: 129, distance: 5.4
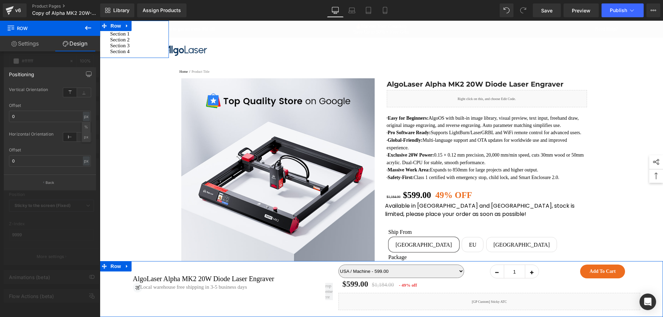
click at [87, 134] on li "px" at bounding box center [86, 137] width 9 height 10
click at [88, 117] on div "px" at bounding box center [86, 116] width 7 height 9
click at [88, 128] on li "%" at bounding box center [86, 127] width 9 height 10
click at [62, 118] on input "0" at bounding box center [50, 116] width 82 height 11
type input "40"
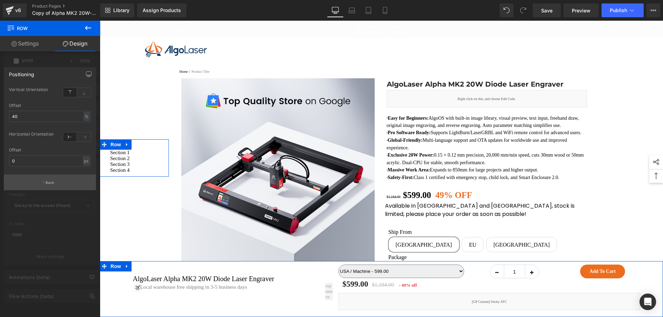
drag, startPoint x: 56, startPoint y: 182, endPoint x: 99, endPoint y: 169, distance: 44.7
click at [57, 182] on button "Back" at bounding box center [50, 183] width 92 height 16
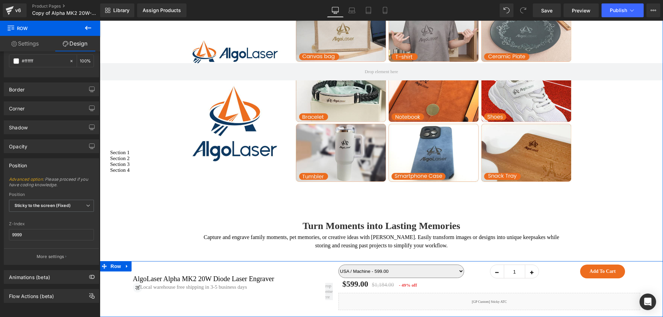
scroll to position [2348, 0]
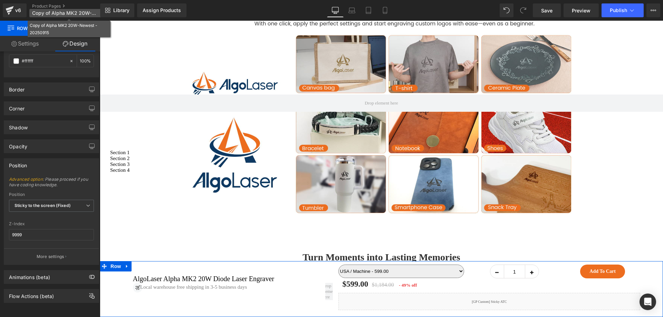
click at [85, 12] on span "Copy of Alpha MK2 20W-Newest - 20250915" at bounding box center [65, 13] width 66 height 6
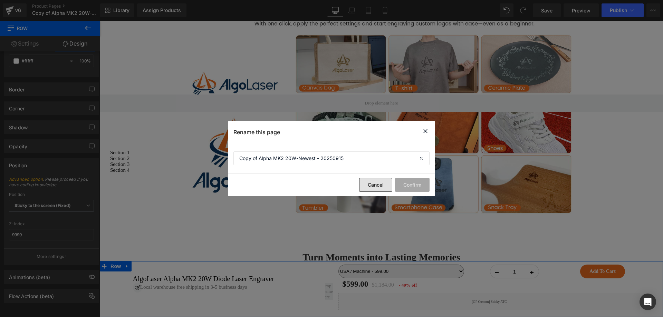
click at [369, 186] on button "Cancel" at bounding box center [375, 185] width 33 height 14
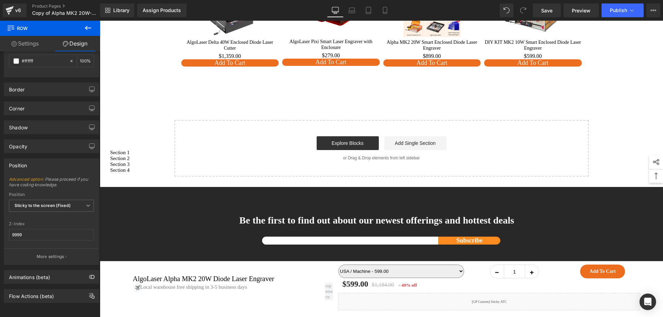
scroll to position [7084, 0]
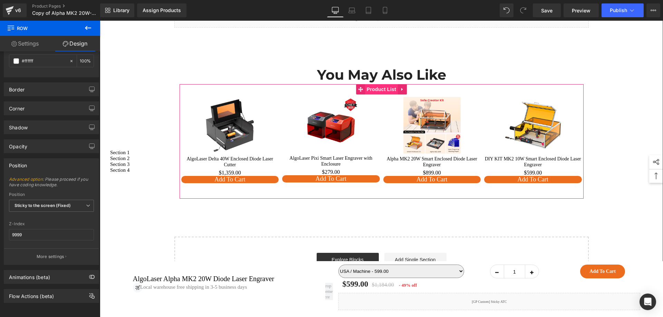
click at [365, 95] on span "Product List" at bounding box center [381, 89] width 33 height 10
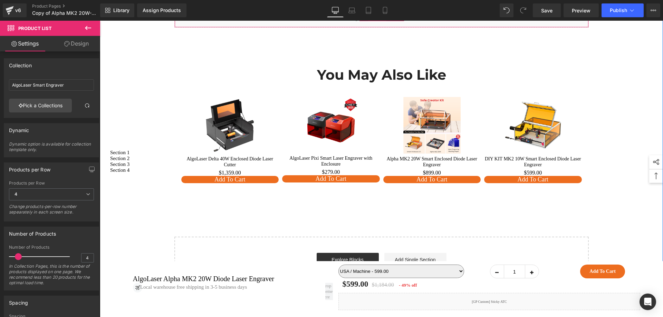
click at [378, 21] on span "Liquid" at bounding box center [377, 16] width 19 height 10
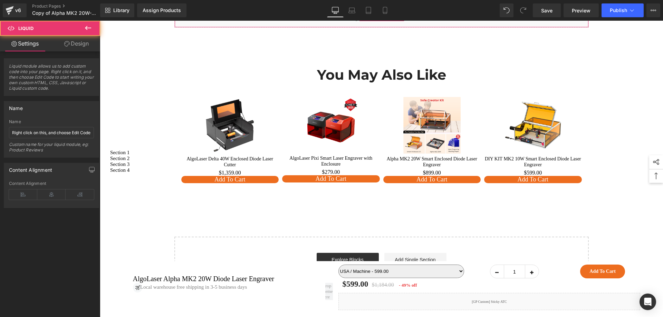
click at [94, 43] on link "Design" at bounding box center [76, 44] width 50 height 16
click at [0, 0] on div "Position" at bounding box center [0, 0] width 0 height 0
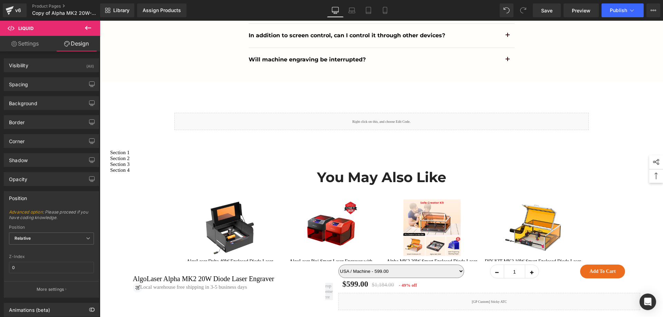
scroll to position [6981, 0]
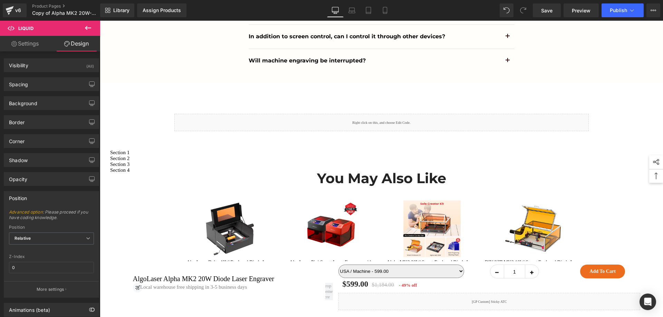
click at [100, 21] on div at bounding box center [100, 21] width 0 height 0
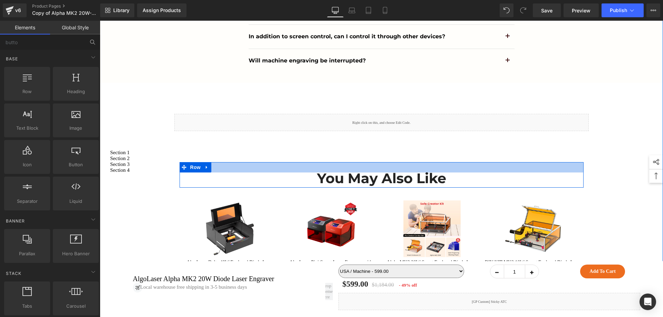
click at [378, 173] on div at bounding box center [382, 167] width 404 height 10
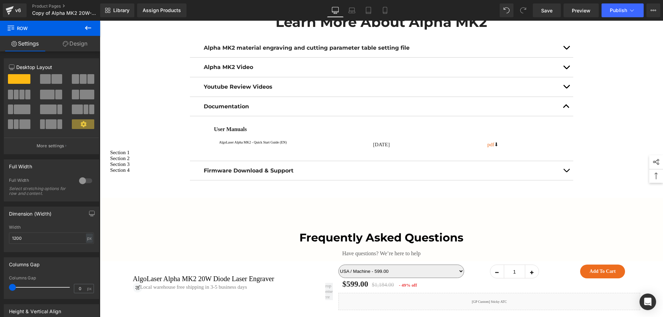
scroll to position [6601, 0]
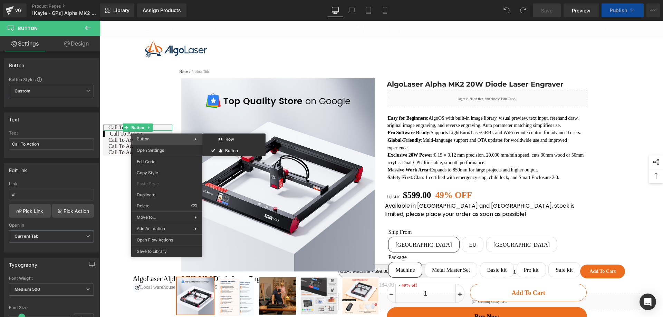
click at [169, 139] on span "Button" at bounding box center [166, 139] width 58 height 6
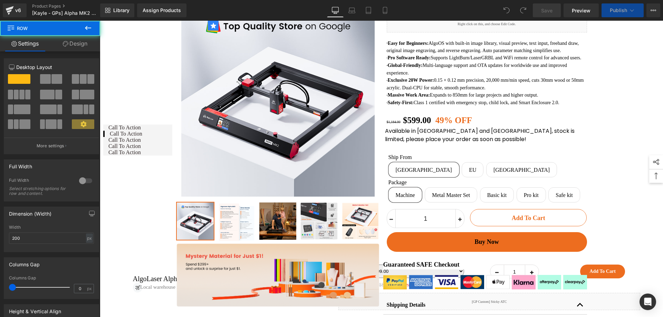
scroll to position [76, 0]
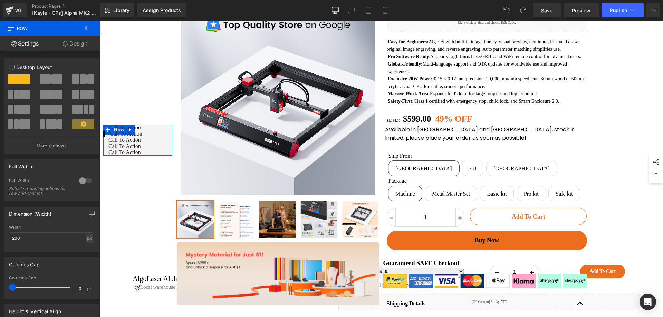
click at [78, 42] on link "Design" at bounding box center [75, 44] width 50 height 16
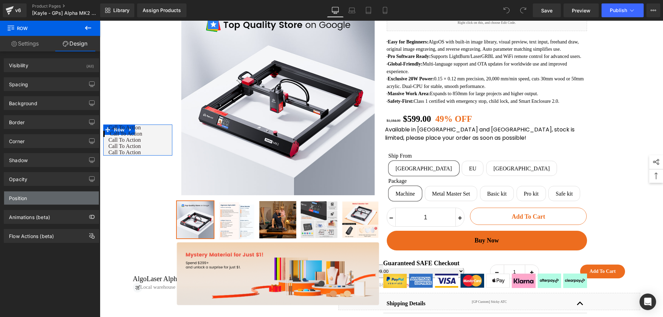
click at [45, 201] on div "Position" at bounding box center [51, 198] width 95 height 13
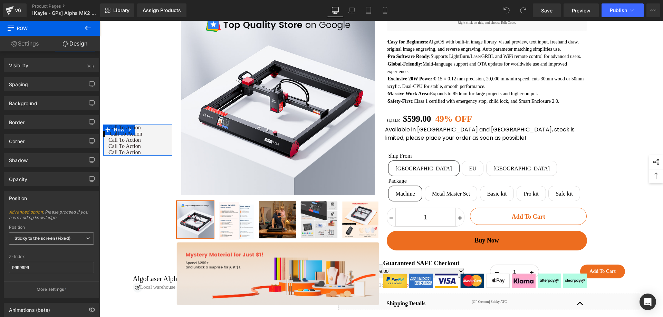
click at [57, 236] on b "Sticky to the screen (Fixed)" at bounding box center [43, 238] width 56 height 5
click at [61, 246] on li "Relative" at bounding box center [51, 251] width 85 height 10
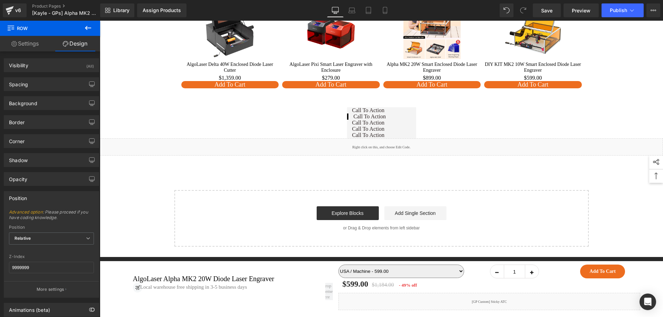
scroll to position [7069, 0]
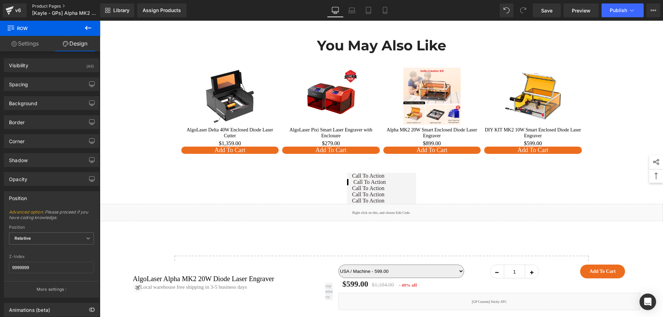
click at [35, 5] on link "Product Pages" at bounding box center [71, 6] width 79 height 6
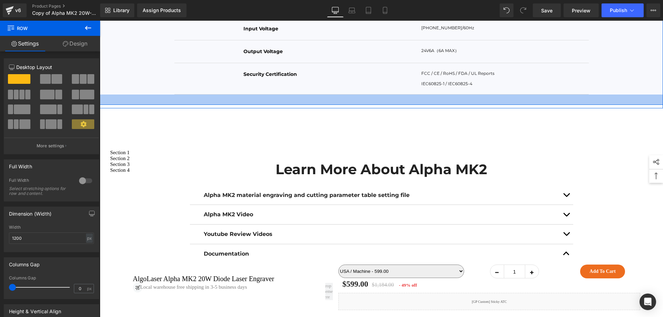
scroll to position [6463, 0]
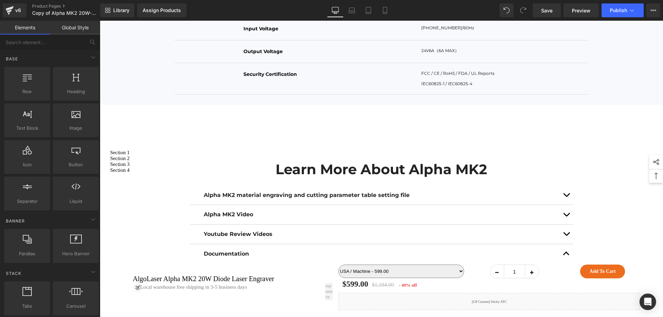
click at [100, 21] on div at bounding box center [100, 21] width 0 height 0
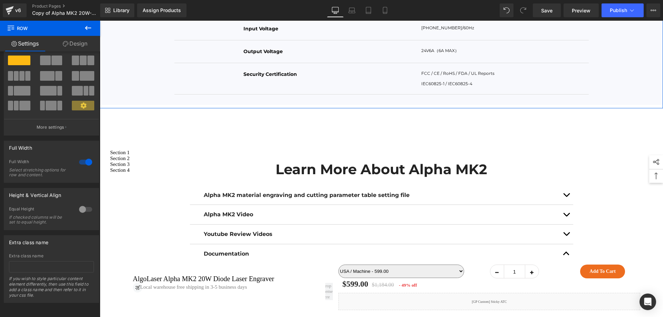
scroll to position [24, 0]
click at [80, 48] on link "Design" at bounding box center [75, 44] width 50 height 16
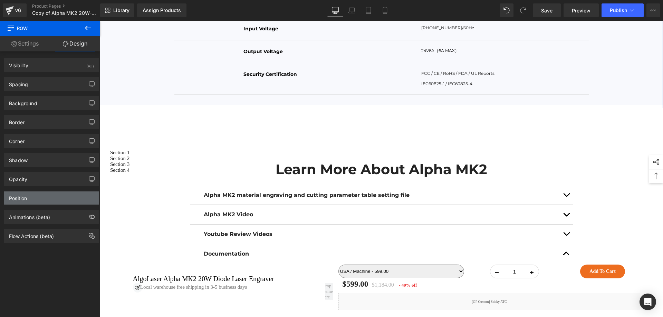
click at [51, 201] on div "Position" at bounding box center [51, 198] width 95 height 13
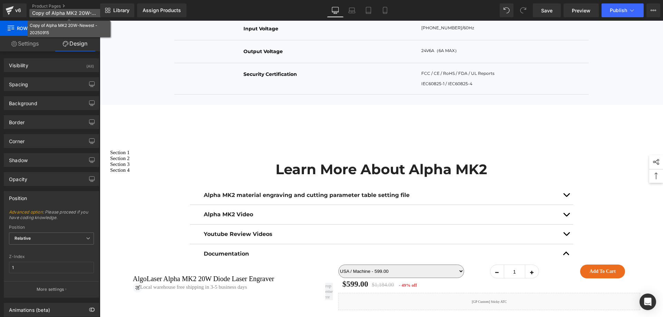
click at [70, 15] on span "Copy of Alpha MK2 20W-Newest - 20250915" at bounding box center [65, 13] width 66 height 6
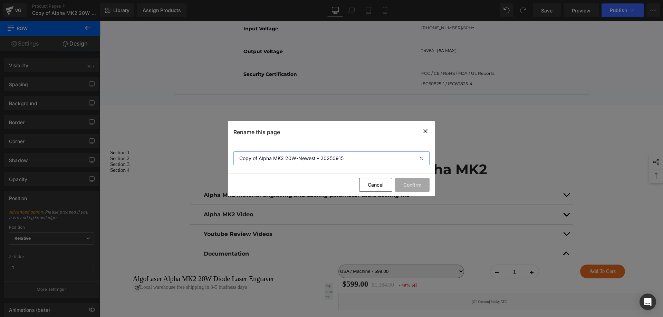
click at [240, 158] on input "Copy of Alpha MK2 20W-Newest - 20250915" at bounding box center [331, 159] width 196 height 14
type input "[Nathan GP] Copy of Alpha MK2 20W-Newest - 20250915"
click at [406, 184] on button "Confirm" at bounding box center [412, 185] width 35 height 14
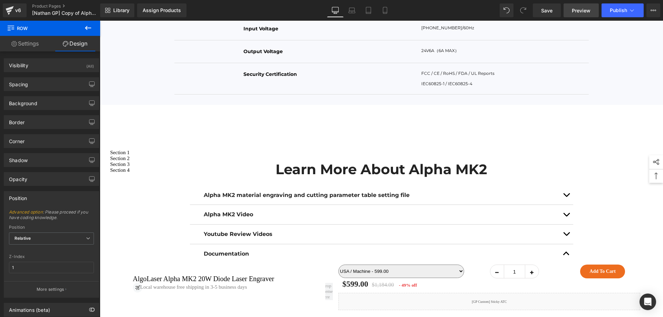
drag, startPoint x: 554, startPoint y: 7, endPoint x: 572, endPoint y: 11, distance: 18.4
click at [554, 8] on link "Save" at bounding box center [547, 10] width 28 height 14
click at [586, 11] on span "Preview" at bounding box center [581, 10] width 19 height 7
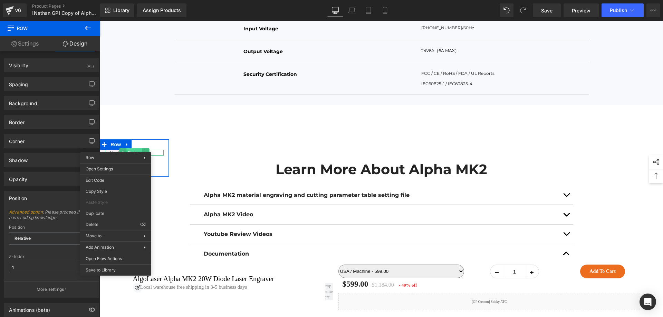
click at [134, 150] on span "Button" at bounding box center [134, 152] width 16 height 8
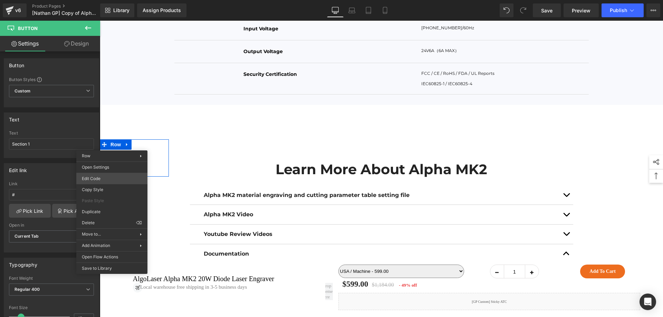
click at [114, 178] on body "Button You are previewing how the will restyle your page. You can not edit Elem…" at bounding box center [331, 158] width 663 height 317
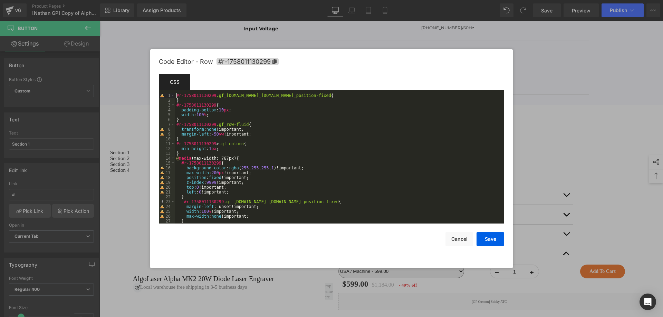
click at [176, 95] on div "#r-1758011130299 .gf_[DOMAIN_NAME]_[DOMAIN_NAME]_position-fixed { } #r-17580111…" at bounding box center [338, 163] width 326 height 140
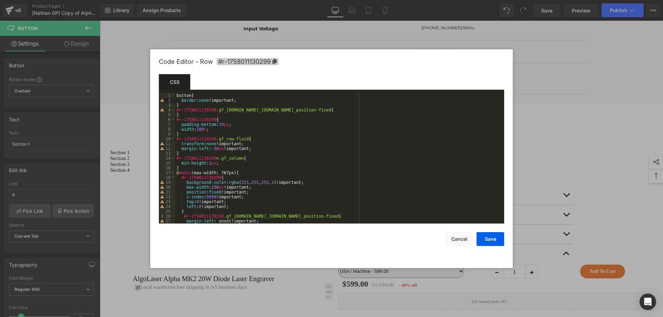
click at [242, 58] on span "#r-1758011130299" at bounding box center [247, 61] width 62 height 7
click at [177, 94] on div "button { border : none !important; } #r-1758011130299 .gf_[DOMAIN_NAME]_[DOMAIN…" at bounding box center [338, 164] width 326 height 140
paste textarea
click at [484, 240] on button "Save" at bounding box center [490, 239] width 28 height 14
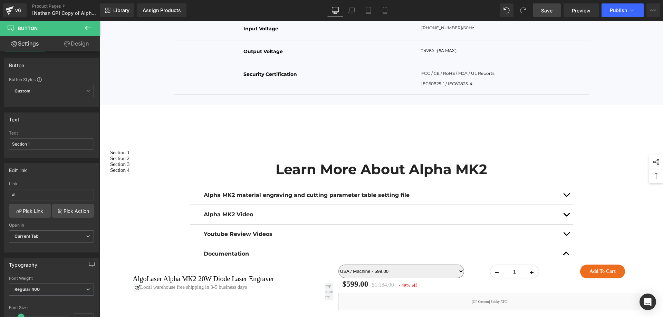
click at [554, 11] on link "Save" at bounding box center [547, 10] width 28 height 14
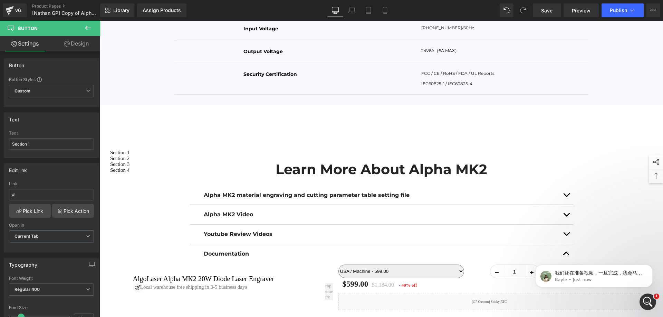
scroll to position [0, 0]
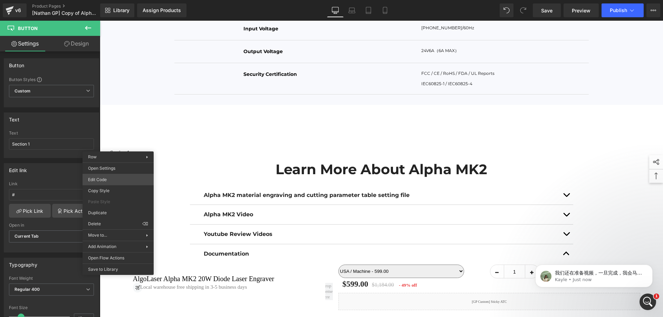
click at [119, 178] on body "Button You are previewing how the will restyle your page. You can not edit Elem…" at bounding box center [331, 158] width 663 height 317
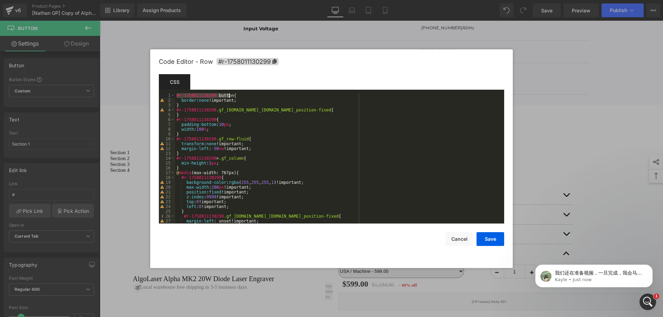
drag, startPoint x: 177, startPoint y: 95, endPoint x: 229, endPoint y: 94, distance: 51.8
click at [229, 94] on div "#r-1758011130299 button { border : none !important; } #r-1758011130299 .gf_[DOM…" at bounding box center [338, 163] width 326 height 140
click at [213, 98] on div "#r-1758011130299 button { border : none !important; } #r-1758011130299 .gf_[DOM…" at bounding box center [338, 163] width 326 height 140
click at [214, 96] on div "#r-1758011130299 button { border : none !important; } #r-1758011130299 .gf_[DOM…" at bounding box center [338, 163] width 326 height 140
click at [488, 240] on button "Save" at bounding box center [490, 239] width 28 height 14
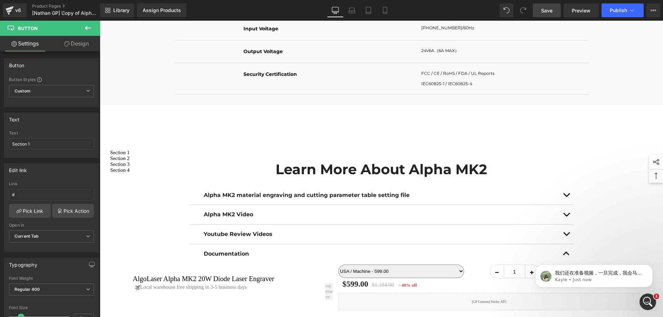
click at [549, 6] on link "Save" at bounding box center [547, 10] width 28 height 14
